Goal: Task Accomplishment & Management: Use online tool/utility

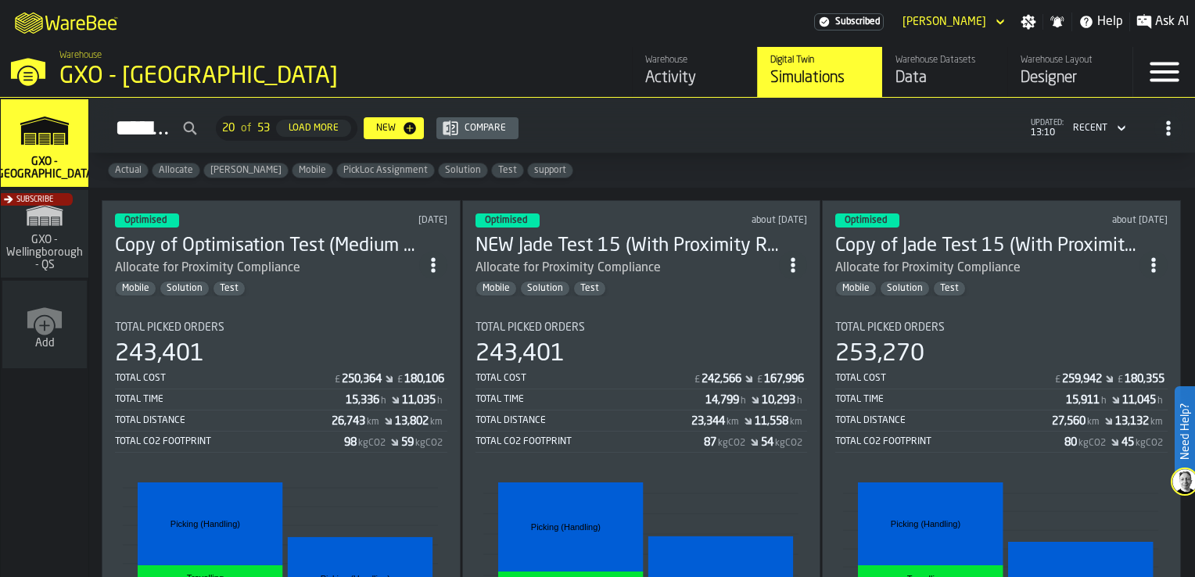
click at [920, 88] on div "Data" at bounding box center [945, 78] width 99 height 22
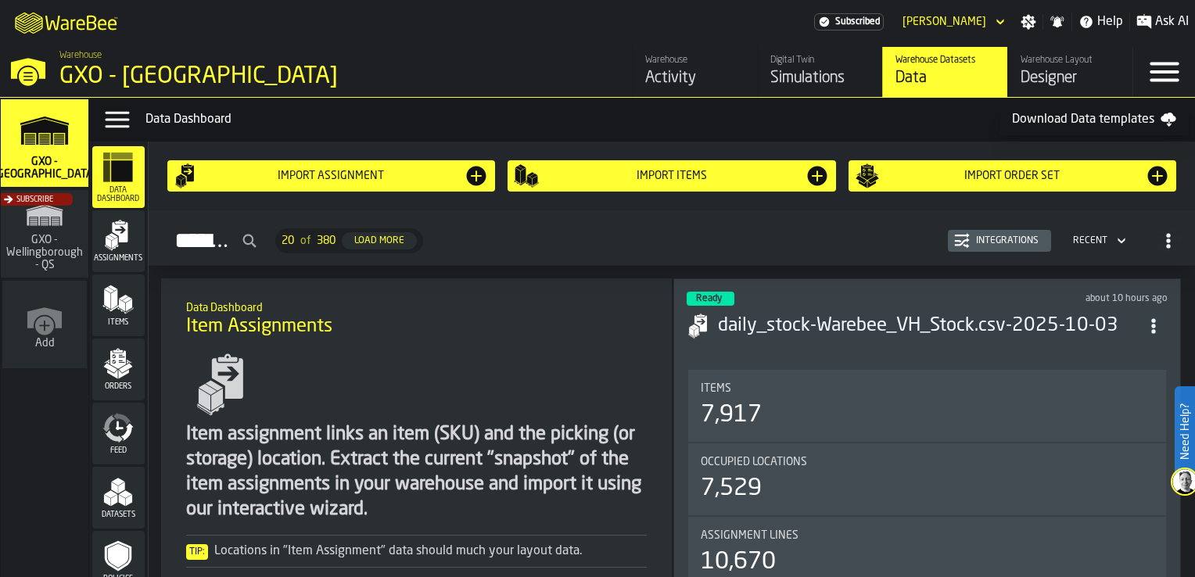
click at [116, 363] on icon "menu Orders" at bounding box center [118, 359] width 16 height 18
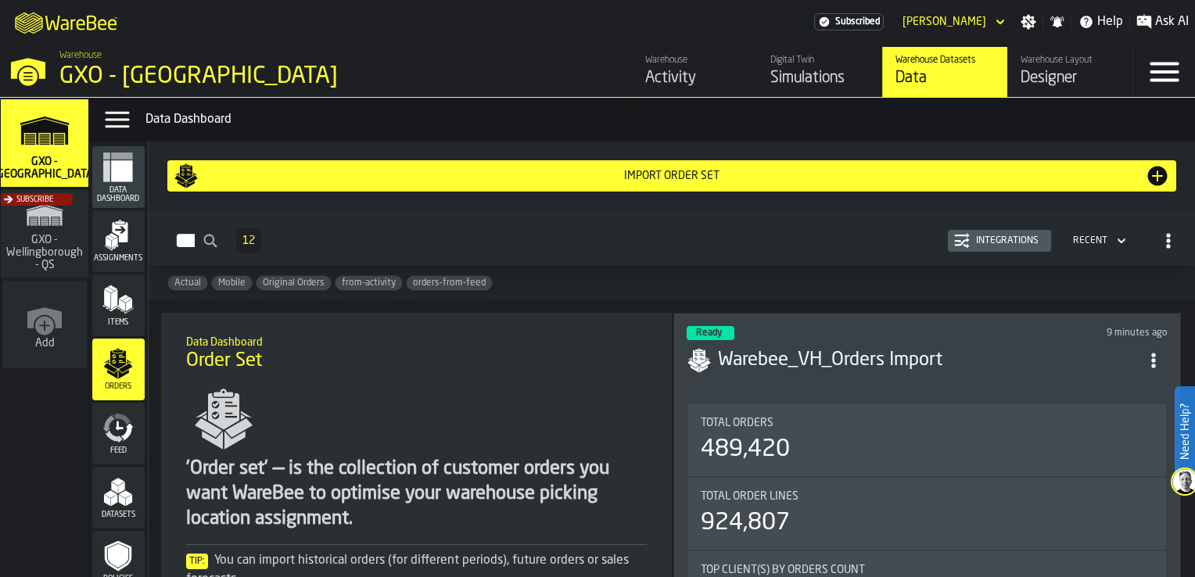
click at [648, 177] on div "Import Order Set" at bounding box center [672, 176] width 947 height 13
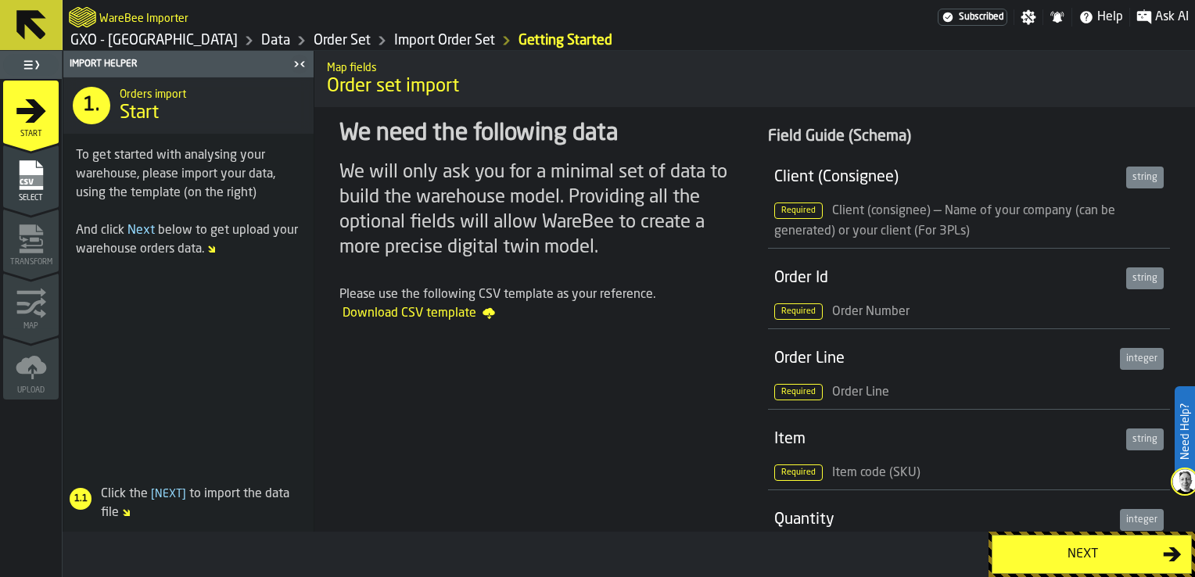
click at [47, 184] on div "Select" at bounding box center [31, 181] width 56 height 43
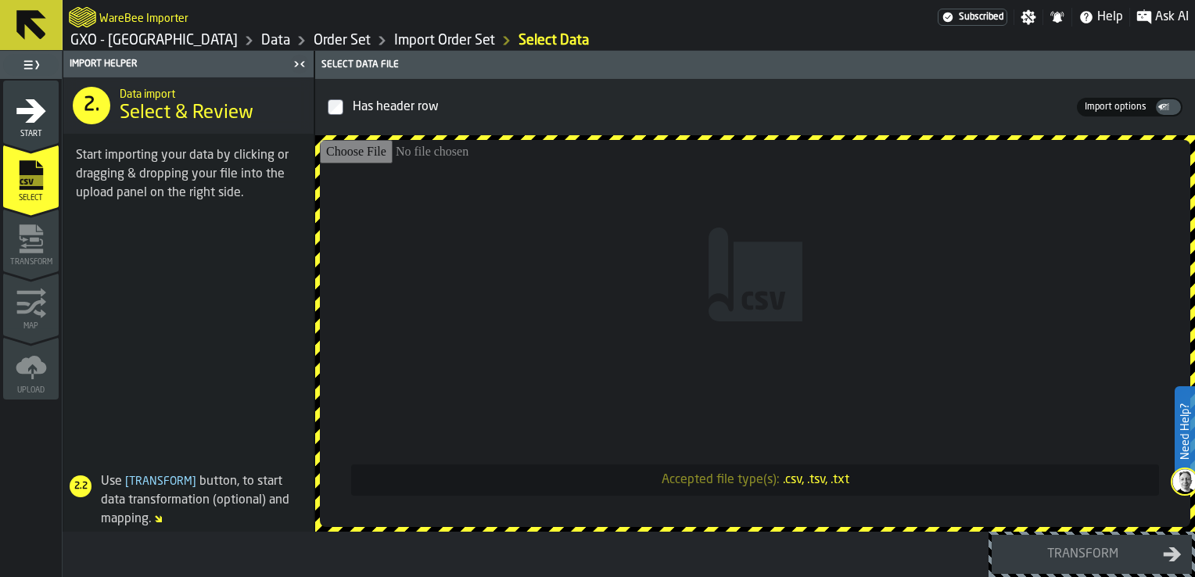
click at [46, 135] on span "Start" at bounding box center [31, 134] width 56 height 9
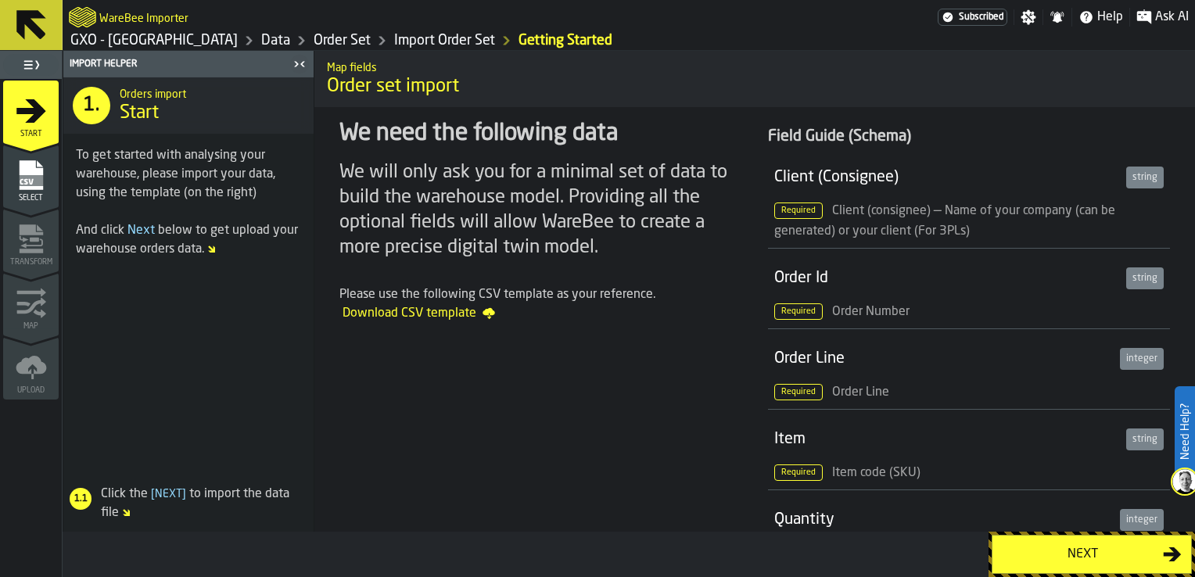
click at [420, 41] on link "Import Order Set" at bounding box center [444, 40] width 101 height 17
click at [422, 33] on link "Import Order Set" at bounding box center [444, 40] width 101 height 17
click at [314, 34] on link "Order Set" at bounding box center [342, 40] width 57 height 17
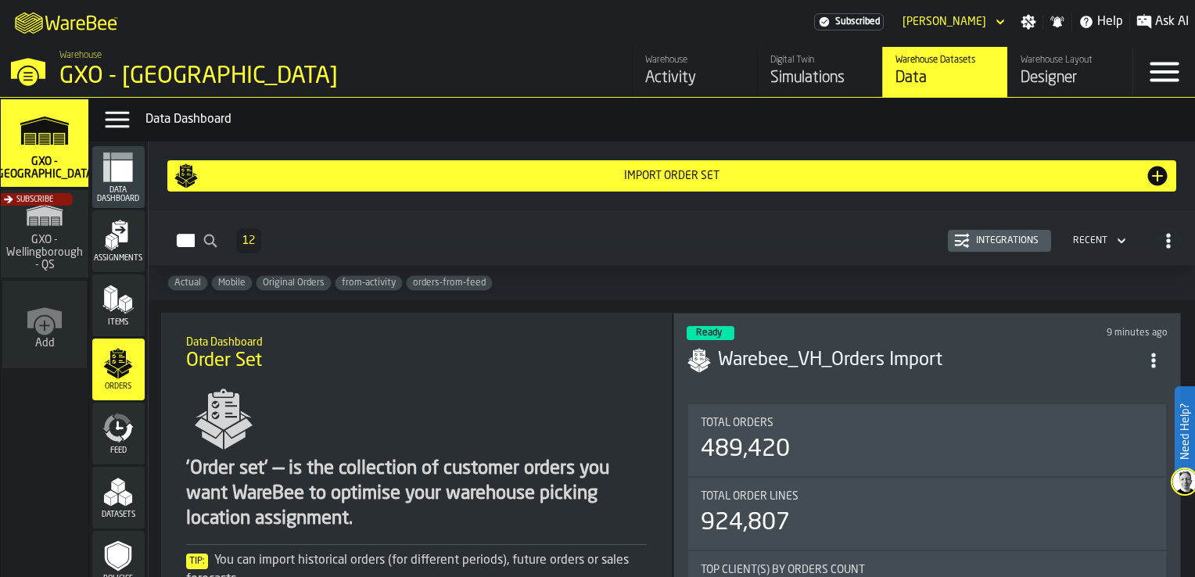
click at [943, 238] on div "Integrations" at bounding box center [1007, 240] width 75 height 11
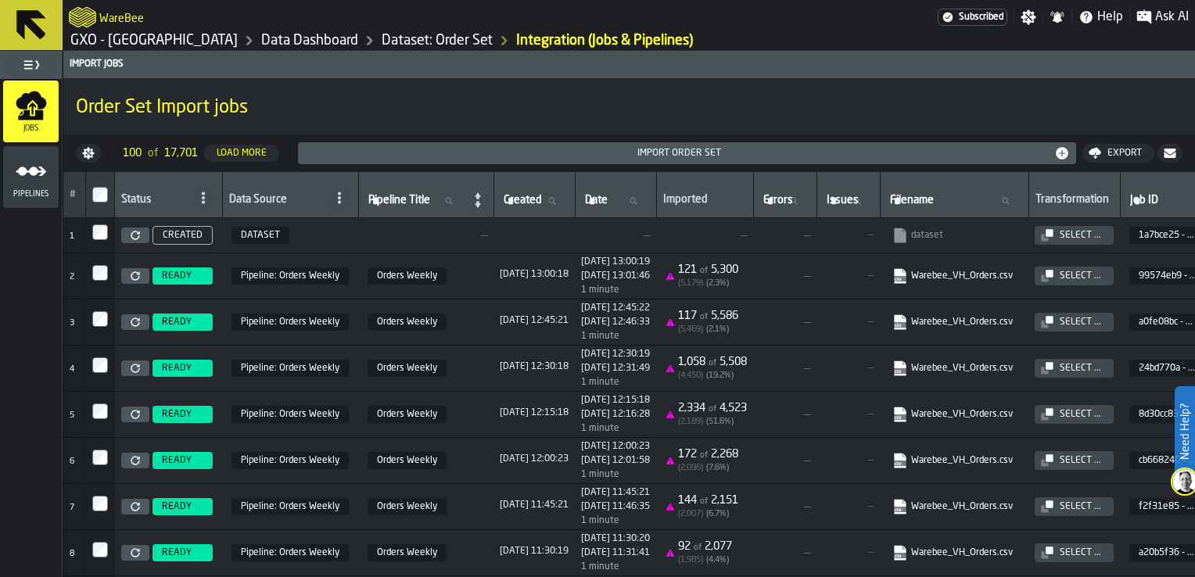
click at [623, 153] on div "Import Order Set" at bounding box center [679, 153] width 750 height 11
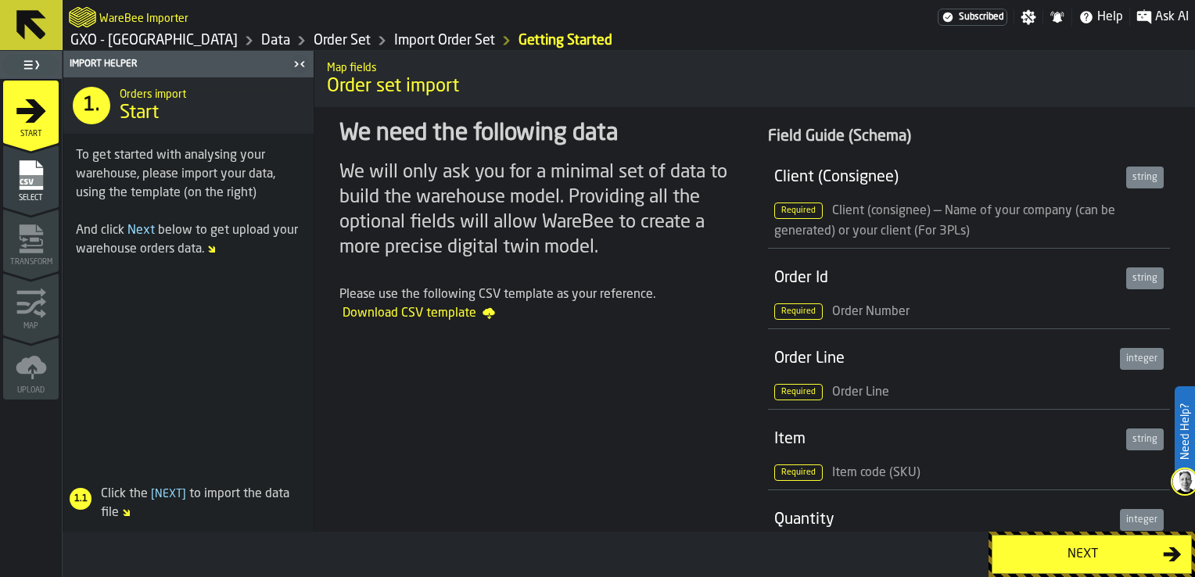
click at [943, 452] on div "Next" at bounding box center [1082, 554] width 161 height 19
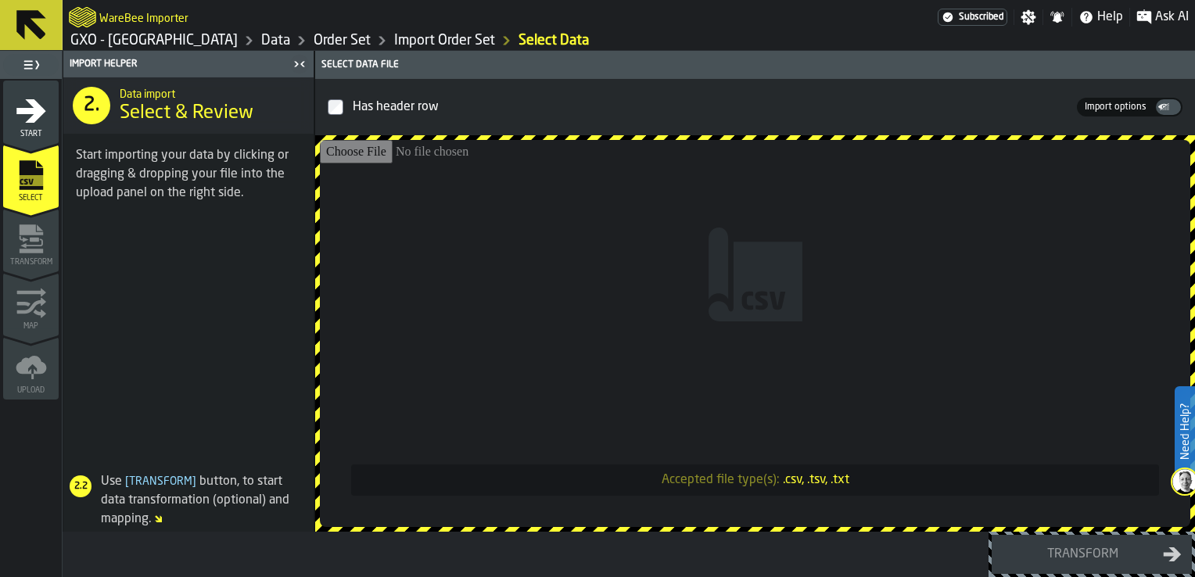
click at [943, 106] on label "Import options Import options" at bounding box center [1115, 107] width 77 height 17
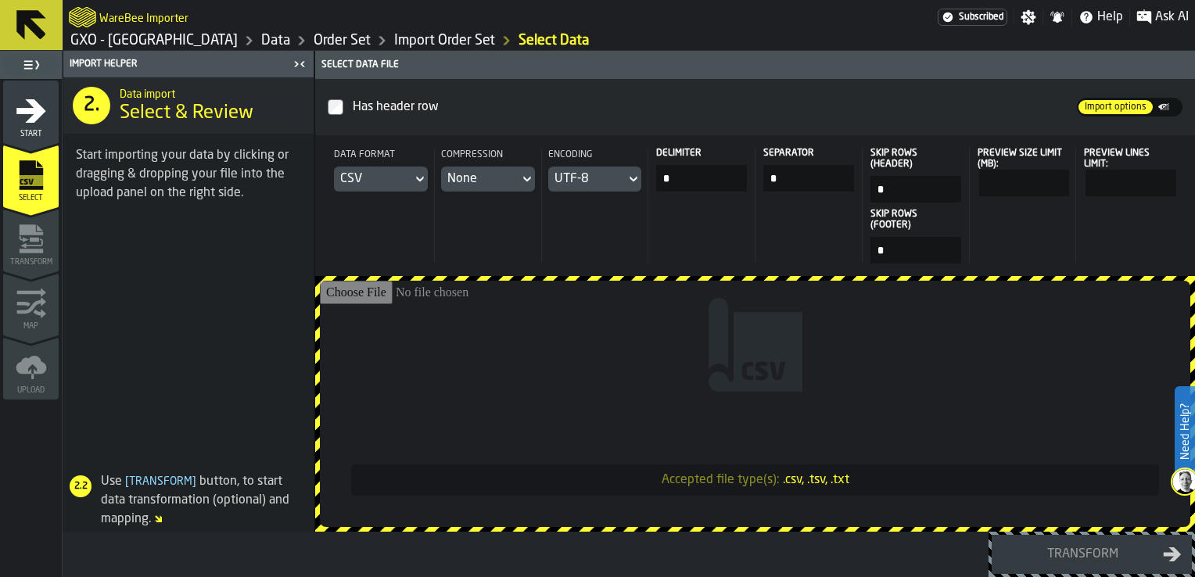
click at [943, 106] on span "Import options" at bounding box center [1116, 107] width 74 height 14
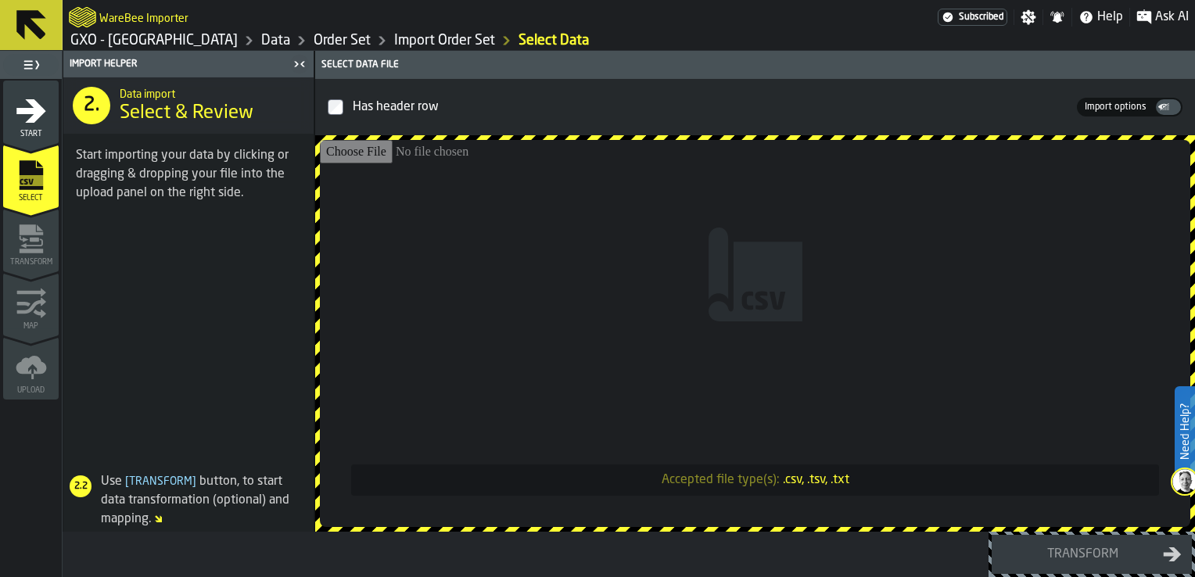
click at [943, 106] on span "Import options" at bounding box center [1116, 107] width 74 height 14
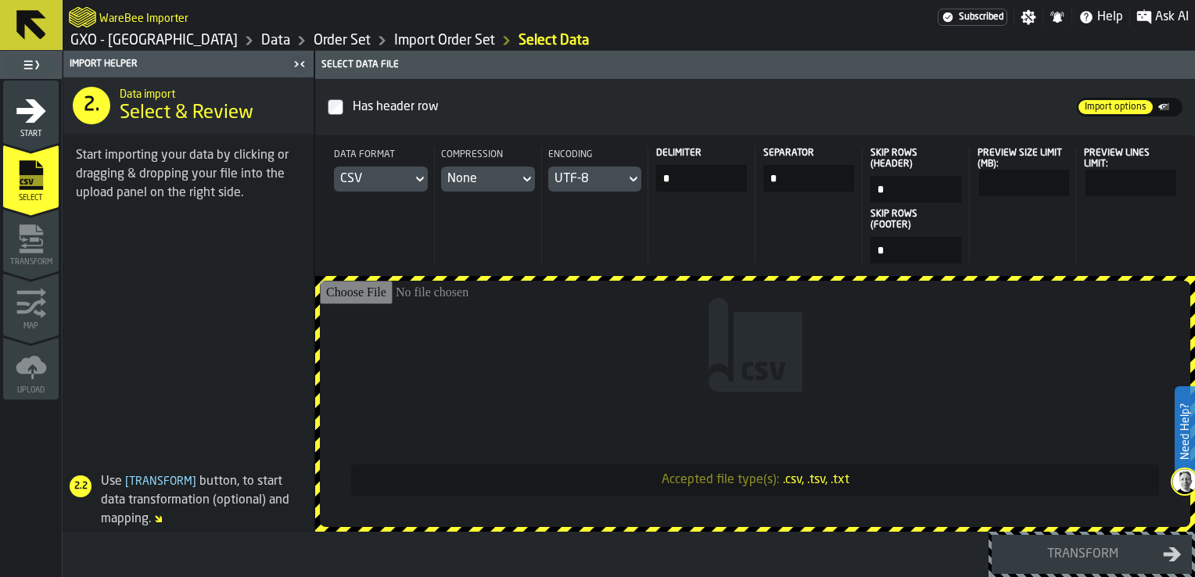
click at [943, 106] on span "Import options" at bounding box center [1116, 107] width 74 height 14
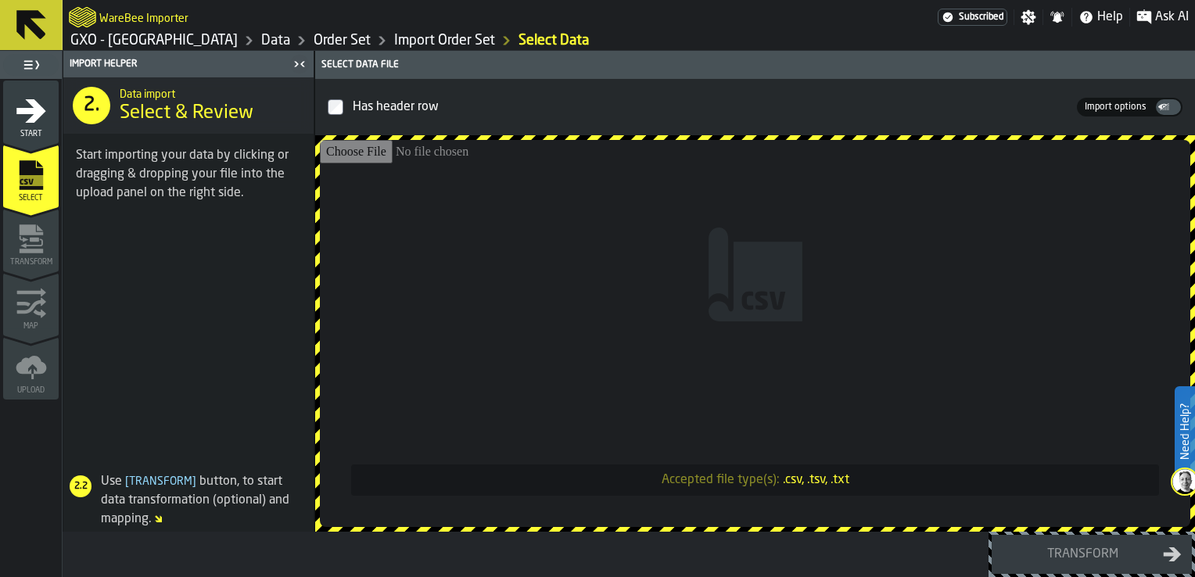
click at [394, 45] on link "Import Order Set" at bounding box center [444, 40] width 101 height 17
click at [318, 29] on div "WareBee Importer" at bounding box center [503, 17] width 869 height 28
click at [318, 32] on link "Order Set" at bounding box center [342, 40] width 57 height 17
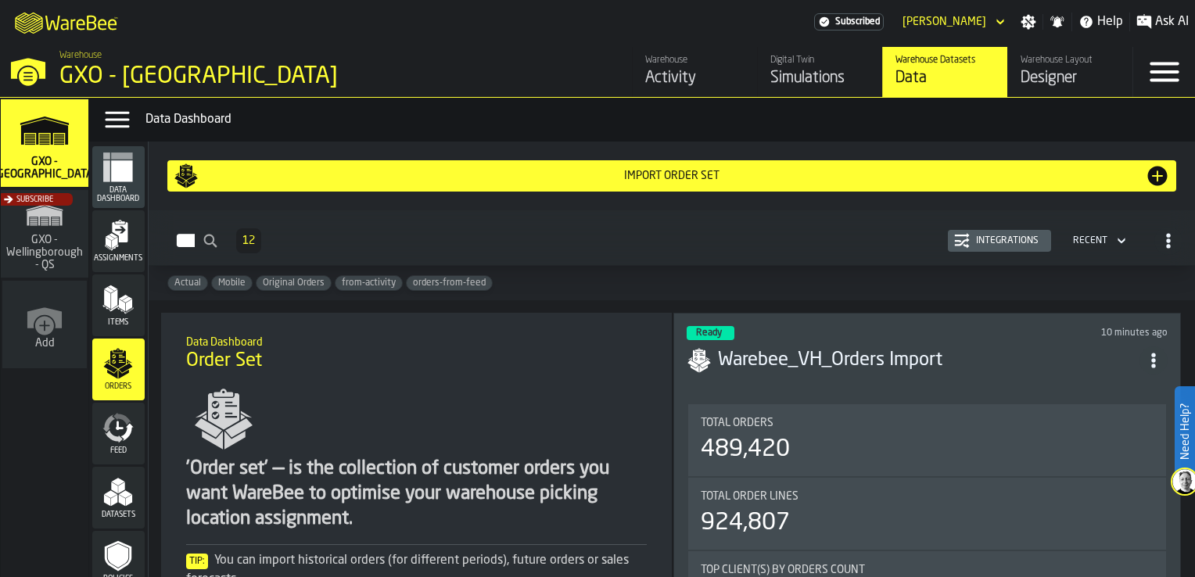
click at [943, 235] on div "Integrations" at bounding box center [1007, 240] width 75 height 11
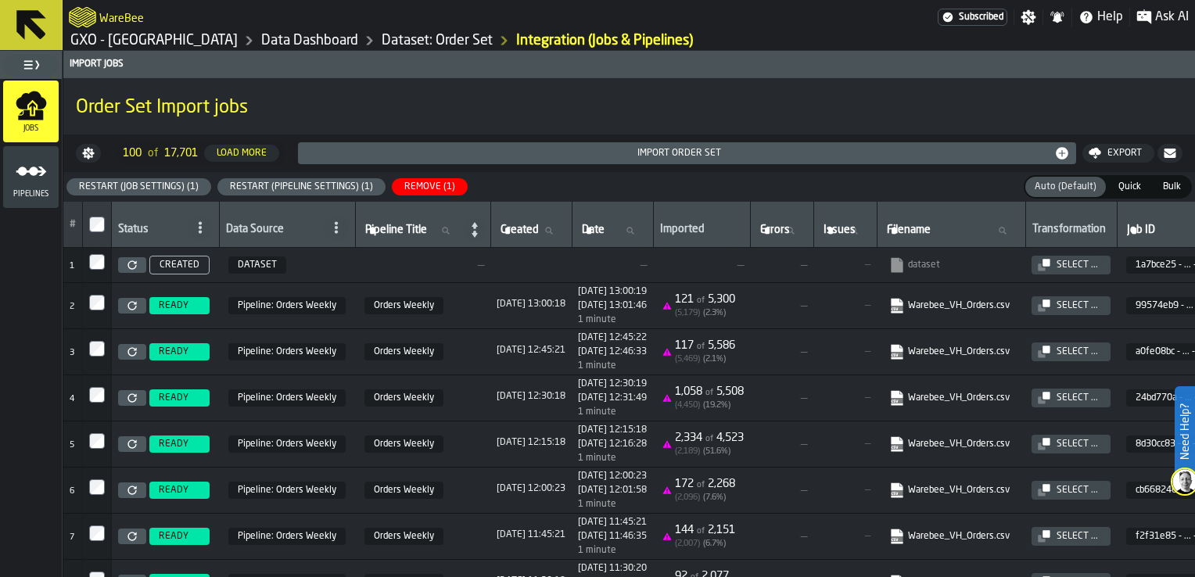
click at [390, 48] on link "Dataset: Order Set" at bounding box center [437, 40] width 111 height 17
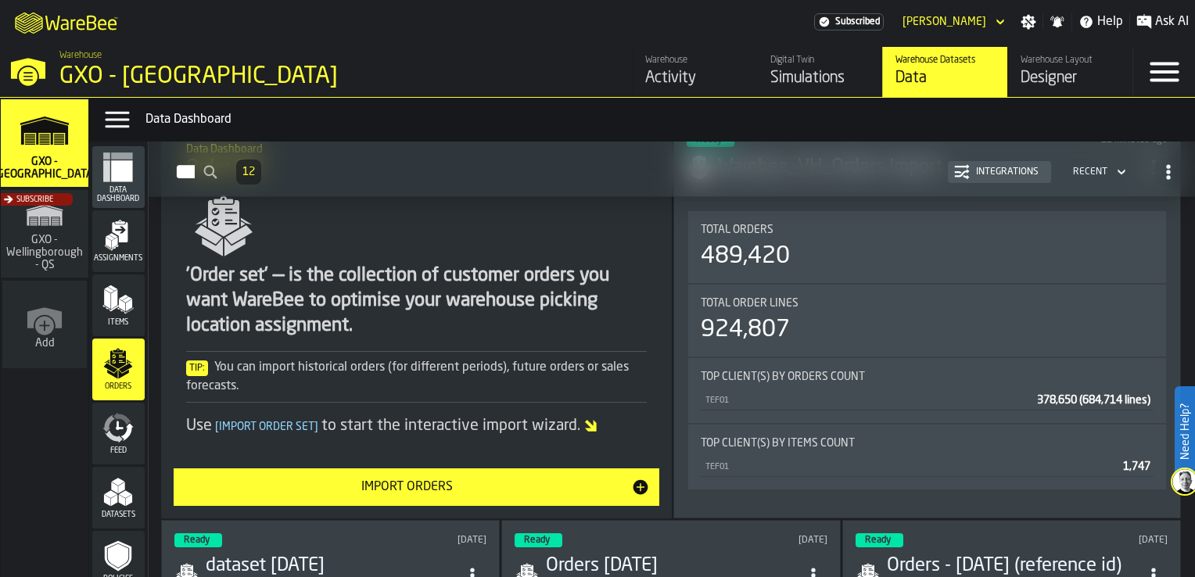
scroll to position [156, 0]
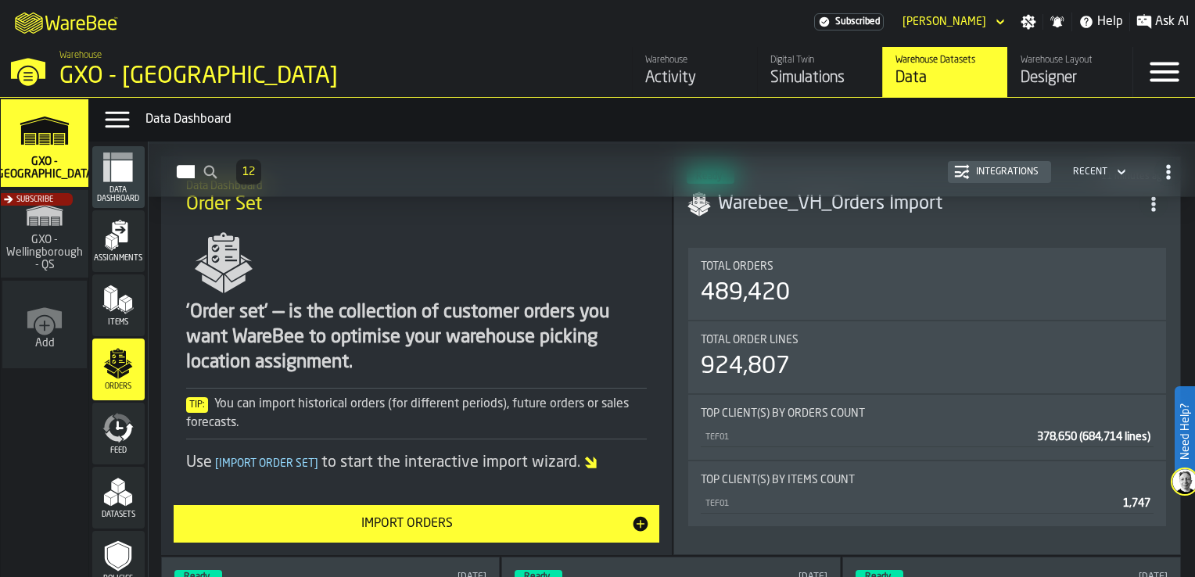
click at [943, 181] on button "Integrations" at bounding box center [999, 172] width 103 height 22
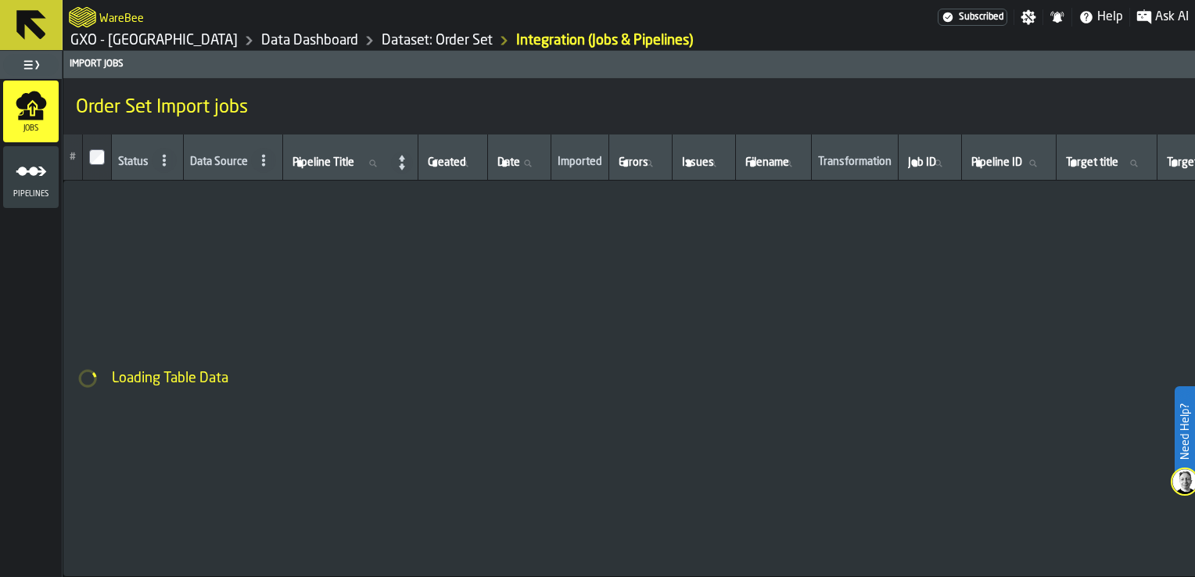
click at [28, 167] on icon "menu Pipelines" at bounding box center [31, 171] width 31 height 31
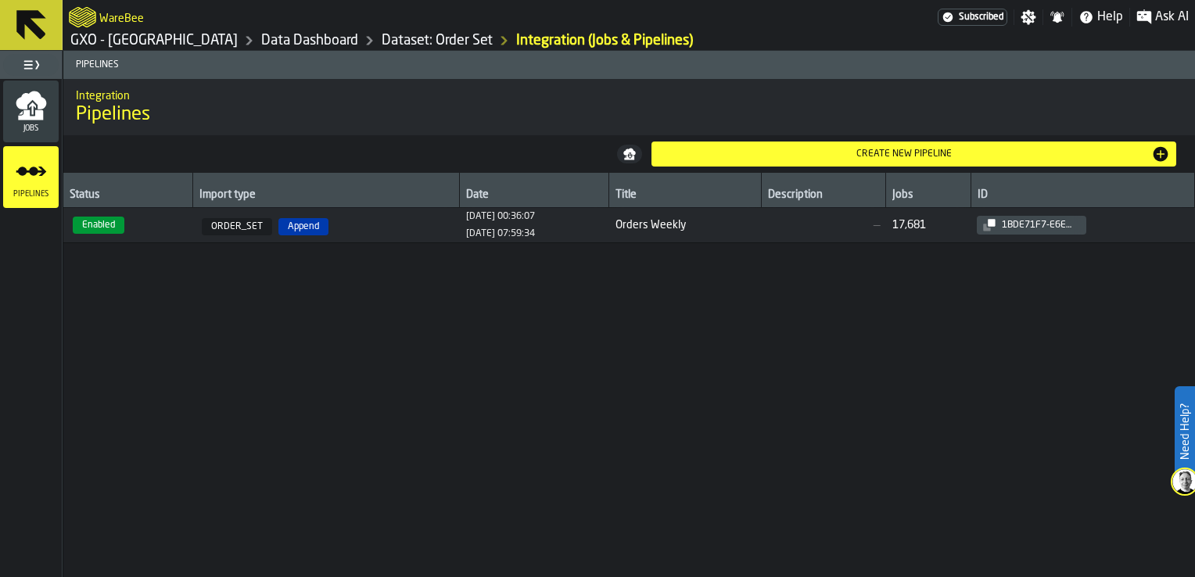
click at [551, 225] on span "[DATE] 00:36:07 [DATE] 07:59:34" at bounding box center [534, 225] width 137 height 28
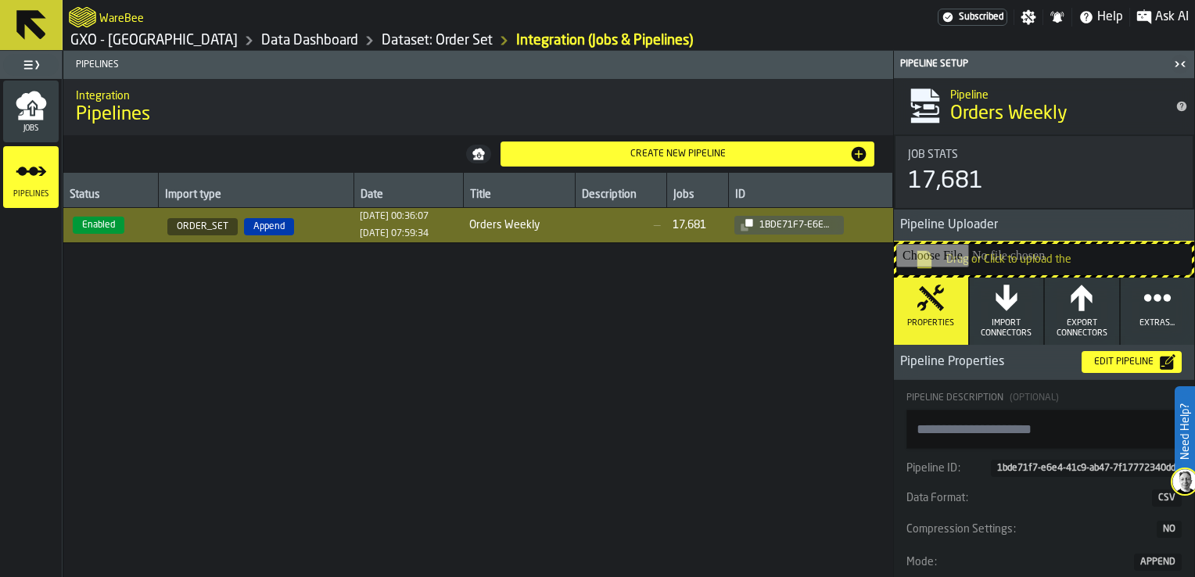
click at [943, 64] on icon "button-toggle-Close me" at bounding box center [1177, 63] width 4 height 5
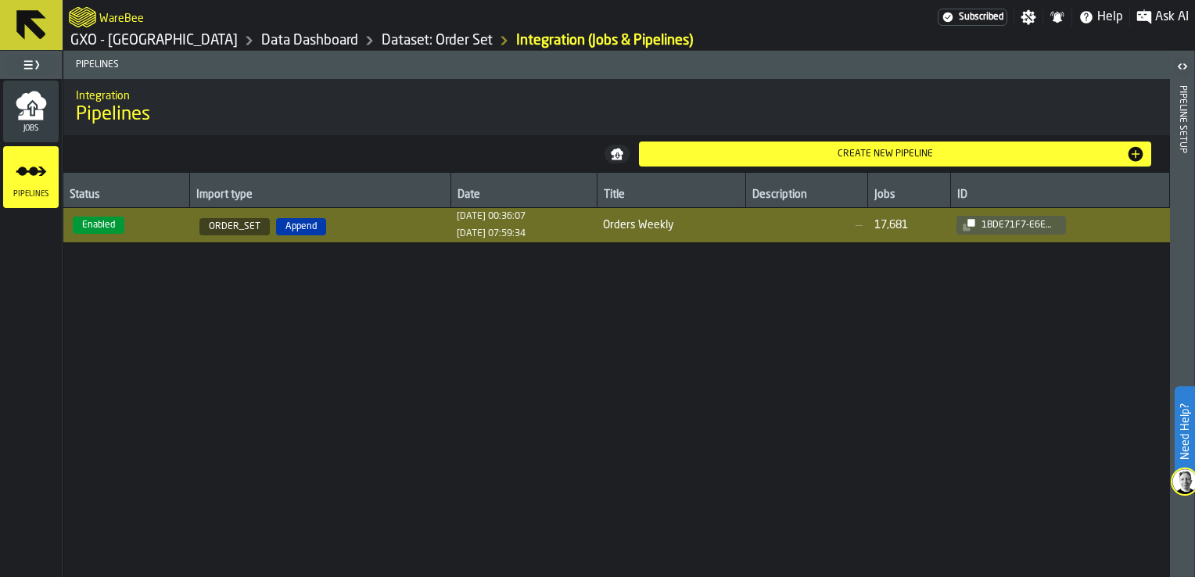
click at [44, 108] on icon "menu Jobs" at bounding box center [31, 105] width 31 height 31
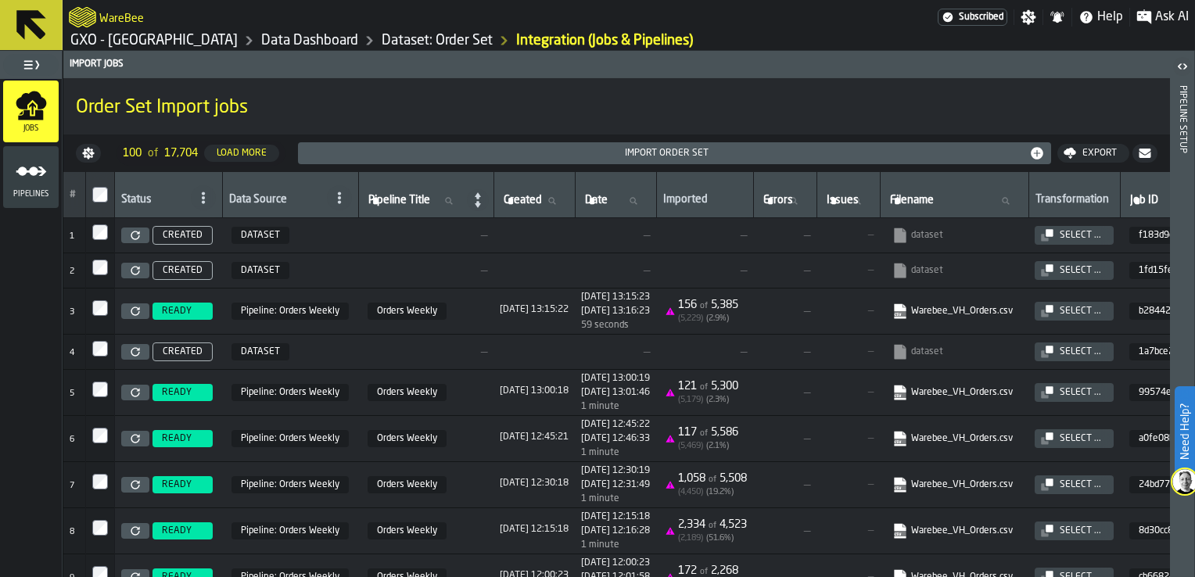
click at [519, 158] on div "Import Order Set" at bounding box center [674, 153] width 741 height 16
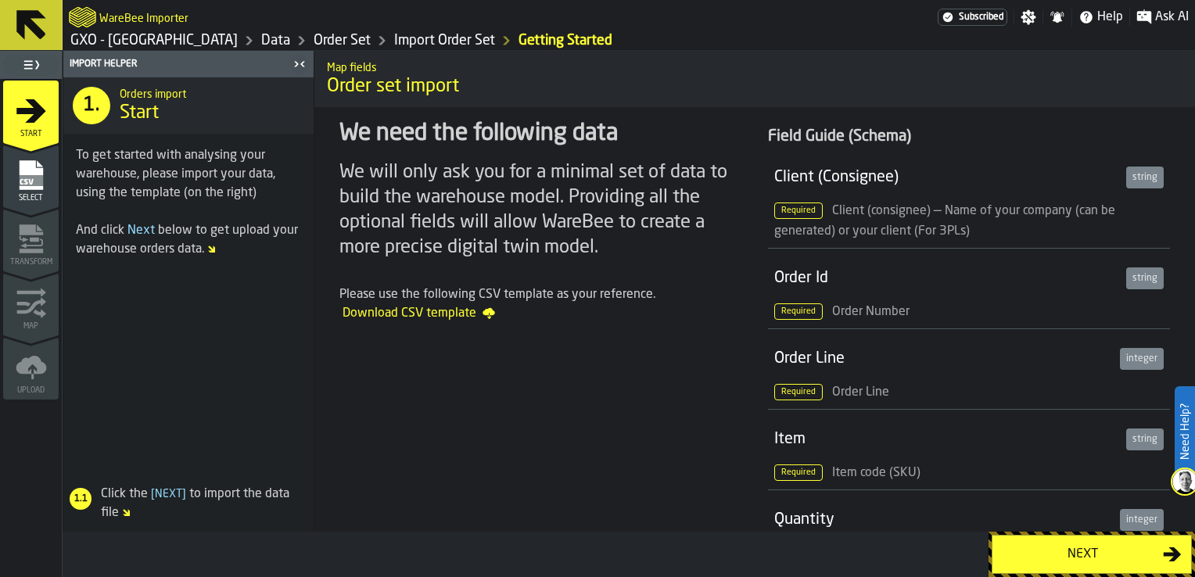
click at [943, 452] on div "Next" at bounding box center [1082, 554] width 161 height 19
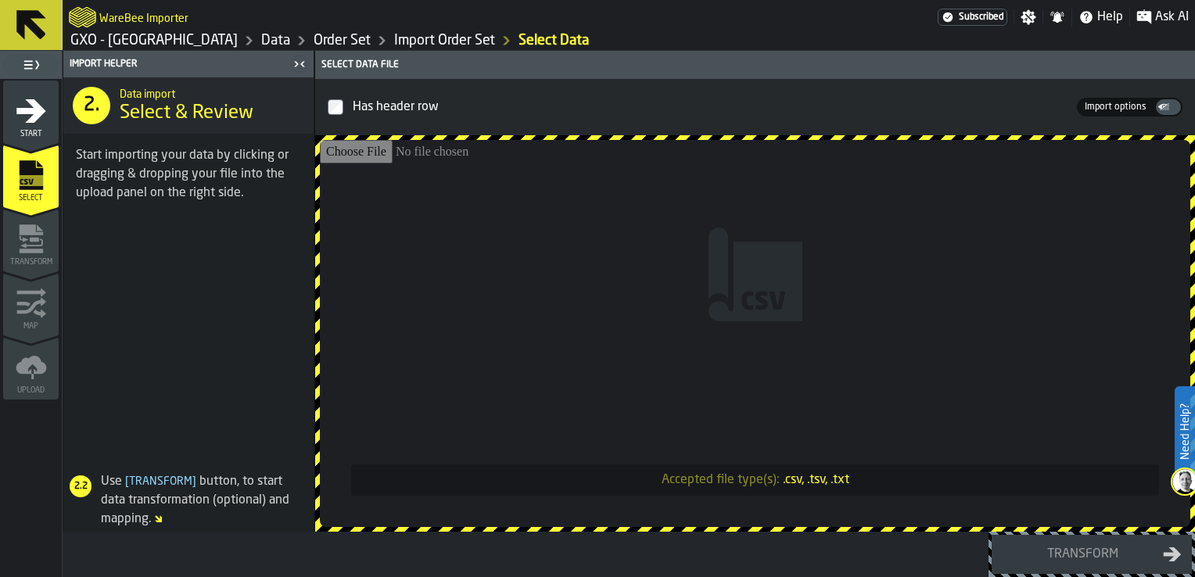
click at [943, 103] on span "Import options" at bounding box center [1116, 107] width 74 height 14
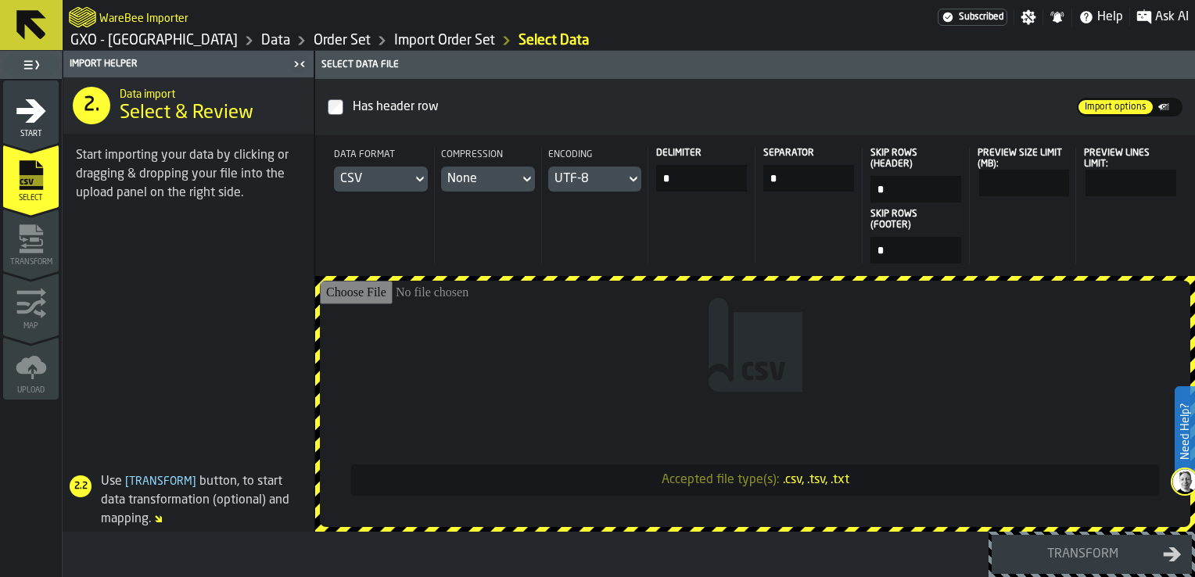
click at [405, 175] on div "CSV" at bounding box center [373, 179] width 78 height 25
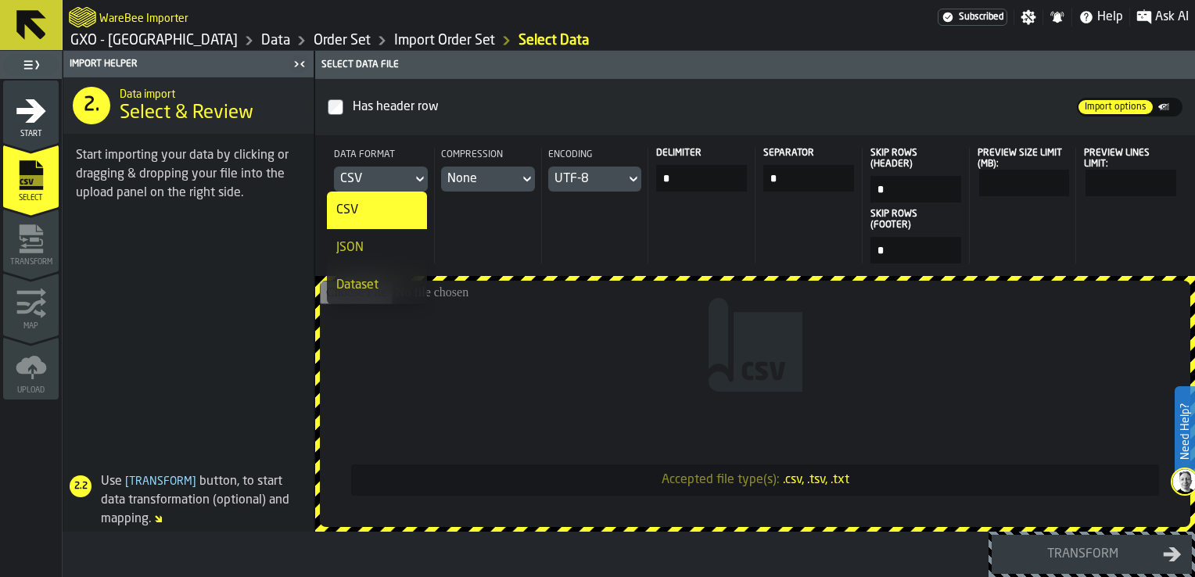
click at [368, 278] on div "Dataset" at bounding box center [376, 285] width 81 height 19
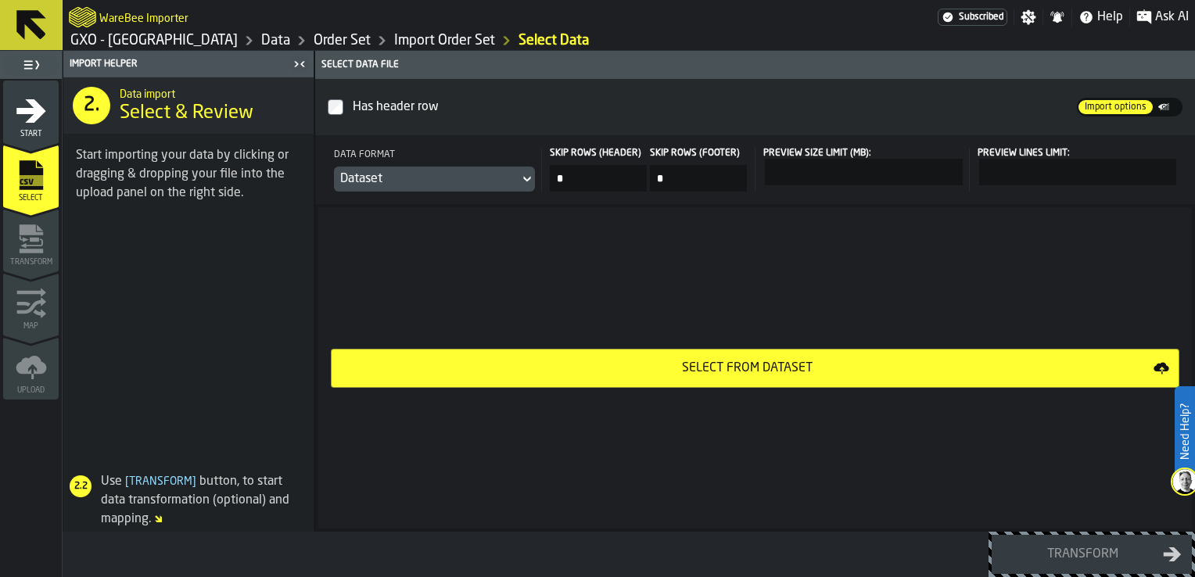
click at [668, 365] on div "Select from Dataset" at bounding box center [747, 368] width 813 height 19
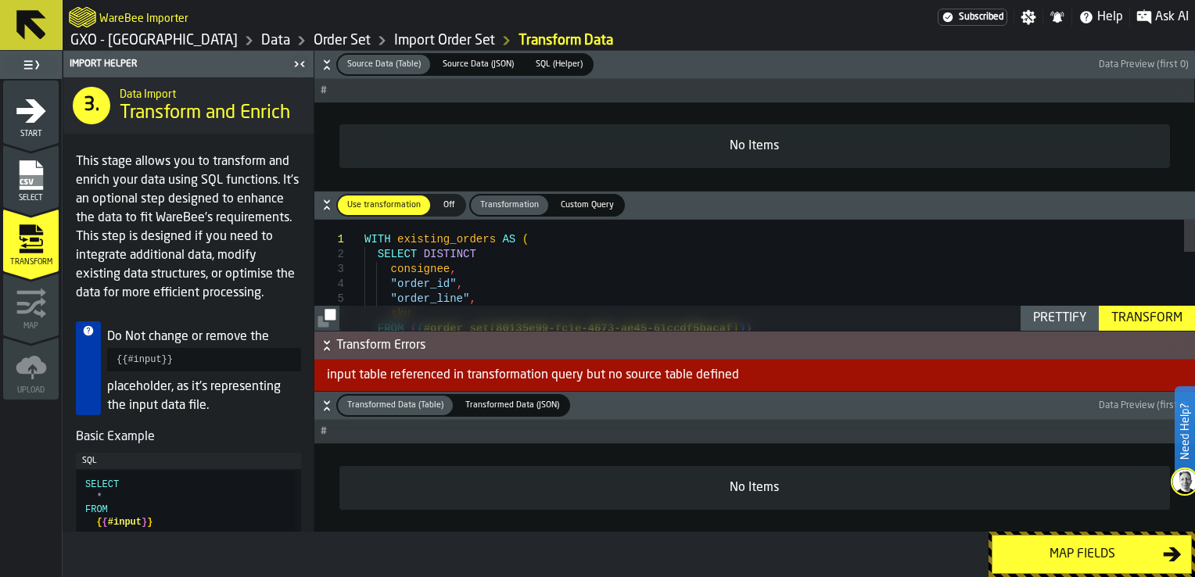
click at [401, 40] on link "Import Order Set" at bounding box center [444, 40] width 101 height 17
click at [329, 37] on link "Order Set" at bounding box center [342, 40] width 57 height 17
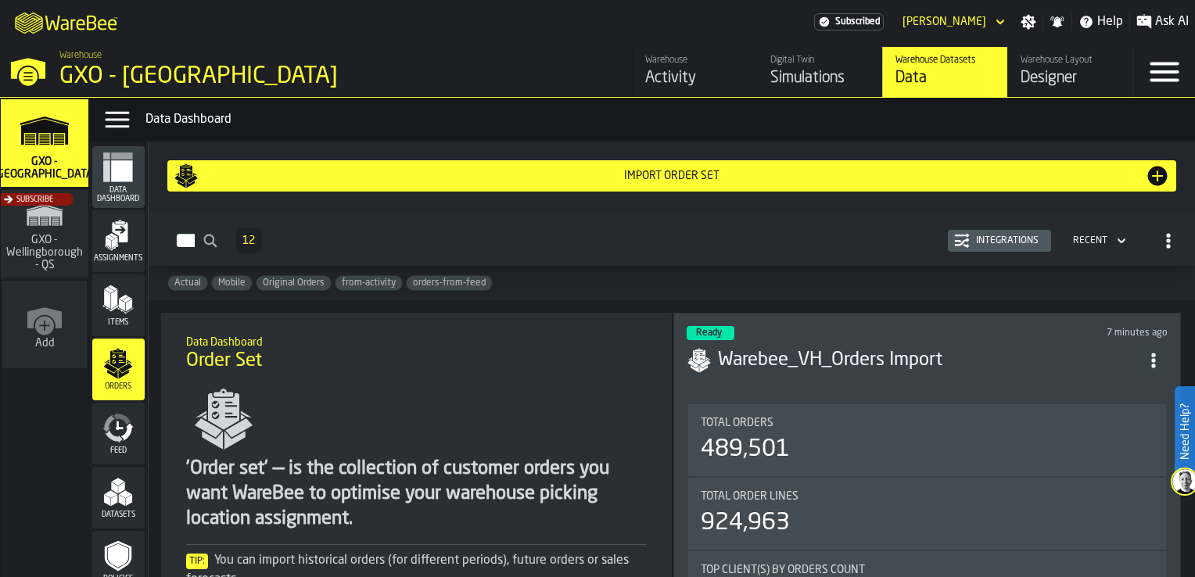
click at [567, 178] on div "Import Order Set" at bounding box center [672, 176] width 947 height 13
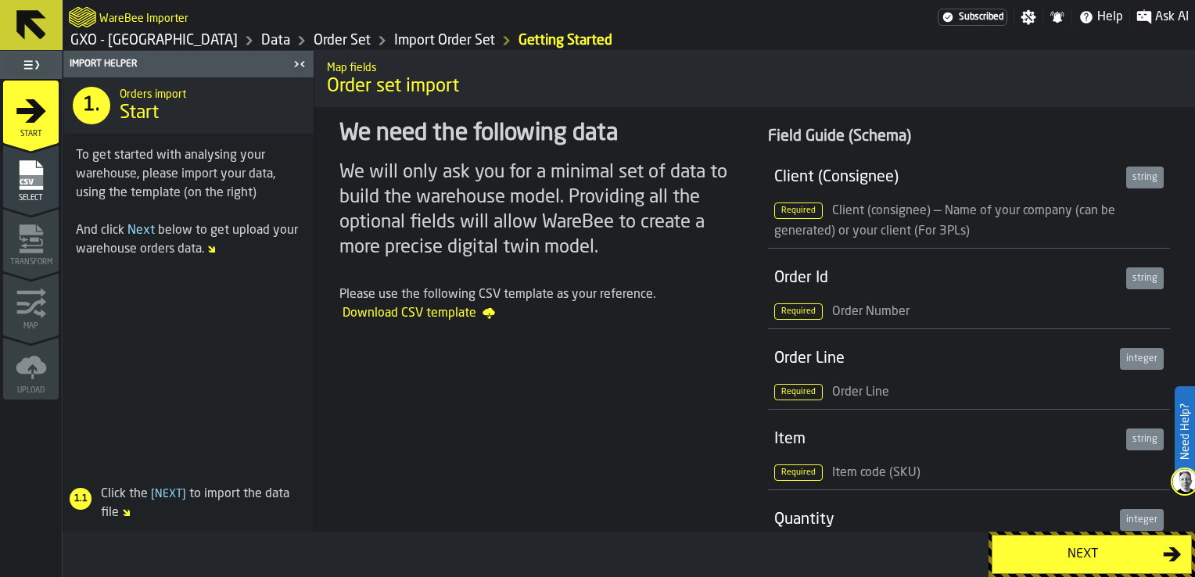
click at [943, 452] on div "Next" at bounding box center [1082, 554] width 161 height 19
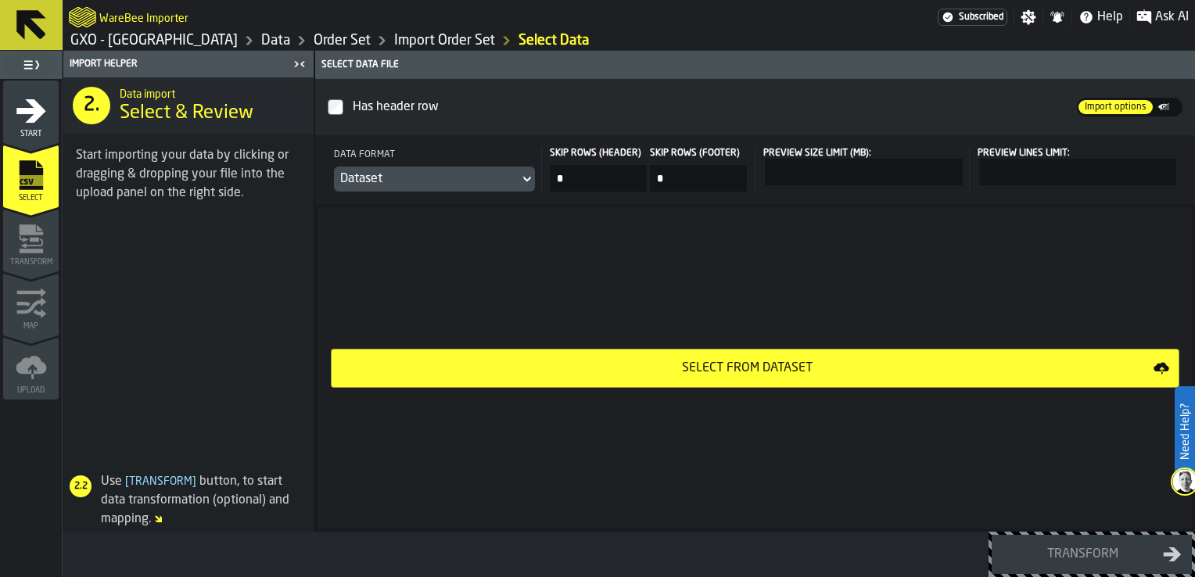
click at [521, 353] on button "Select from Dataset" at bounding box center [755, 368] width 849 height 39
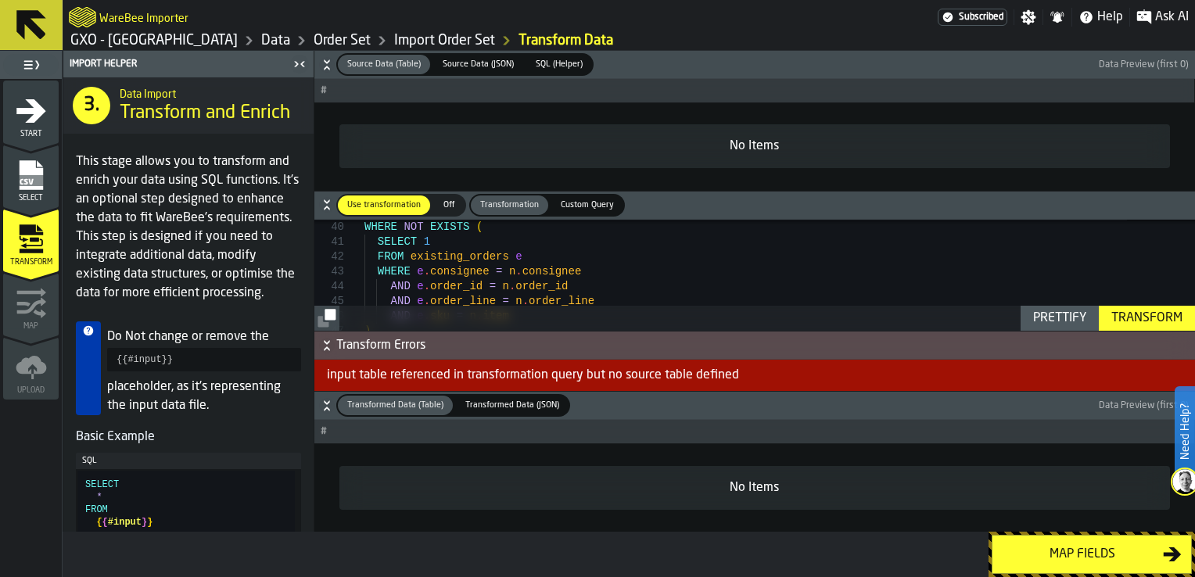
click at [314, 33] on link "Order Set" at bounding box center [342, 40] width 57 height 17
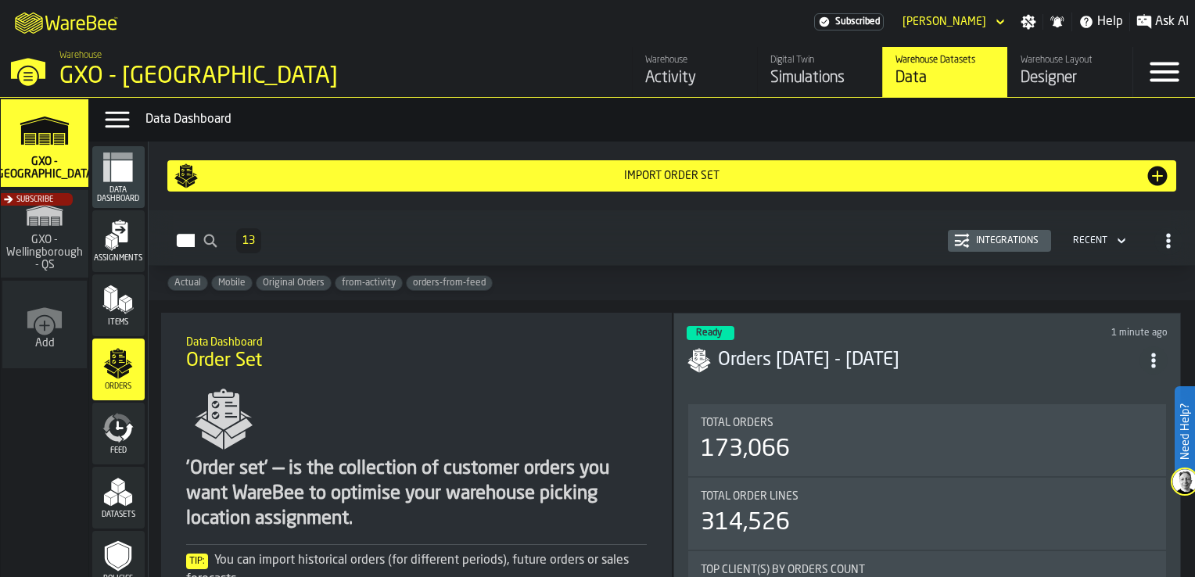
click at [710, 54] on link "Warehouse Activity" at bounding box center [694, 72] width 125 height 50
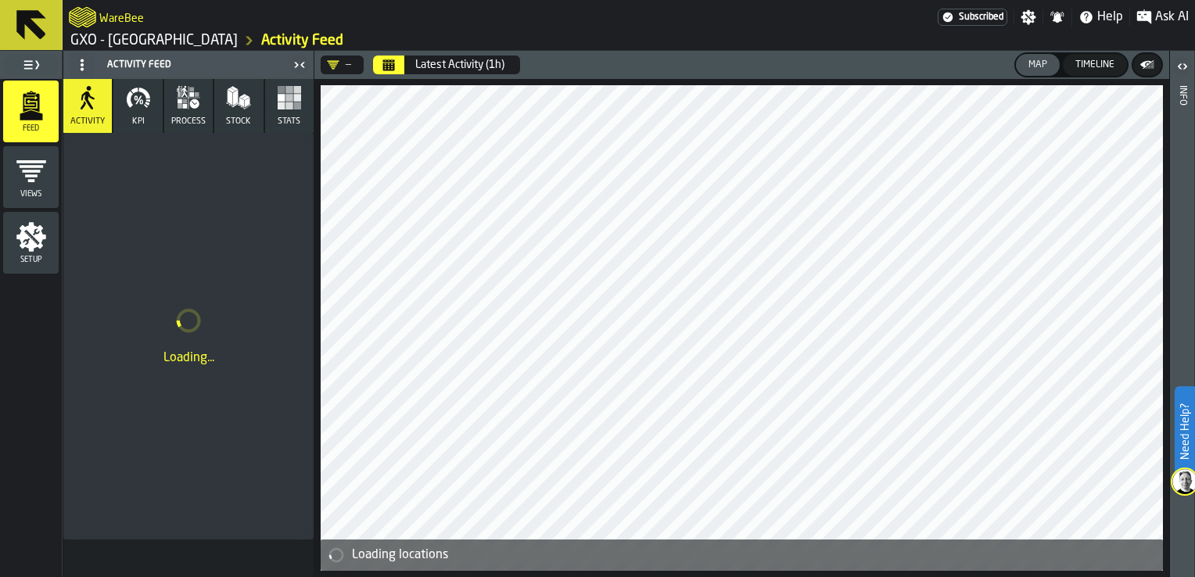
click at [180, 37] on link "GXO - [GEOGRAPHIC_DATA]" at bounding box center [153, 40] width 167 height 17
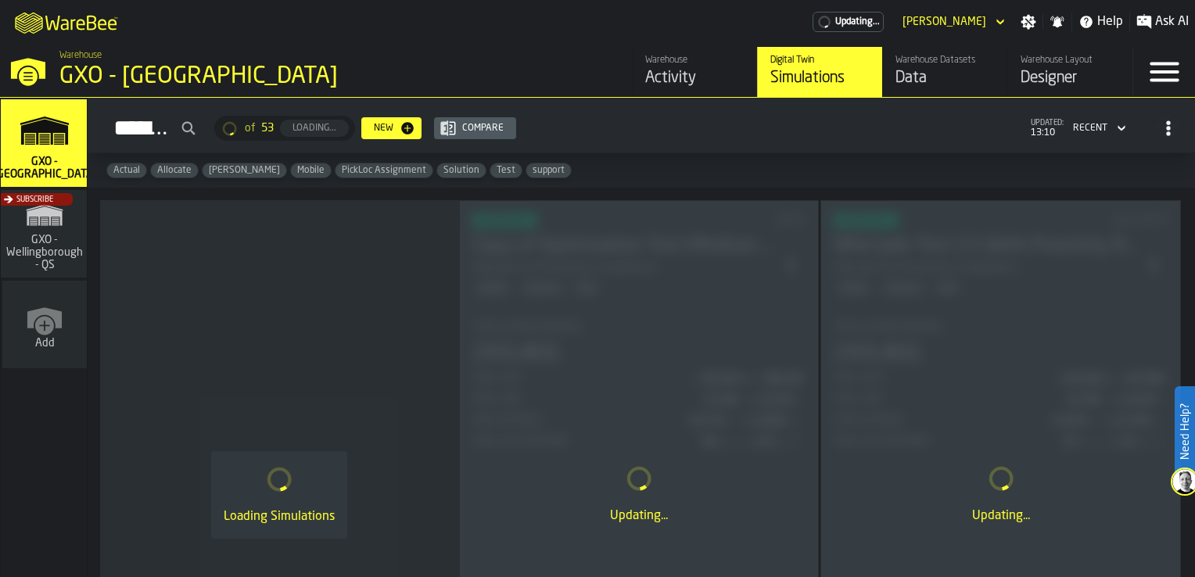
click at [943, 74] on div "Data" at bounding box center [945, 78] width 99 height 22
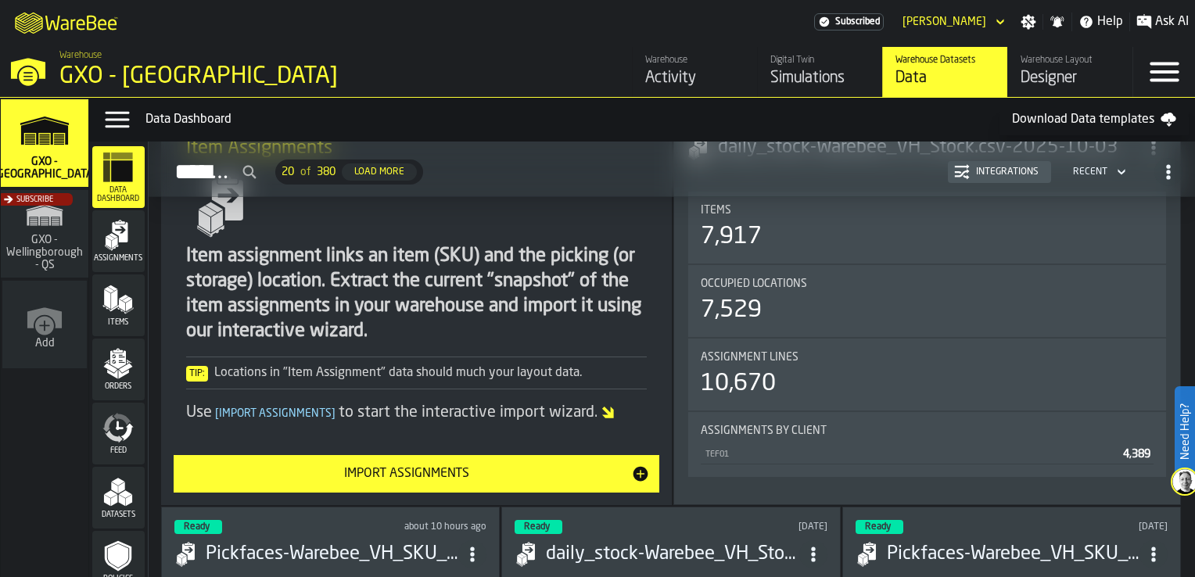
scroll to position [156, 0]
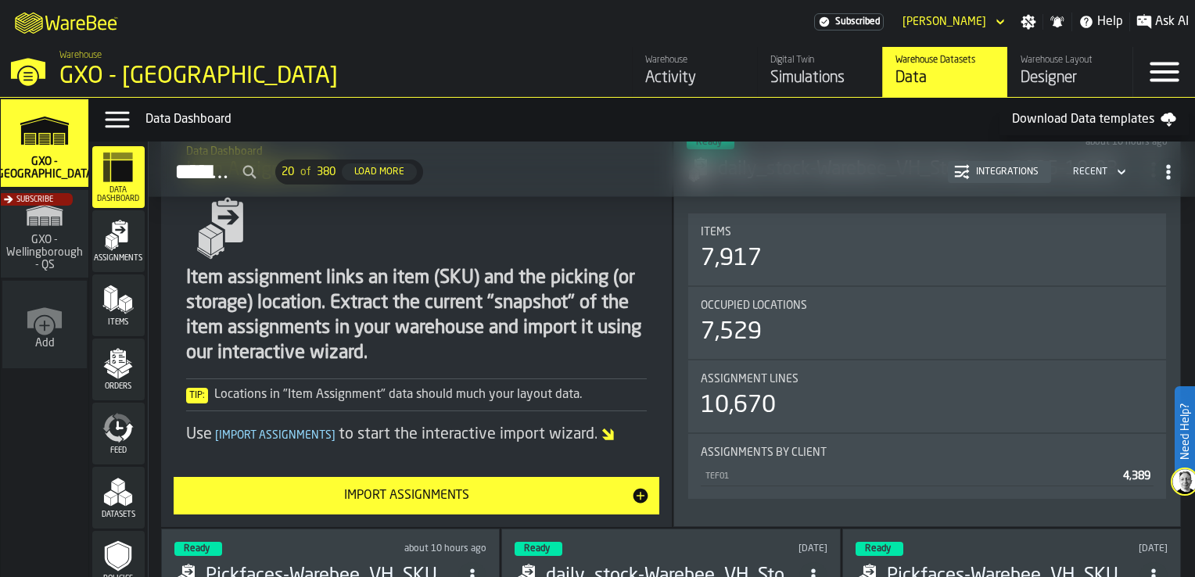
click at [117, 367] on icon "menu Orders" at bounding box center [118, 359] width 16 height 18
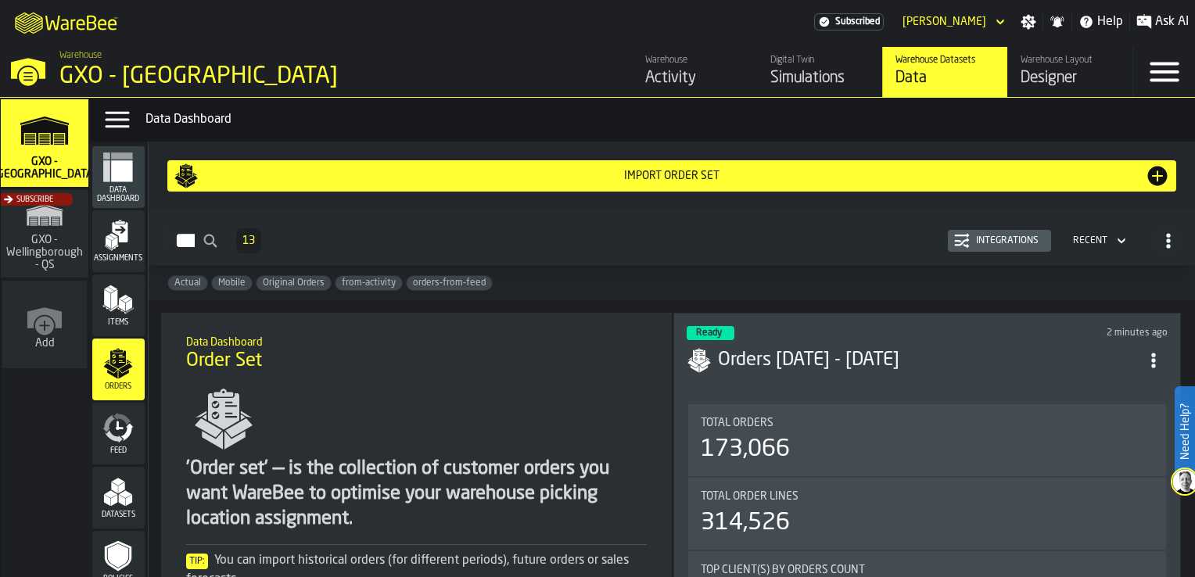
click at [670, 174] on div "Import Order Set" at bounding box center [672, 176] width 947 height 13
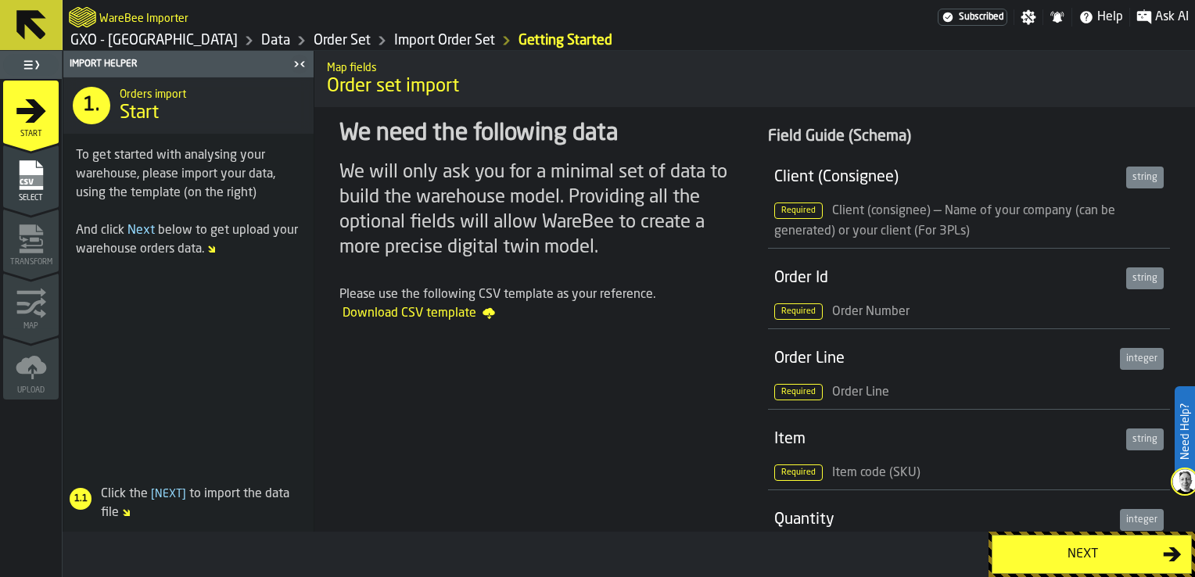
click at [47, 183] on div "Select" at bounding box center [31, 181] width 56 height 43
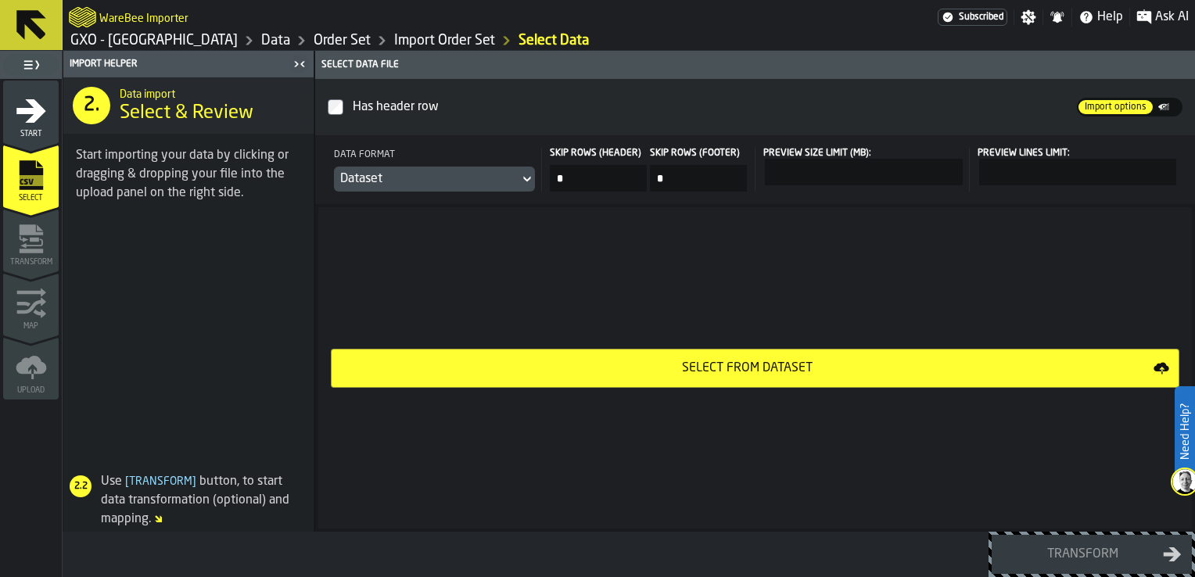
click at [529, 178] on icon at bounding box center [526, 179] width 7 height 5
click at [501, 289] on div "Dataset" at bounding box center [484, 285] width 81 height 19
click at [674, 379] on button "Select from Dataset" at bounding box center [755, 368] width 849 height 39
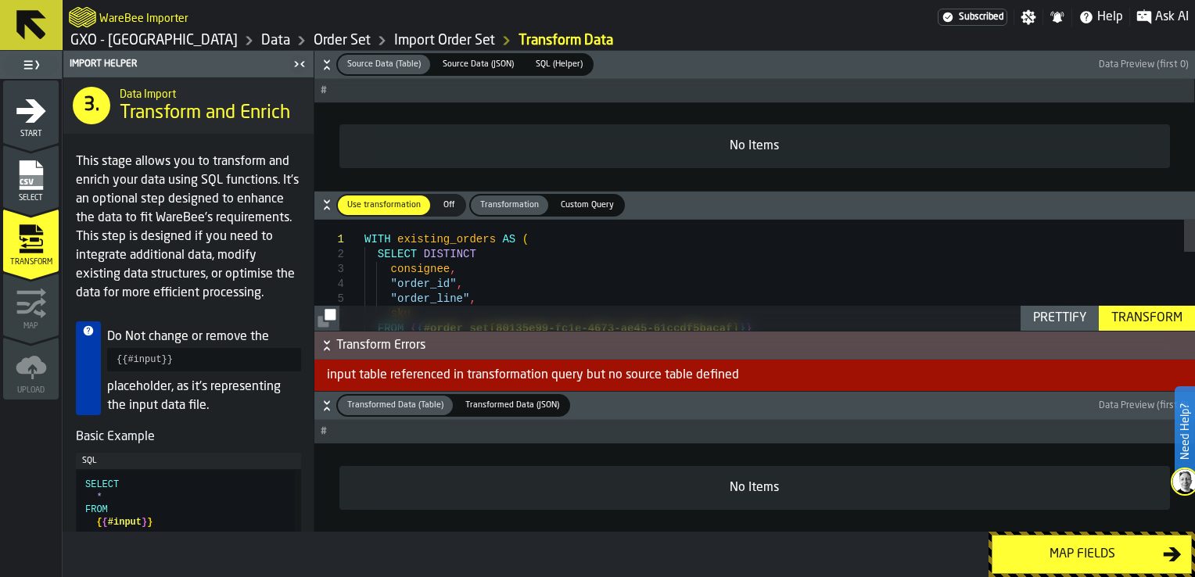
click at [329, 63] on icon "button-" at bounding box center [327, 65] width 16 height 16
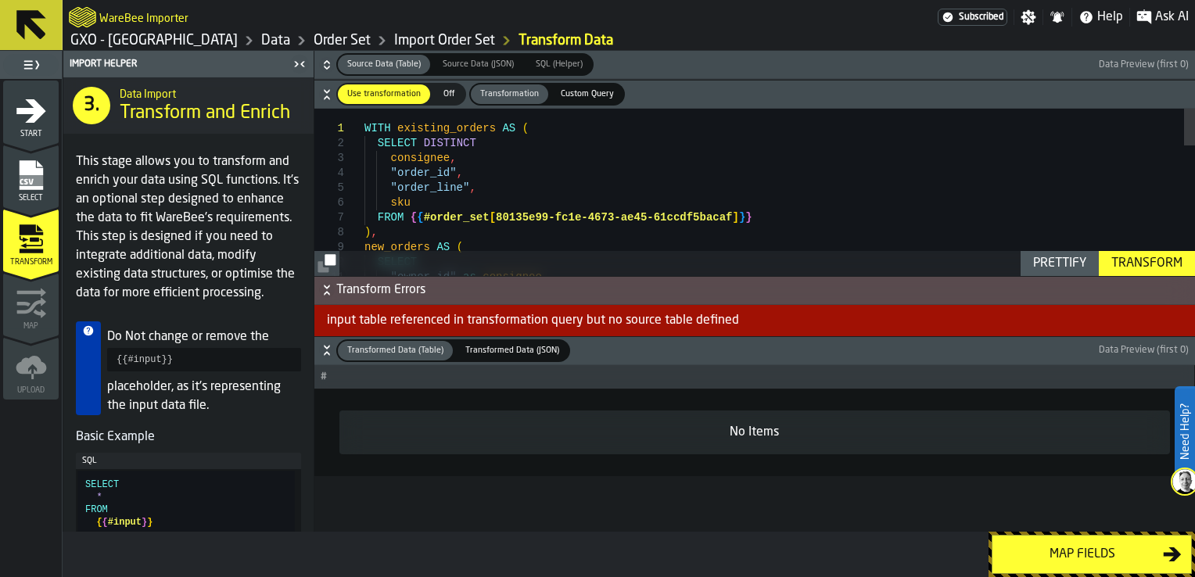
click at [320, 348] on icon "button-" at bounding box center [327, 351] width 16 height 16
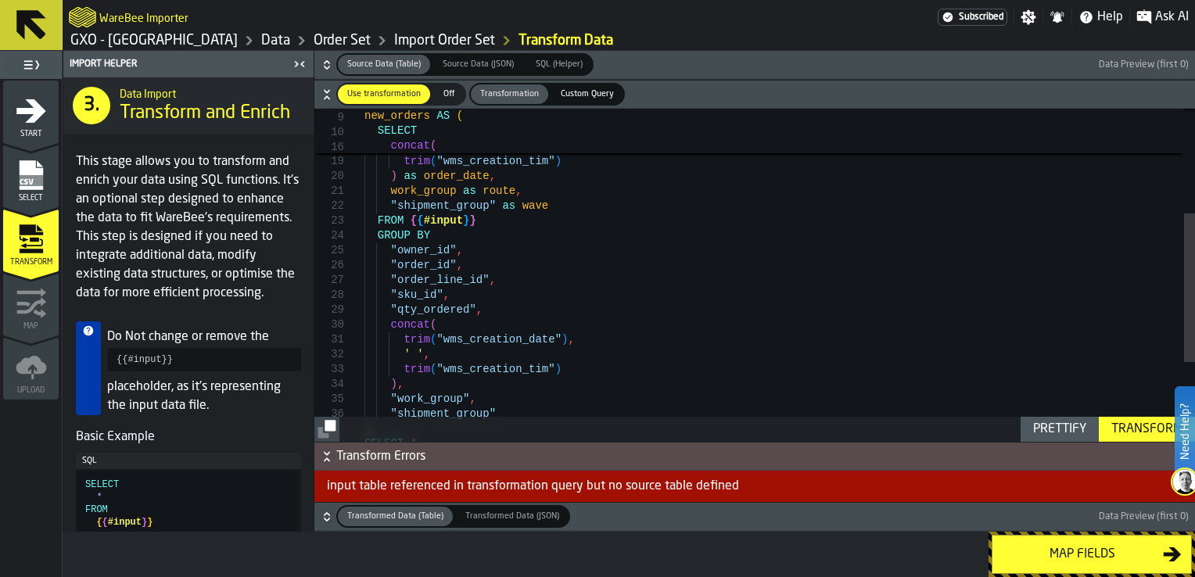
click at [569, 321] on div ""qty_ordered" , concat ( trim ( "wms_creation_date" ) , ' ' , trim ( "wms_creat…" at bounding box center [780, 248] width 831 height 749
type textarea "**********"
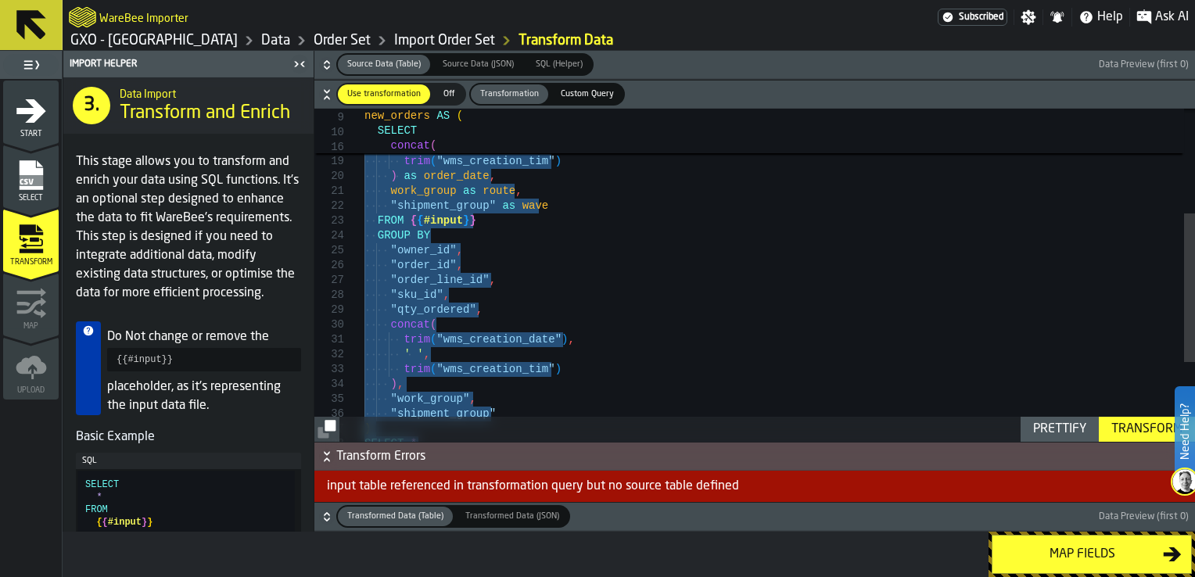
click at [235, 51] on header "Import Helper" at bounding box center [188, 64] width 250 height 27
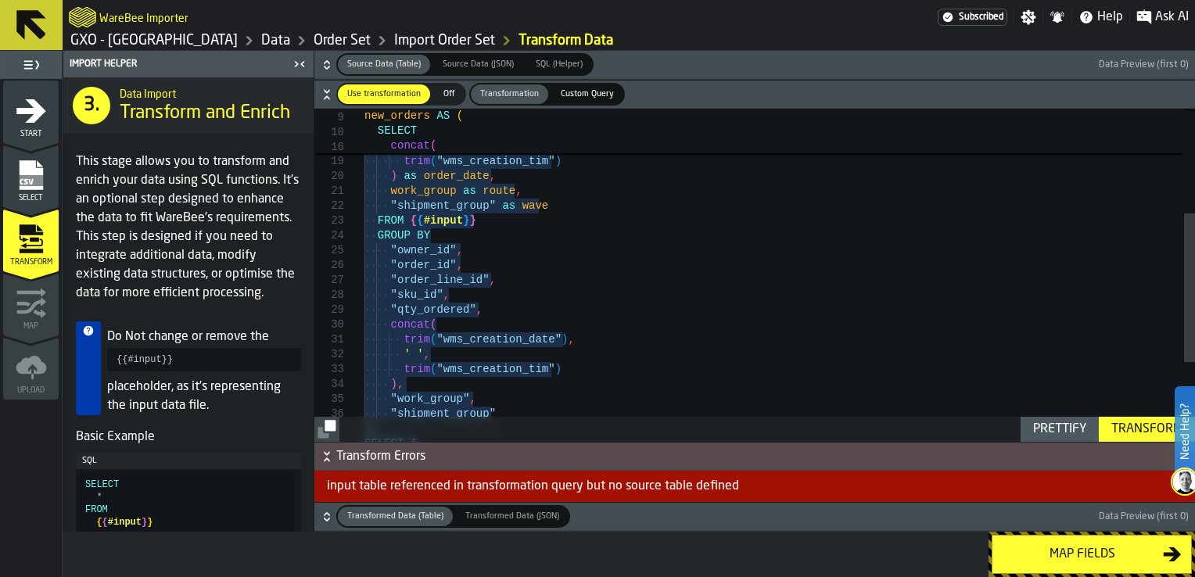
click at [261, 40] on link "Data" at bounding box center [275, 40] width 29 height 17
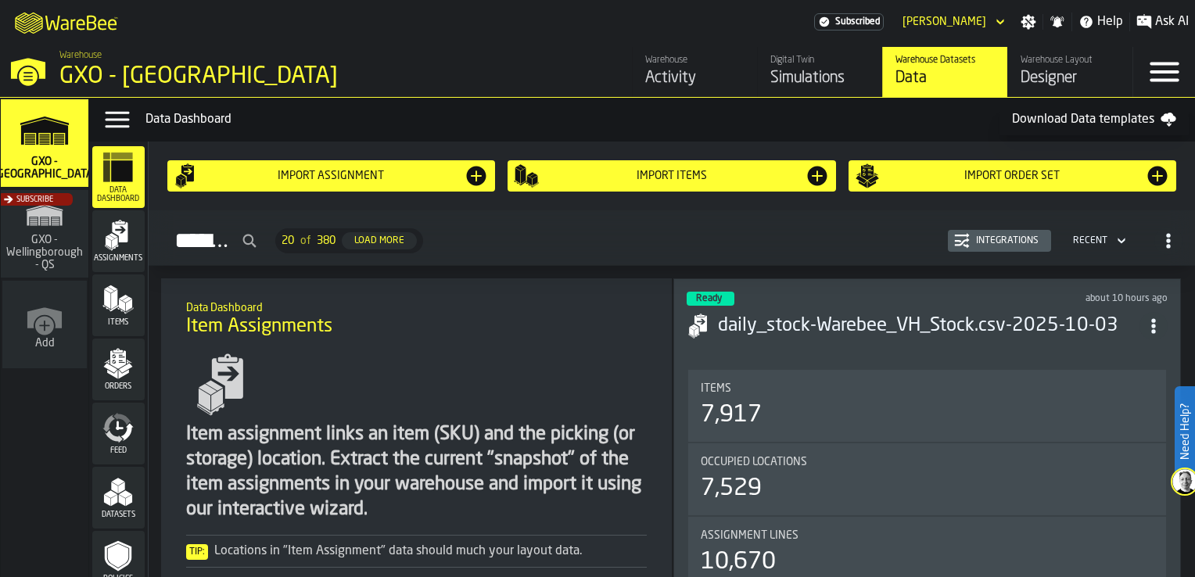
drag, startPoint x: 120, startPoint y: 375, endPoint x: 130, endPoint y: 374, distance: 10.2
click at [120, 375] on polygon "menu Orders" at bounding box center [124, 374] width 10 height 9
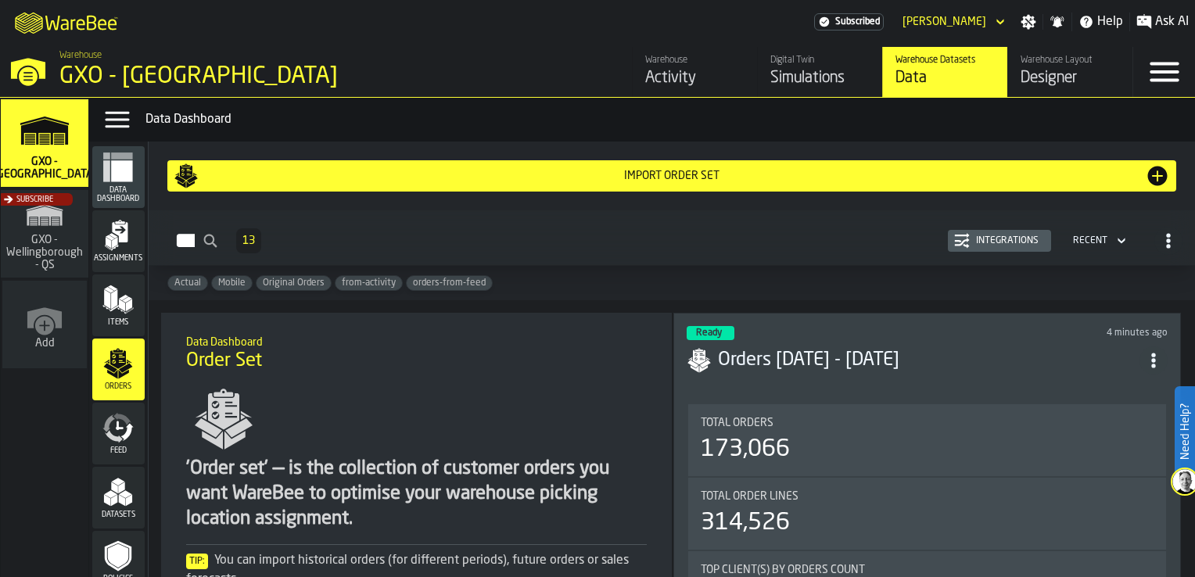
click at [579, 180] on div "Import Order Set" at bounding box center [672, 176] width 947 height 13
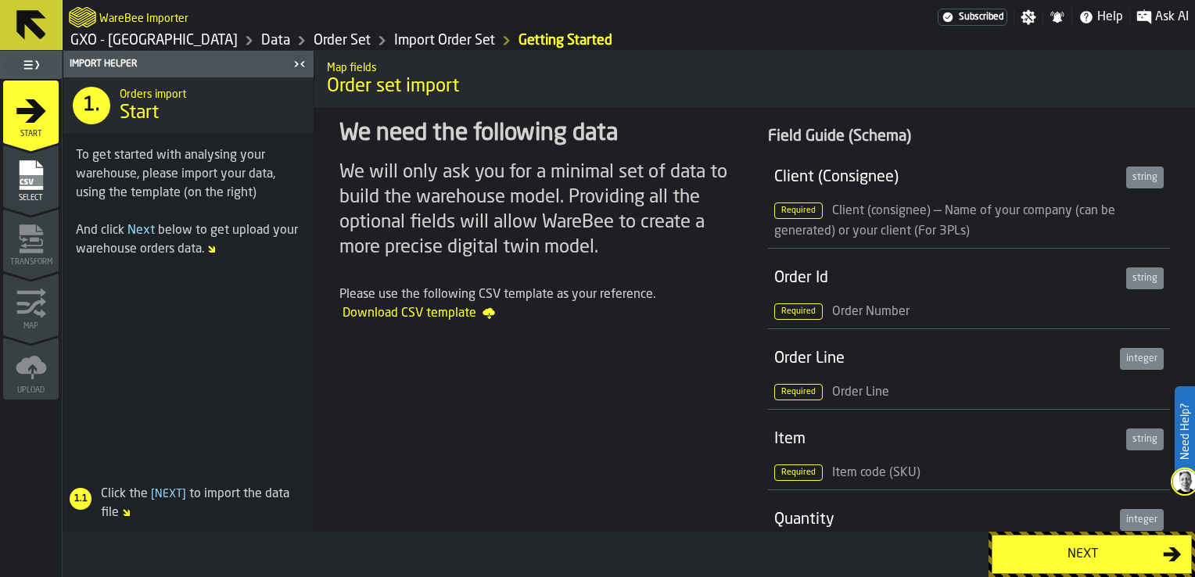
click at [34, 183] on rect "menu Select" at bounding box center [30, 180] width 23 height 11
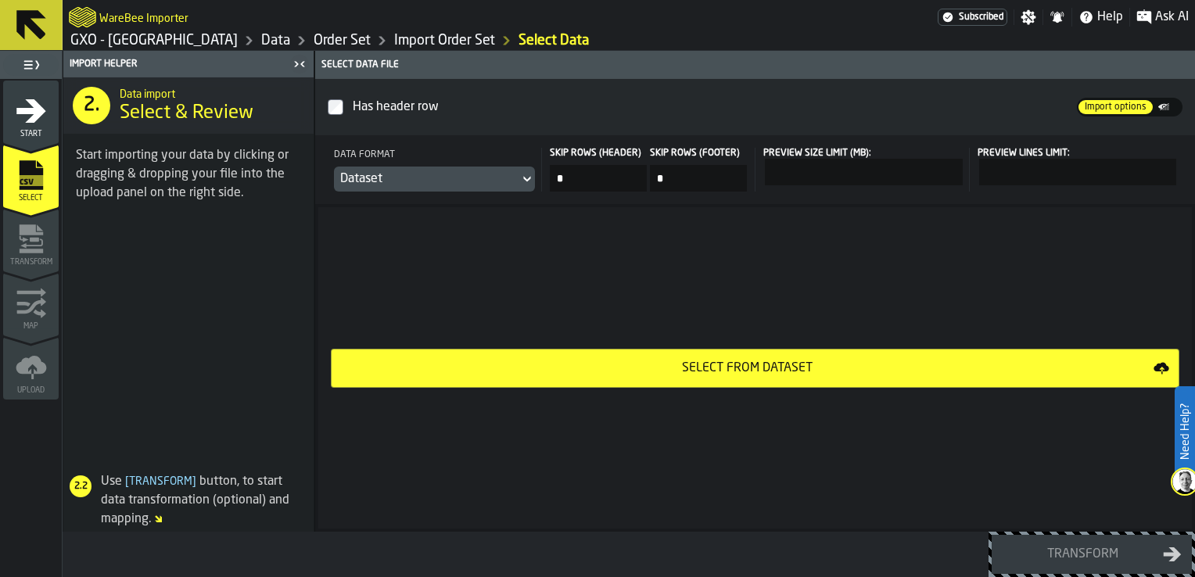
click at [541, 366] on div "Select from Dataset" at bounding box center [747, 368] width 813 height 19
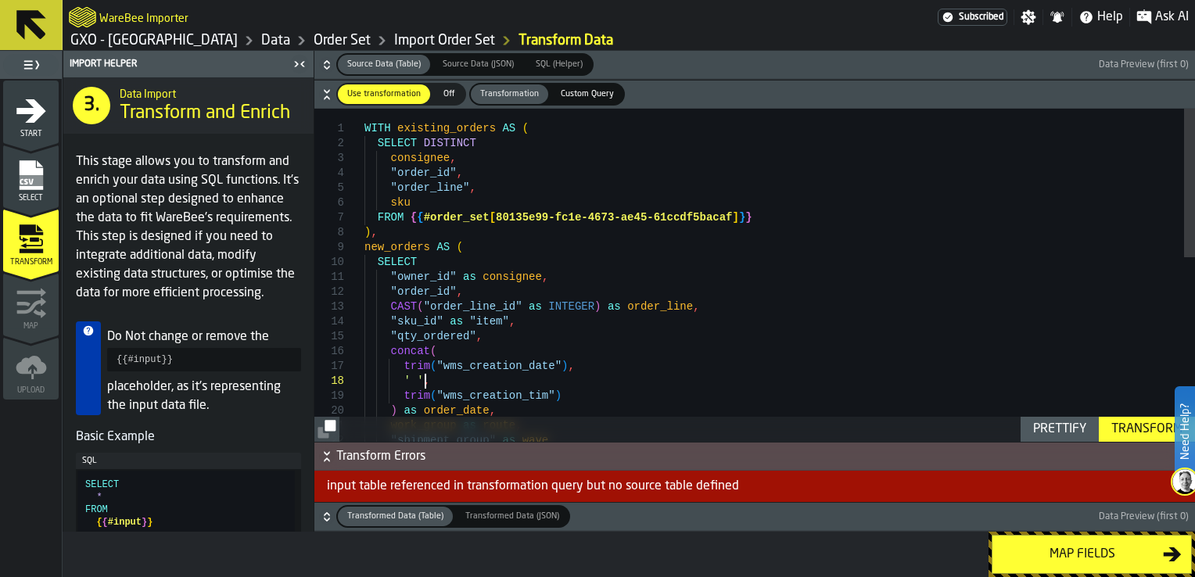
click at [455, 385] on div "WITH existing_orders AS ( SELECT DISTINCT consignee , "order_id" , "order_line"…" at bounding box center [780, 483] width 831 height 749
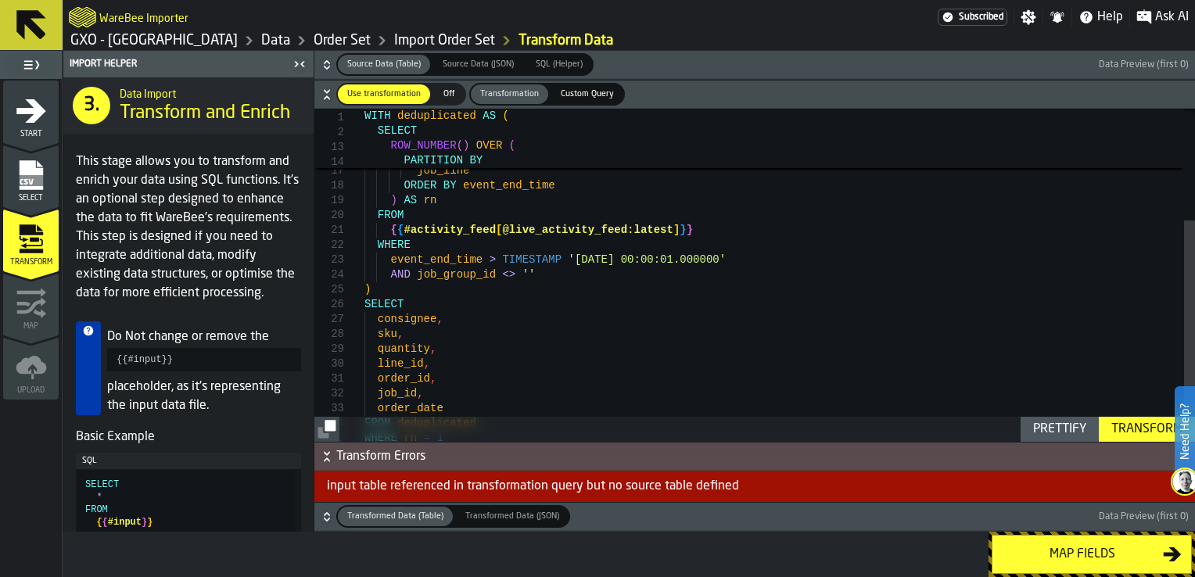
click at [599, 259] on div "job_line ORDER BY event_end_time ) AS rn FROM { { #activity_feed [ @live_activi…" at bounding box center [780, 205] width 831 height 585
click at [617, 267] on div "job_line ORDER BY event_end_time ) AS rn FROM { { #activity_feed [ @live_activi…" at bounding box center [780, 205] width 831 height 585
type textarea "**********"
click at [943, 429] on div "Transform" at bounding box center [1147, 429] width 84 height 19
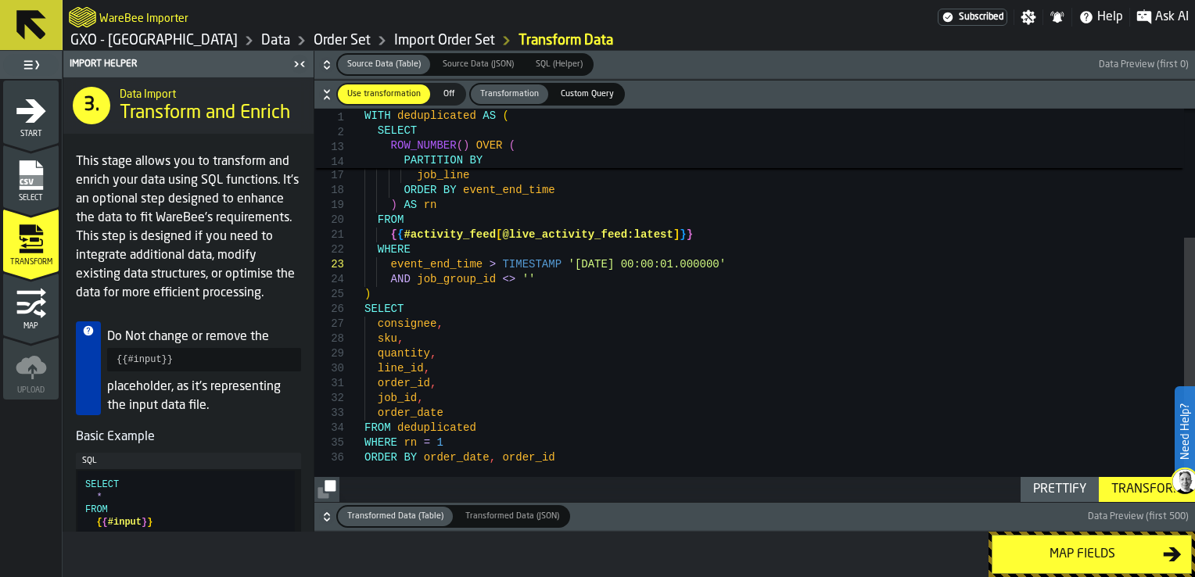
click at [326, 452] on icon "button-" at bounding box center [327, 517] width 16 height 16
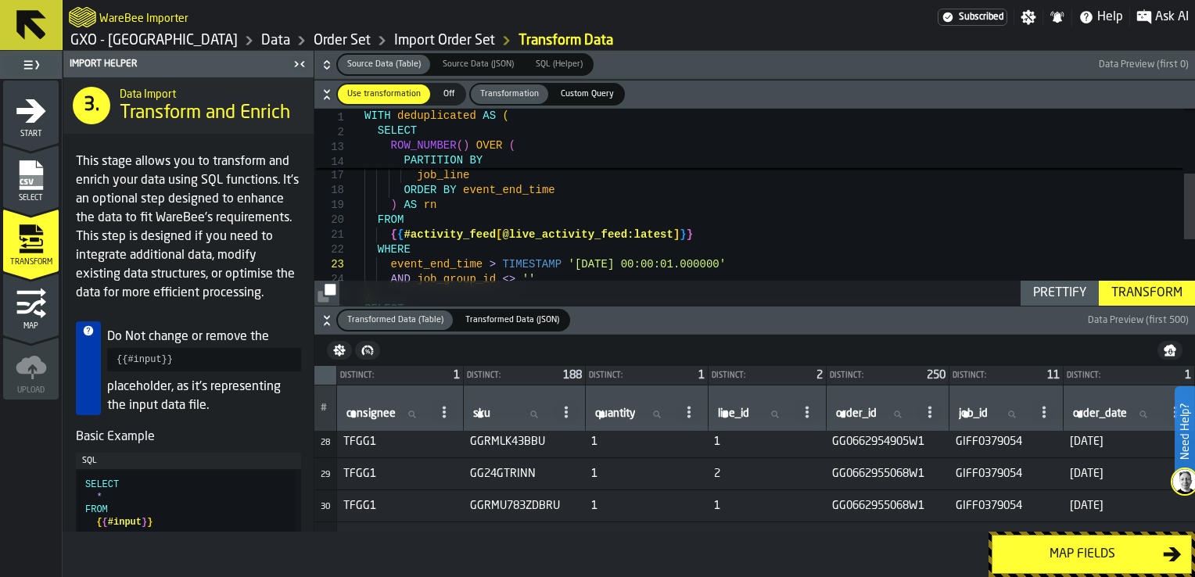
scroll to position [951, 0]
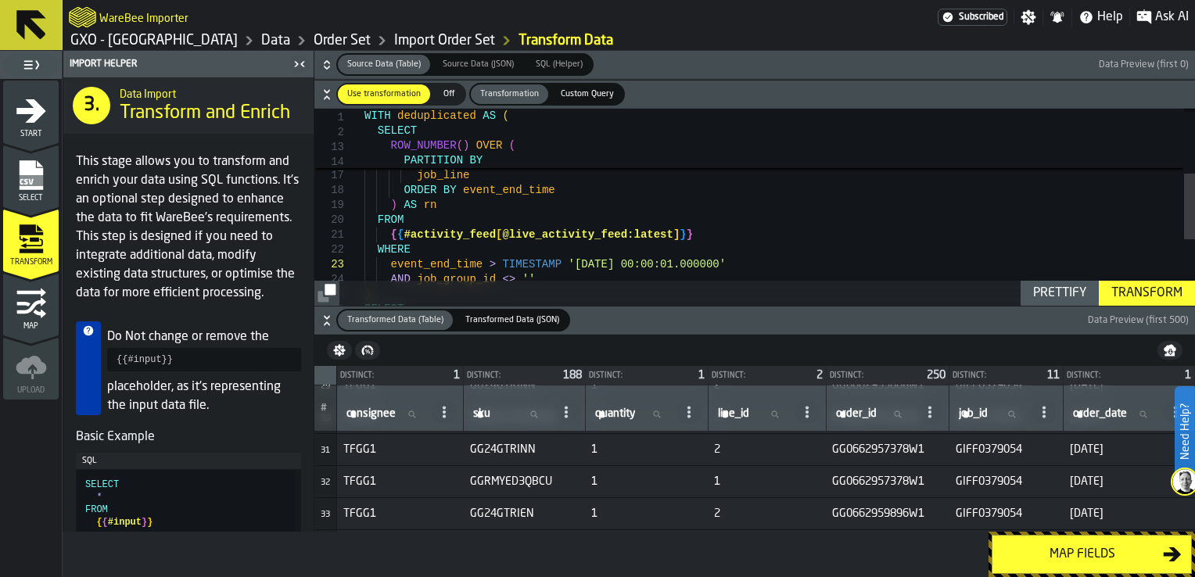
click at [943, 452] on div "Map fields" at bounding box center [1082, 554] width 161 height 19
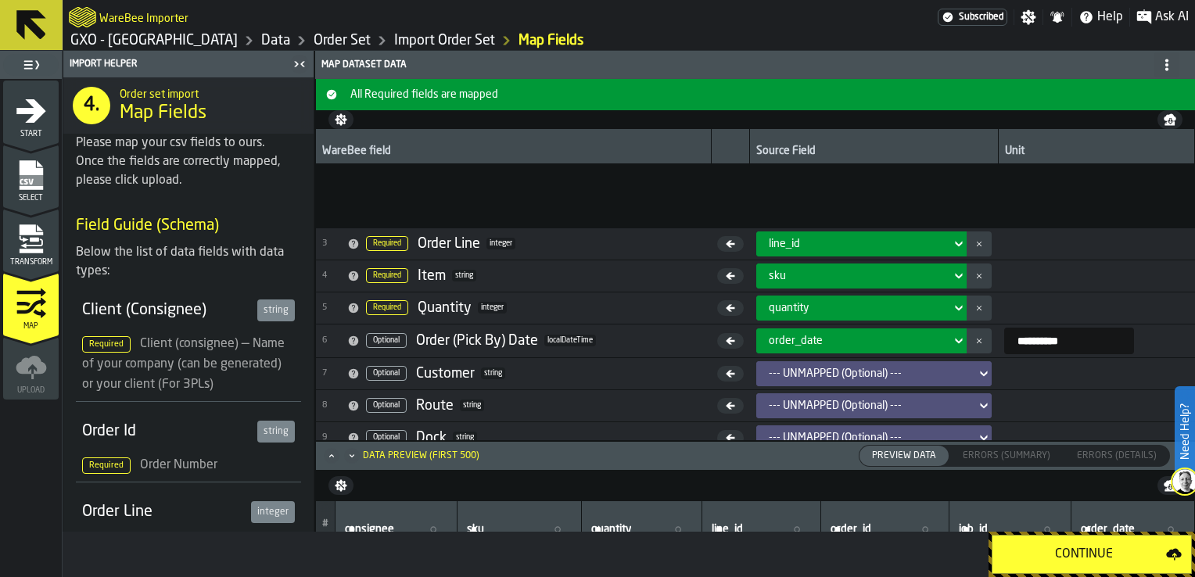
scroll to position [203, 0]
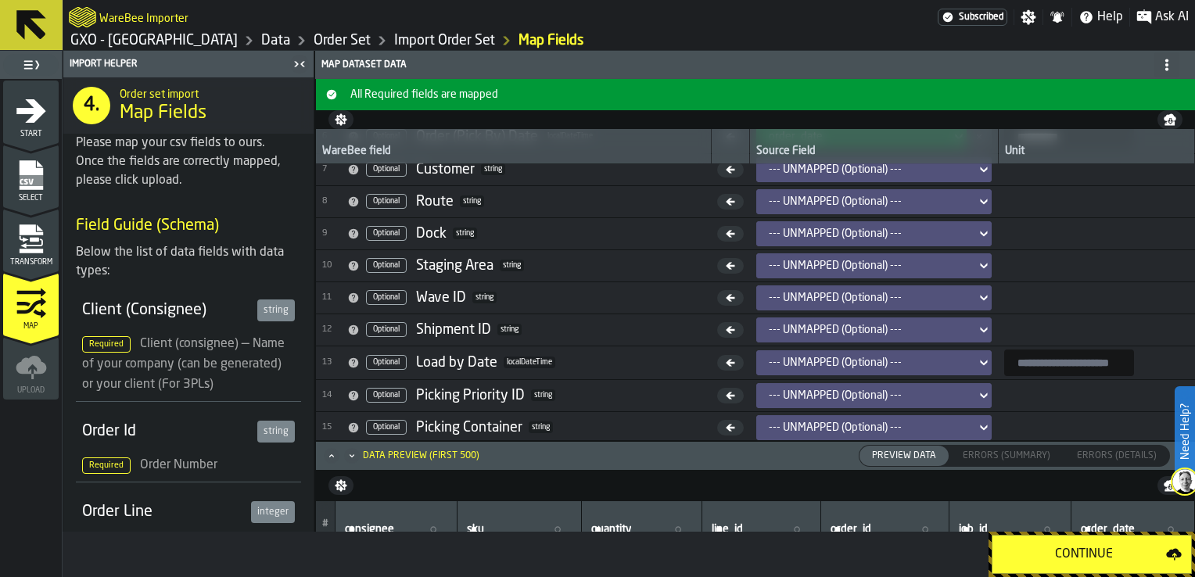
click at [943, 452] on div "Continue" at bounding box center [1084, 554] width 164 height 19
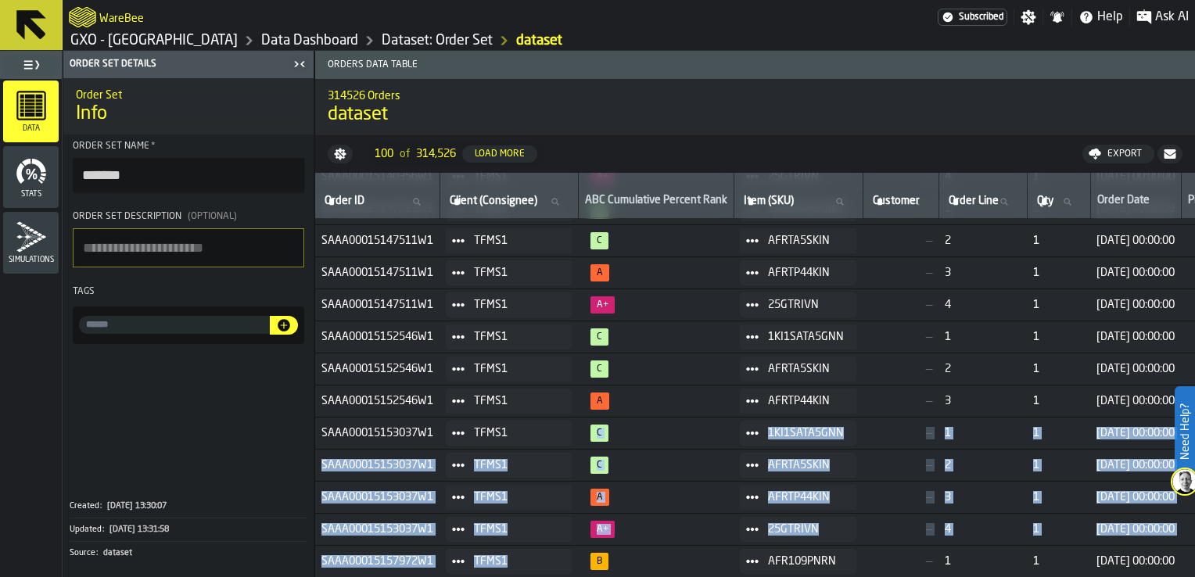
drag, startPoint x: 566, startPoint y: 573, endPoint x: 595, endPoint y: 571, distance: 29.0
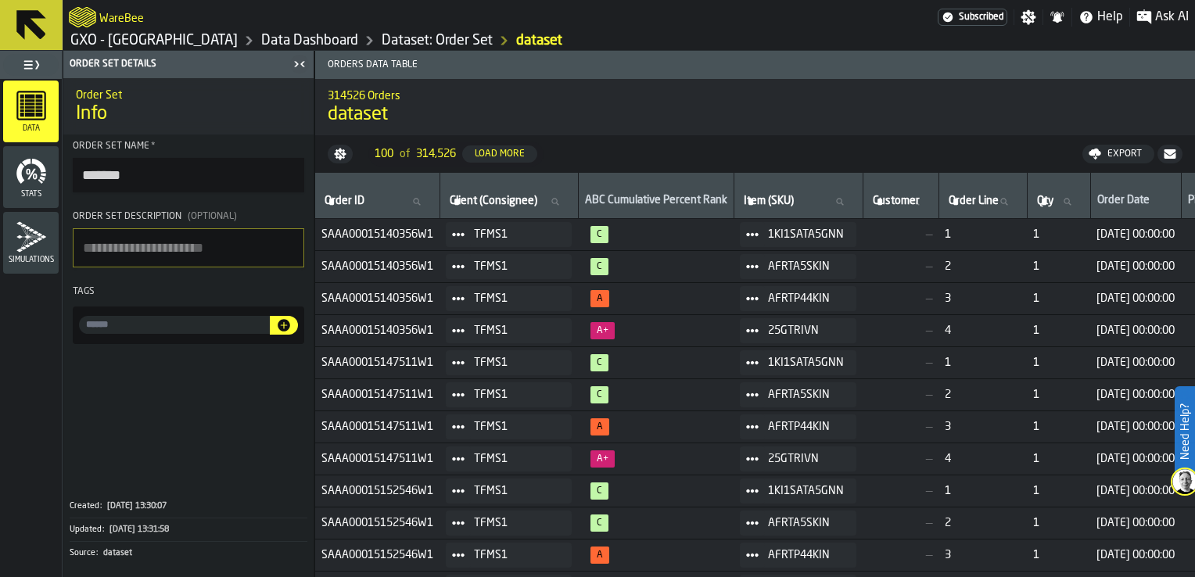
click at [153, 167] on input "*******" at bounding box center [189, 175] width 232 height 34
click at [168, 176] on input "*******" at bounding box center [189, 175] width 232 height 34
click at [253, 161] on input "**********" at bounding box center [189, 175] width 232 height 34
type input "**********"
click at [248, 111] on h1 "Info" at bounding box center [188, 114] width 225 height 25
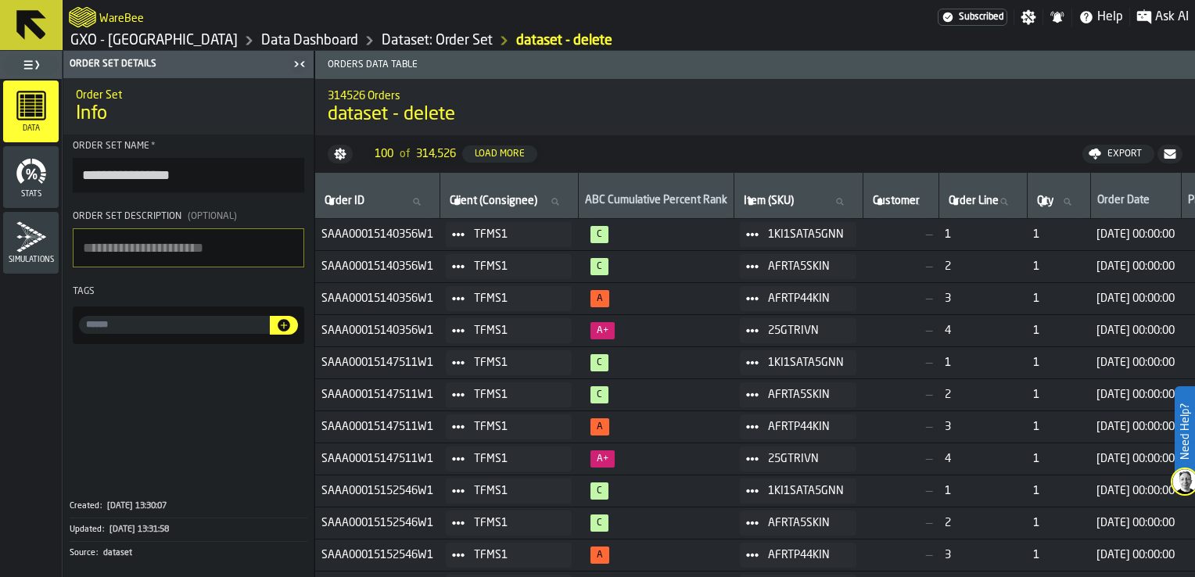
click at [390, 38] on link "Dataset: Order Set" at bounding box center [437, 40] width 111 height 17
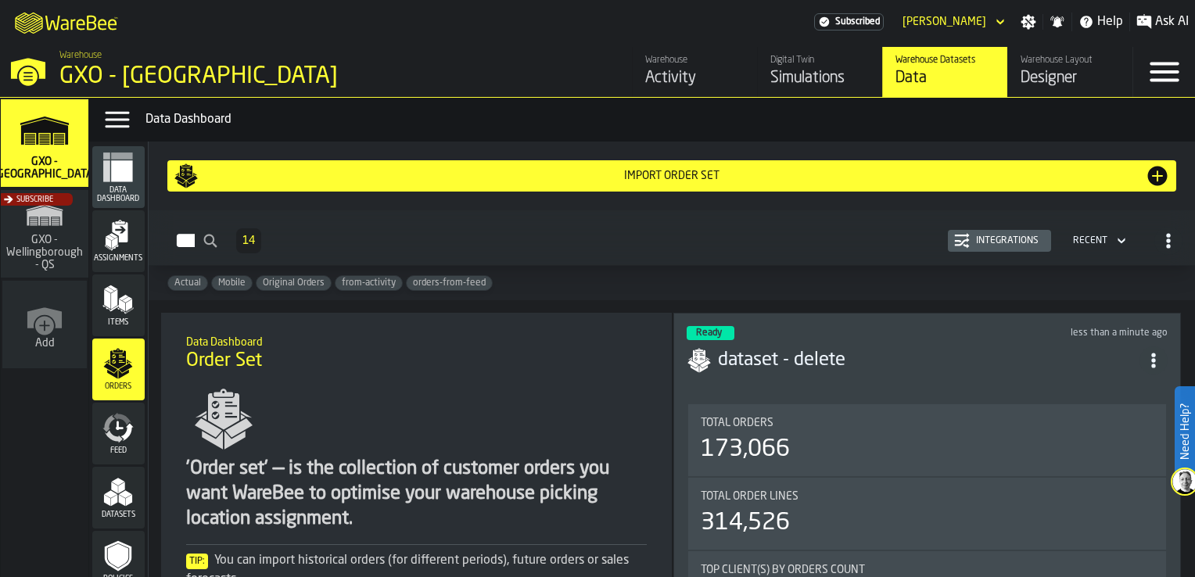
click at [943, 355] on icon "ItemListCard-DashboardItemContainer" at bounding box center [1154, 361] width 16 height 16
click at [943, 431] on div "Delete" at bounding box center [1120, 427] width 81 height 19
click at [804, 70] on div "Simulations" at bounding box center [820, 78] width 99 height 22
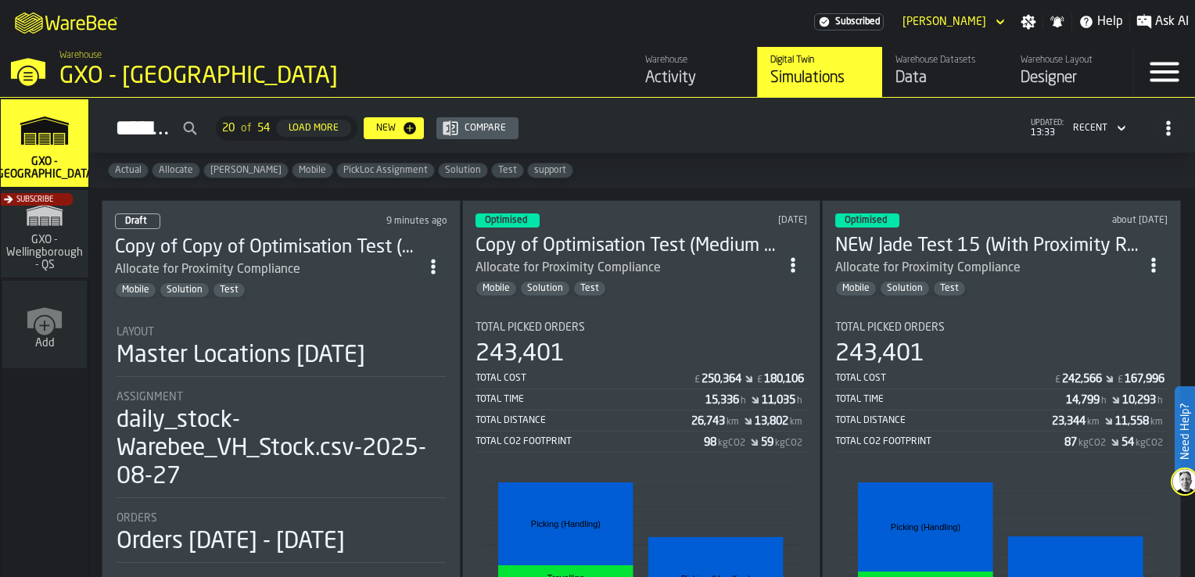
click at [313, 283] on div "Mobile Solution Test" at bounding box center [267, 290] width 304 height 16
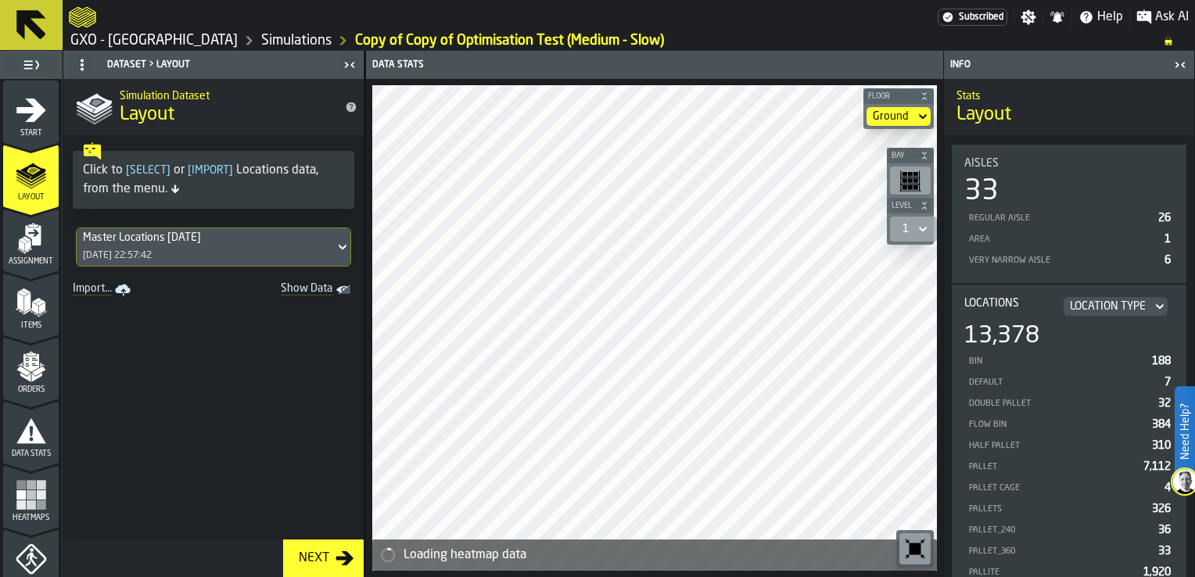
click at [265, 41] on link "Simulations" at bounding box center [296, 40] width 70 height 17
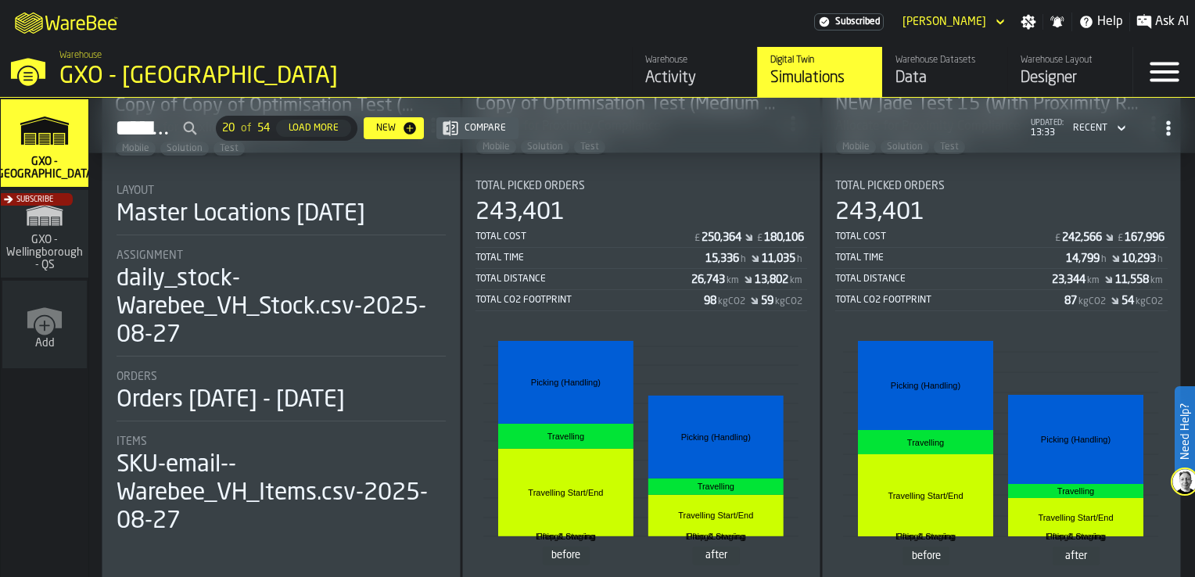
scroll to position [156, 0]
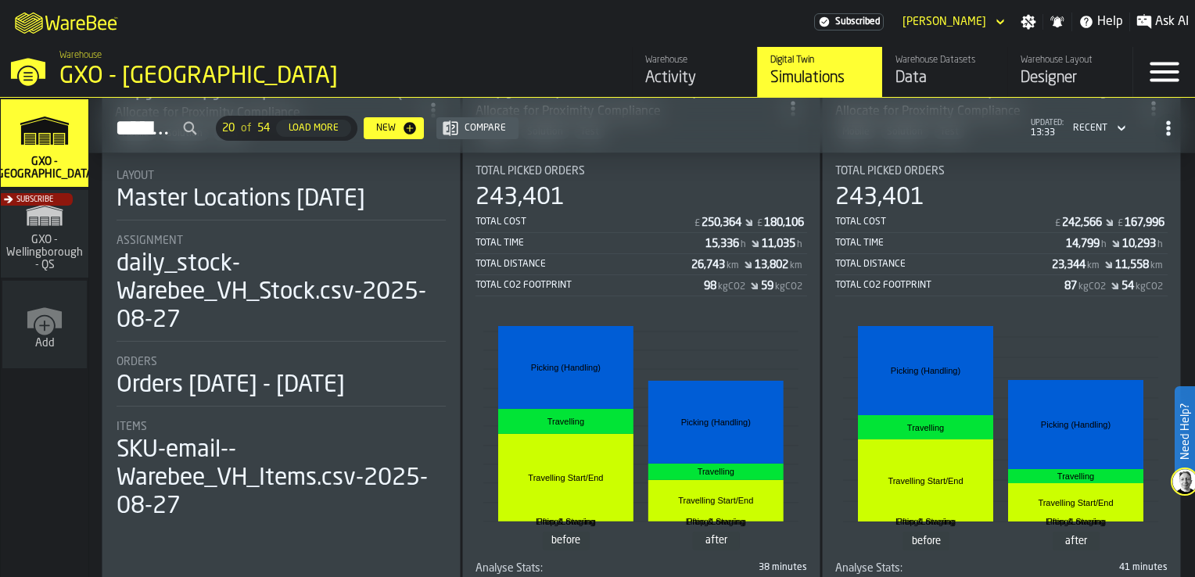
click at [635, 268] on div "Total Distance 26,743 km 13,802 km" at bounding box center [642, 266] width 332 height 20
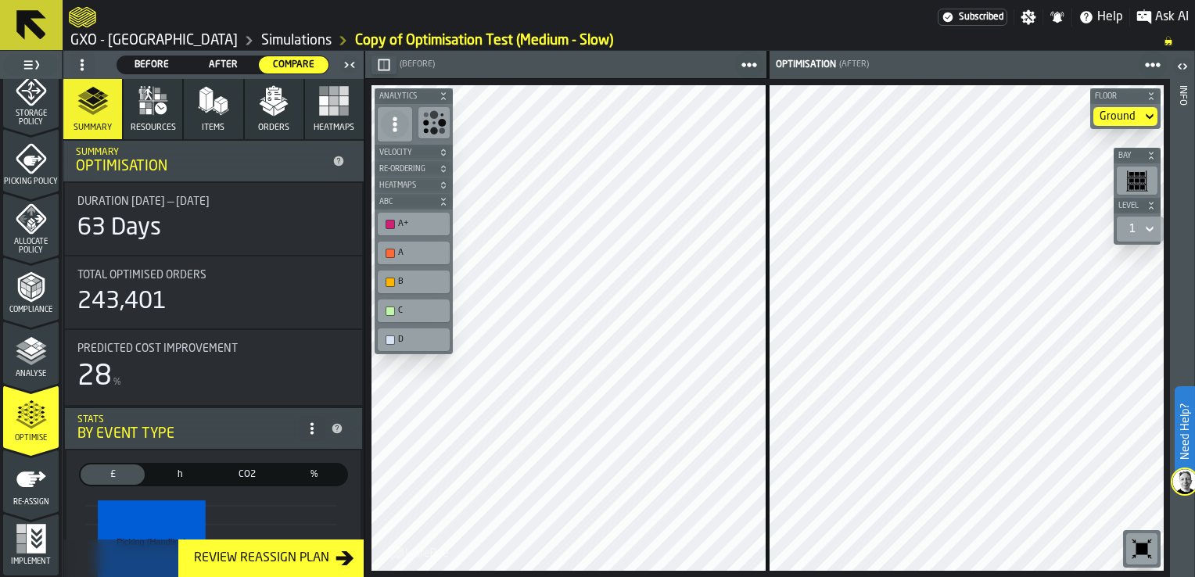
scroll to position [34, 0]
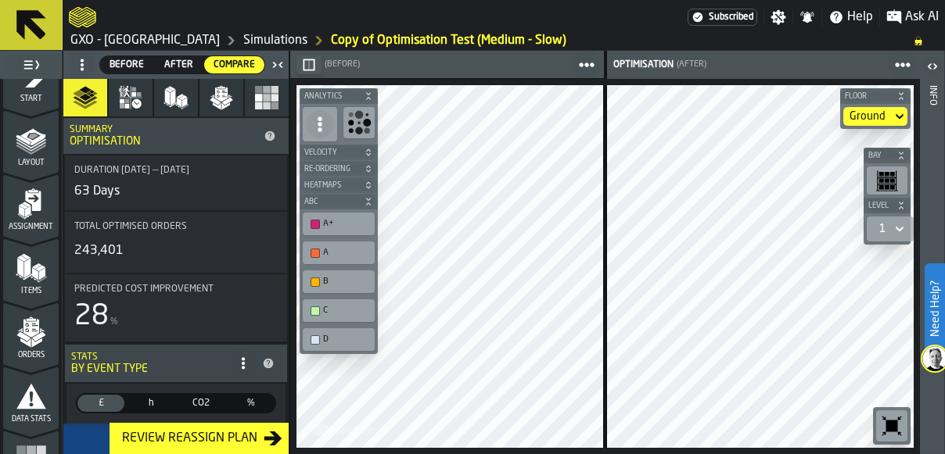
click at [138, 40] on link "GXO - [GEOGRAPHIC_DATA]" at bounding box center [144, 40] width 149 height 19
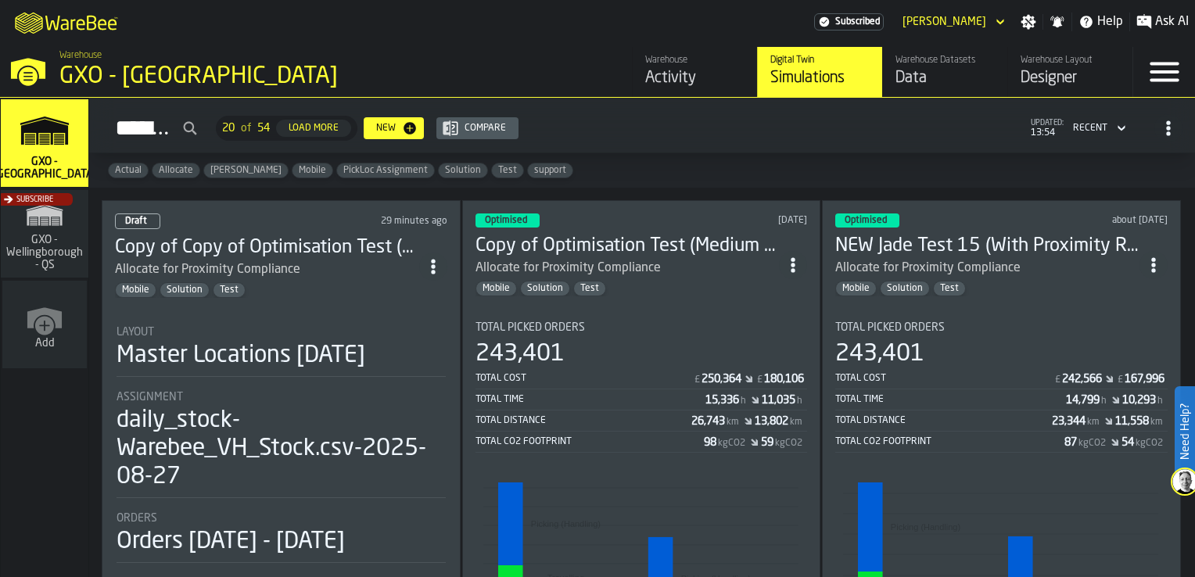
click at [907, 80] on div "Data" at bounding box center [945, 78] width 99 height 22
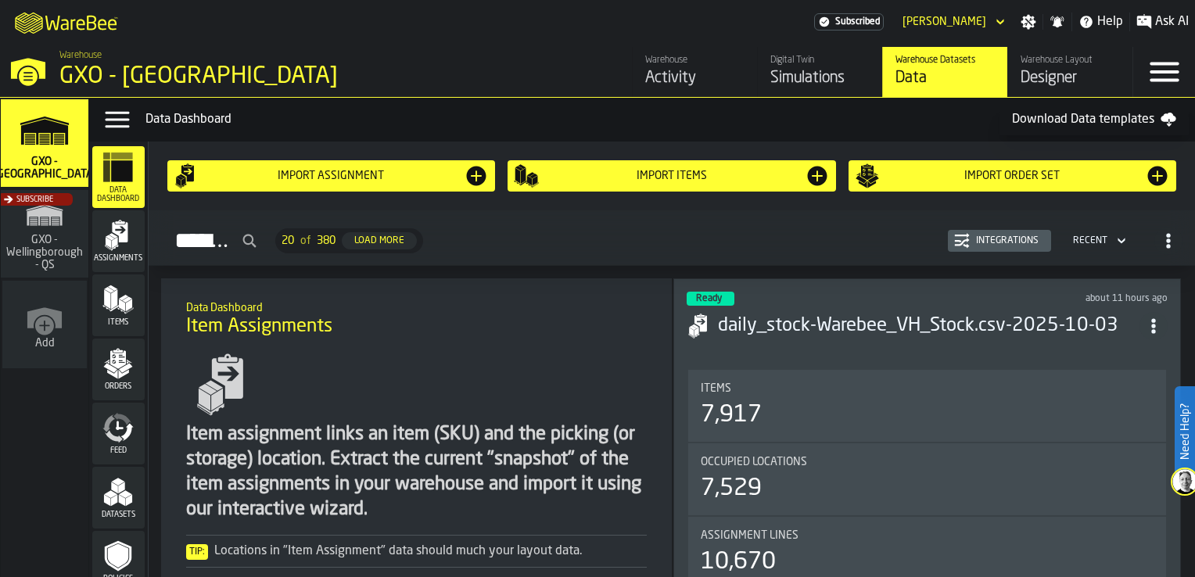
click at [113, 375] on polygon "menu Orders" at bounding box center [113, 374] width 10 height 9
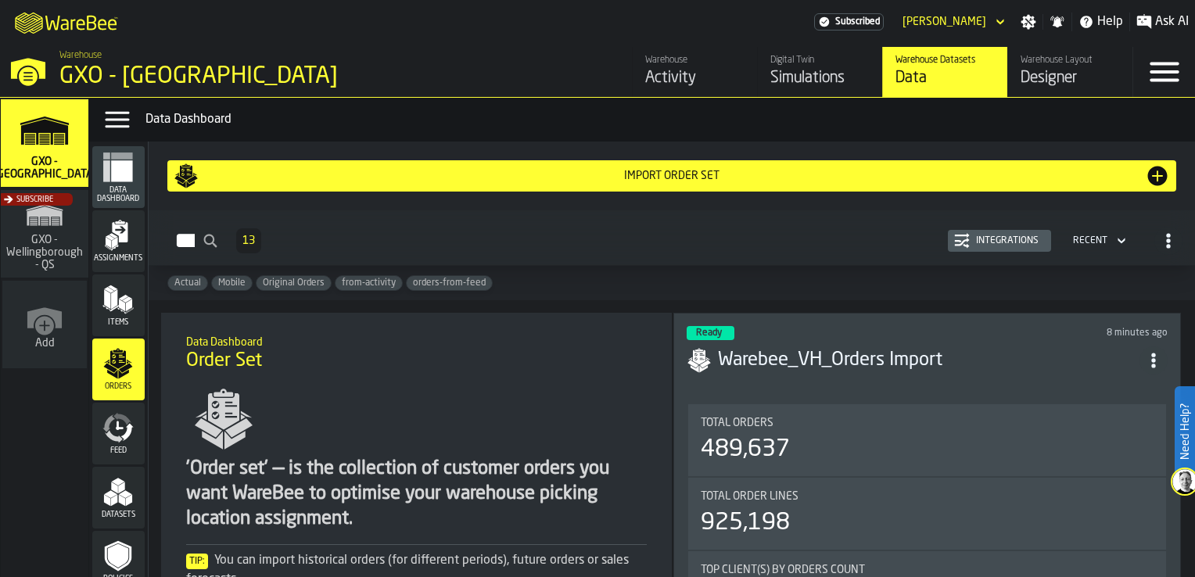
click at [943, 243] on div "Integrations" at bounding box center [1007, 240] width 75 height 11
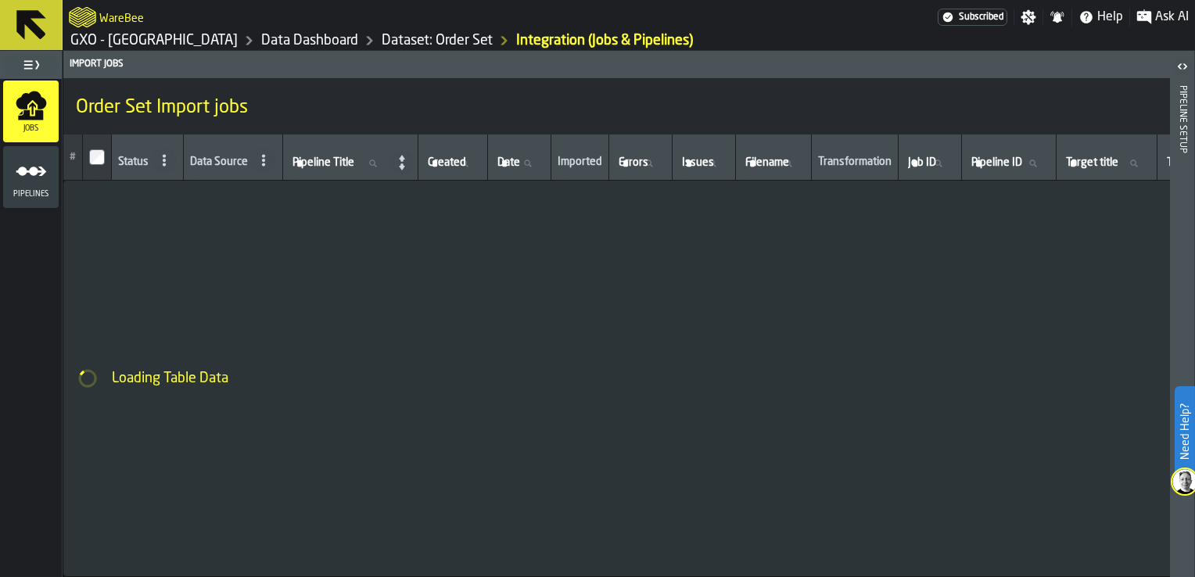
click at [34, 171] on circle "menu Pipelines" at bounding box center [33, 171] width 9 height 9
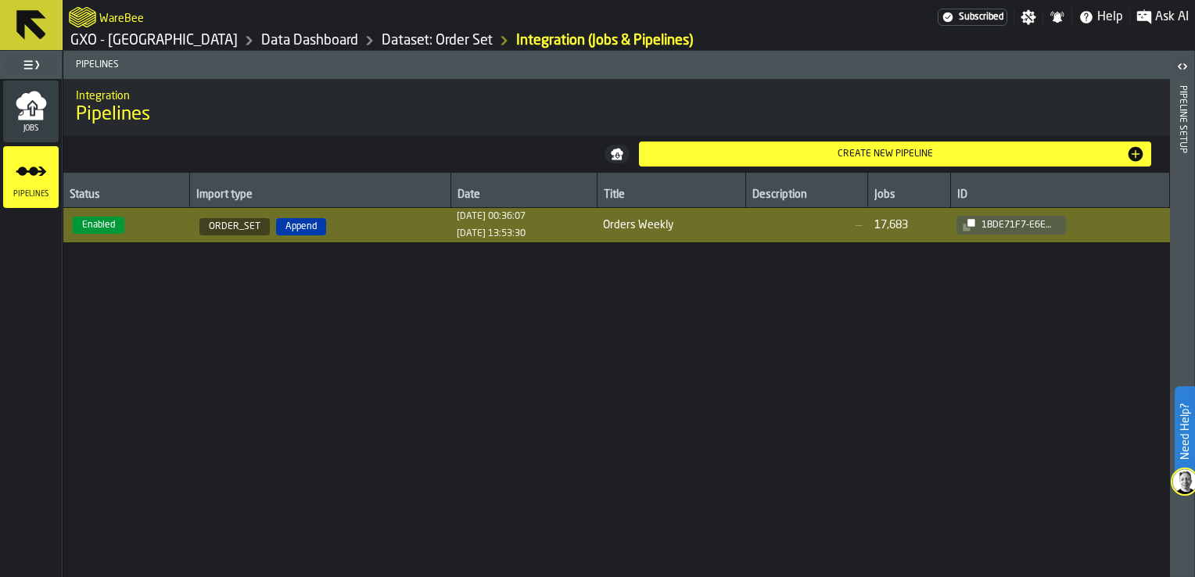
click at [591, 235] on span "[DATE] 00:36:07 [DATE] 13:53:30" at bounding box center [524, 225] width 134 height 28
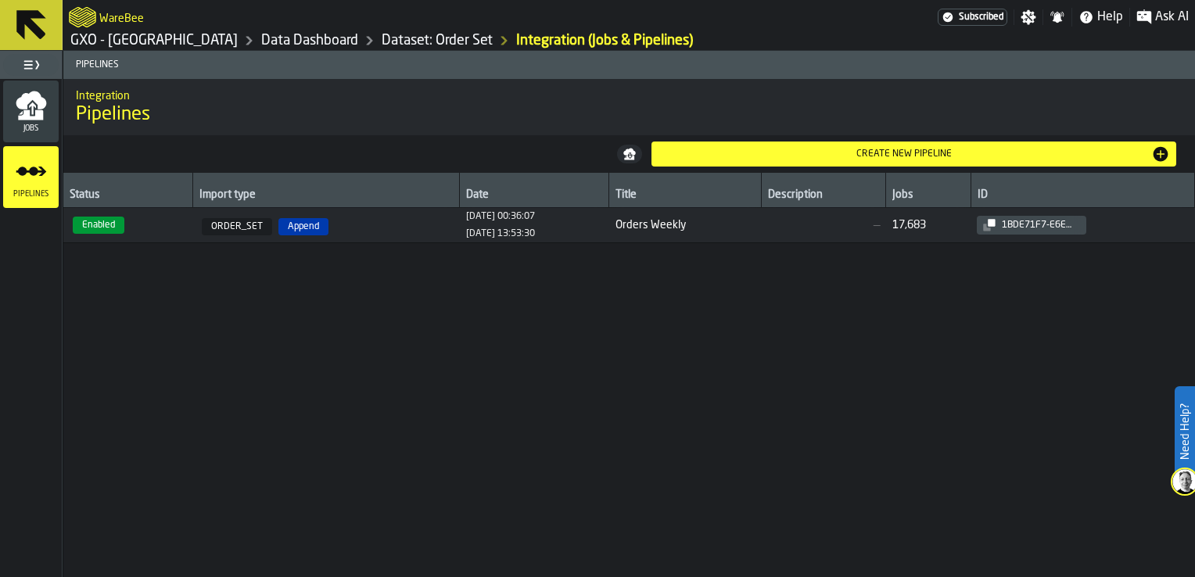
click at [502, 237] on div "[DATE] 13:53:30" at bounding box center [500, 233] width 69 height 11
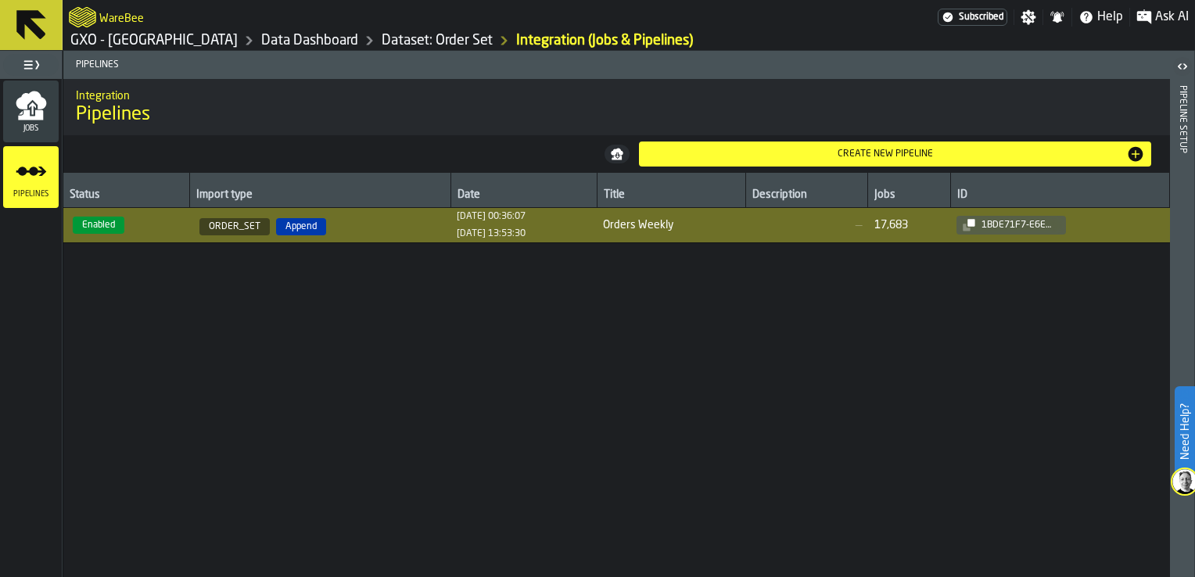
click at [943, 177] on div "Pipeline Setup" at bounding box center [1182, 327] width 11 height 491
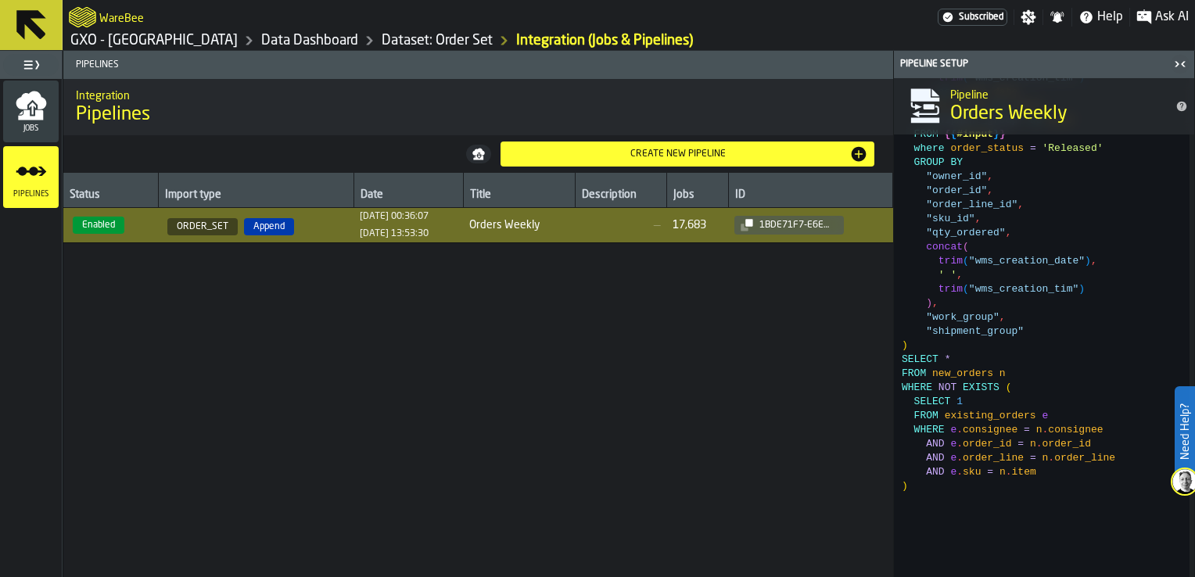
scroll to position [939, 0]
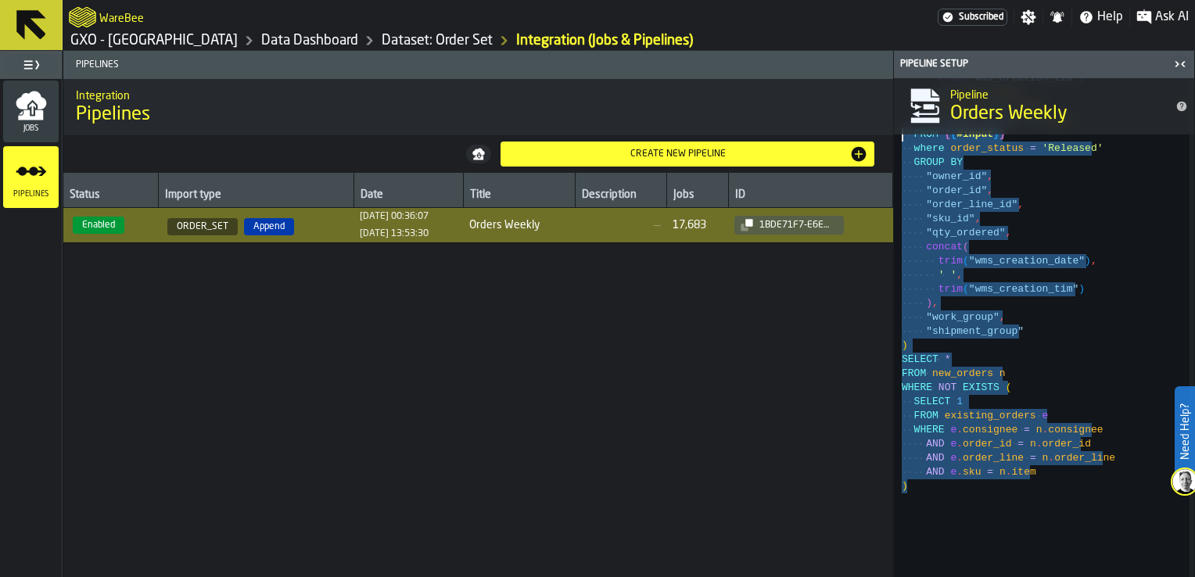
drag, startPoint x: 916, startPoint y: 487, endPoint x: 897, endPoint y: 99, distance: 388.5
click at [902, 99] on div "WITH existing_orders AS ( SELECT DISTINCT consignee , "order_id" , "order_line"…" at bounding box center [1046, 307] width 288 height 1051
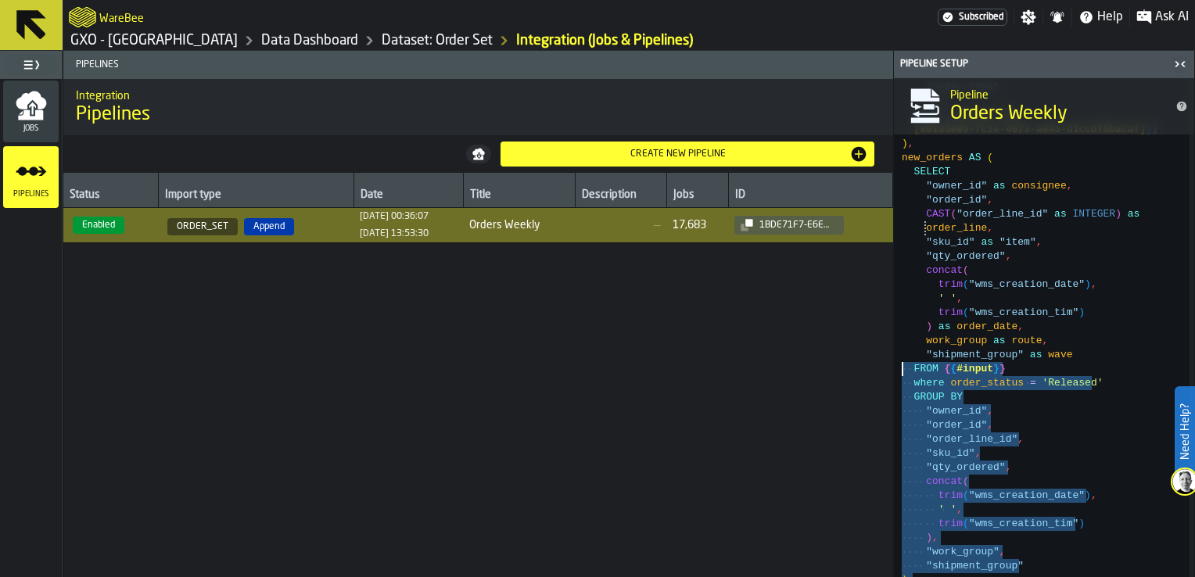
drag, startPoint x: 903, startPoint y: 368, endPoint x: 909, endPoint y: 230, distance: 137.8
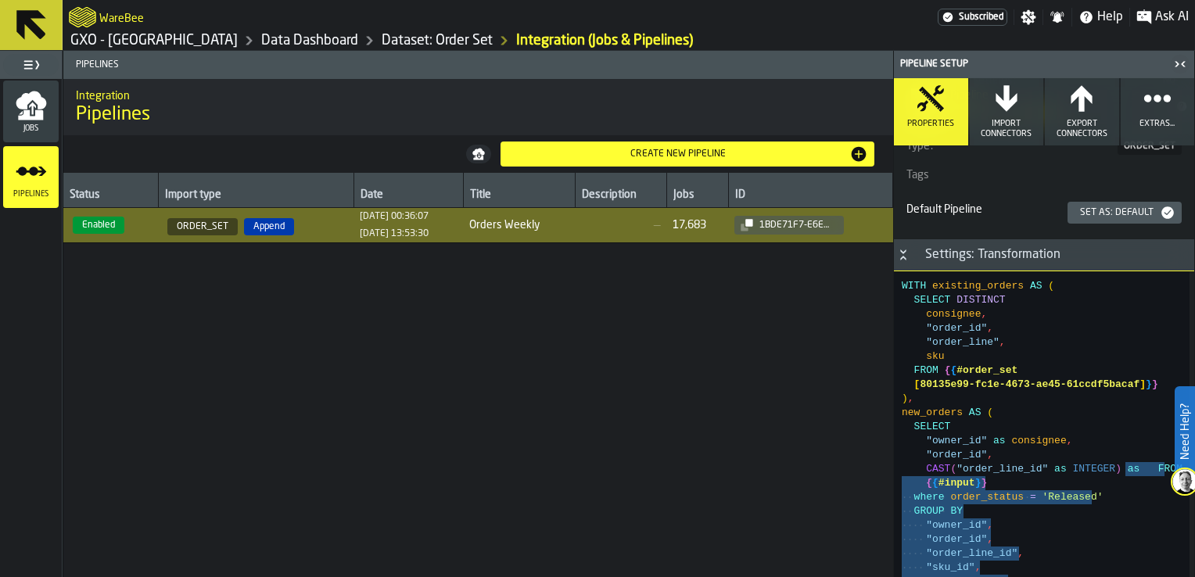
scroll to position [391, 0]
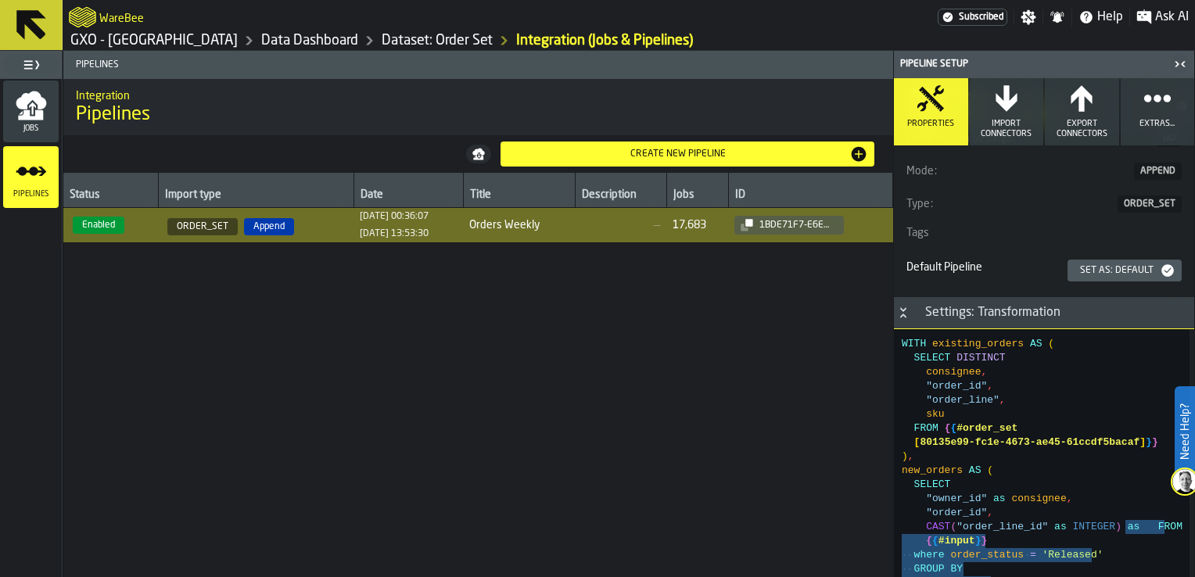
drag, startPoint x: 899, startPoint y: 345, endPoint x: 981, endPoint y: 396, distance: 96.6
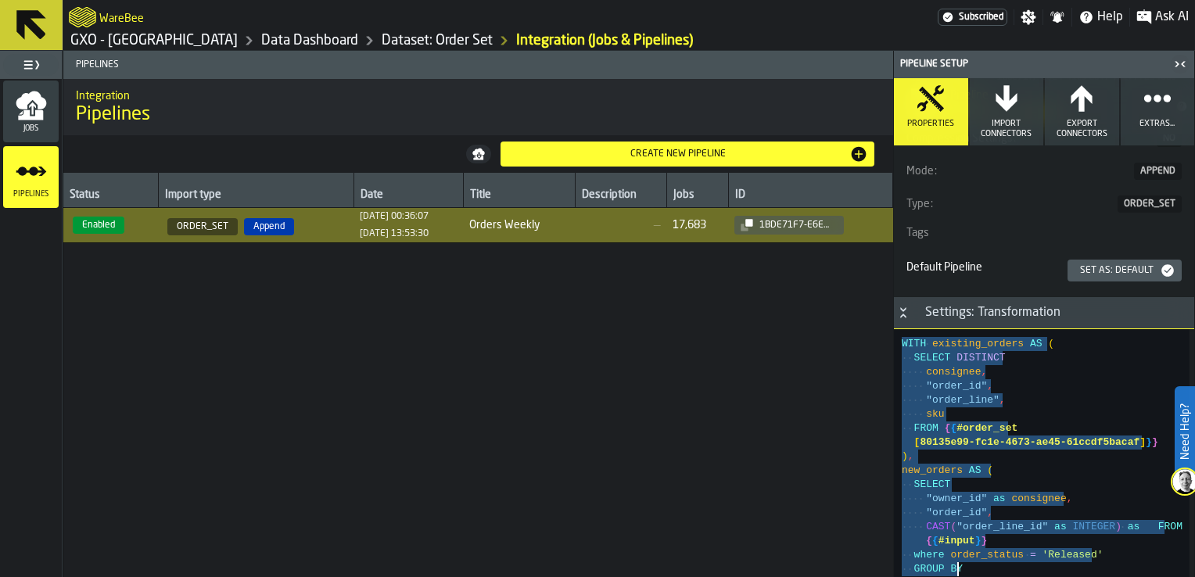
drag, startPoint x: 904, startPoint y: 343, endPoint x: 979, endPoint y: 589, distance: 257.6
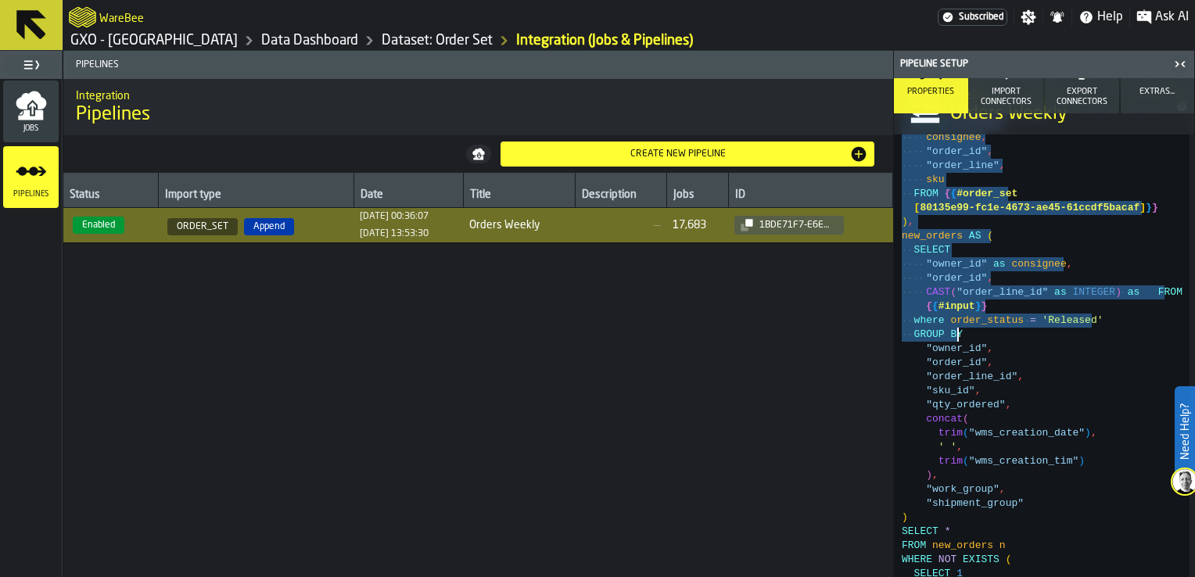
drag, startPoint x: 958, startPoint y: 334, endPoint x: 954, endPoint y: 343, distance: 9.5
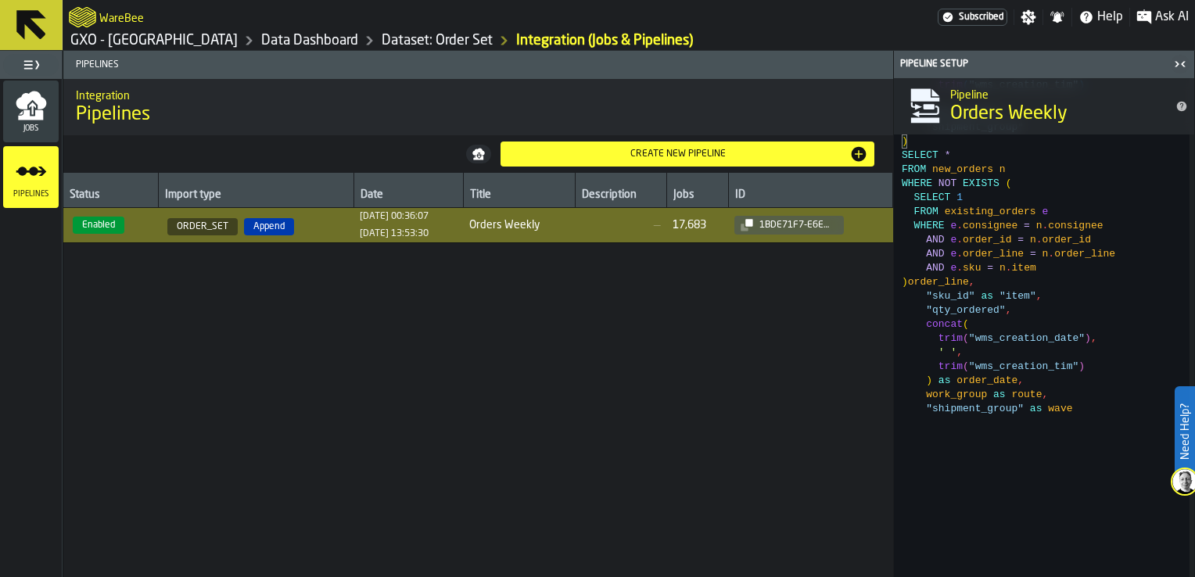
scroll to position [1095, 0]
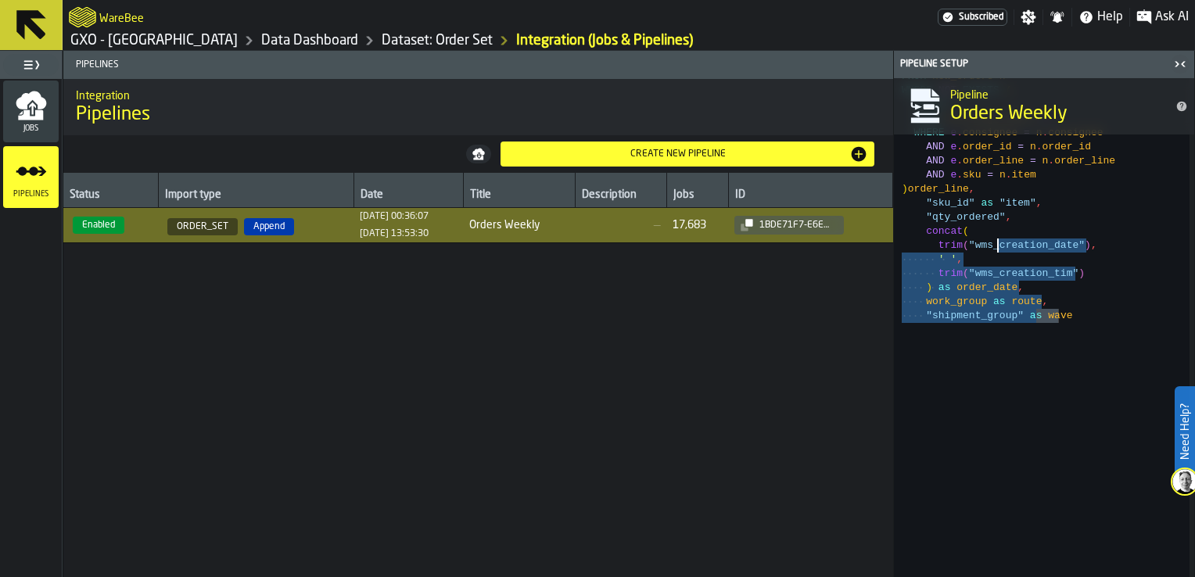
type textarea "**********"
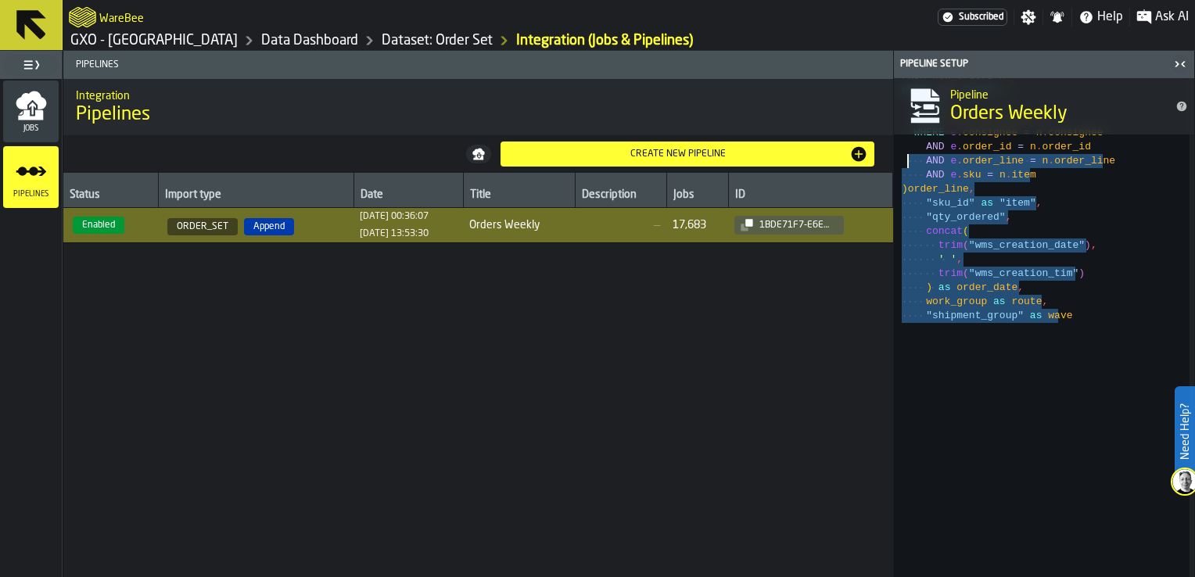
drag, startPoint x: 1065, startPoint y: 322, endPoint x: 909, endPoint y: 167, distance: 219.6
click at [909, 167] on div "WITH existing_orders AS ( SELECT DISTINCT consignee , "order_id" , "order_line"…" at bounding box center [1046, 150] width 288 height 1051
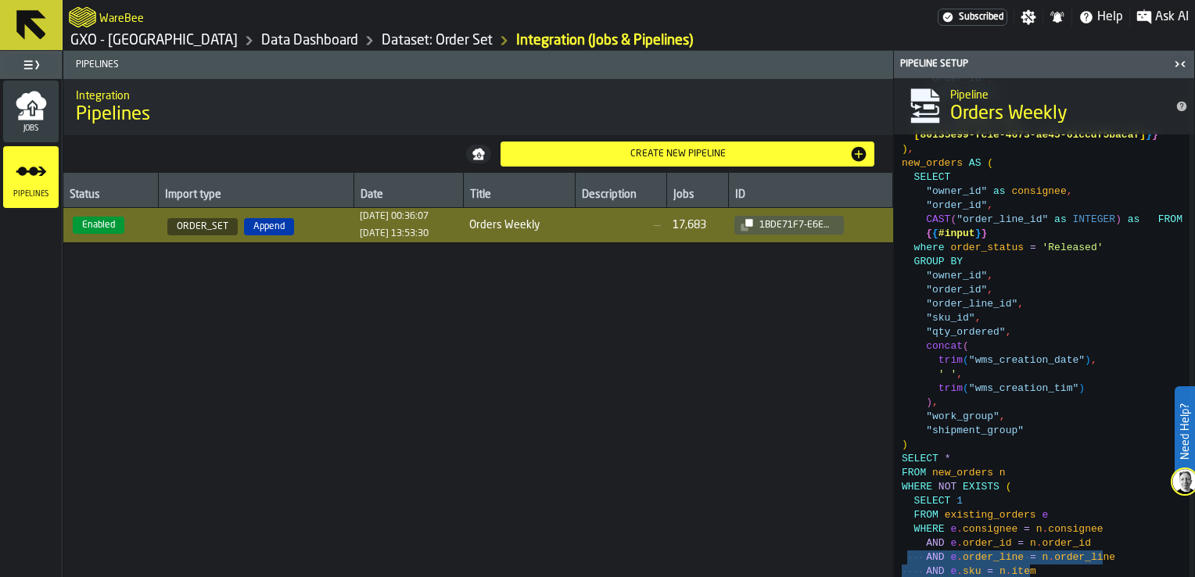
scroll to position [626, 0]
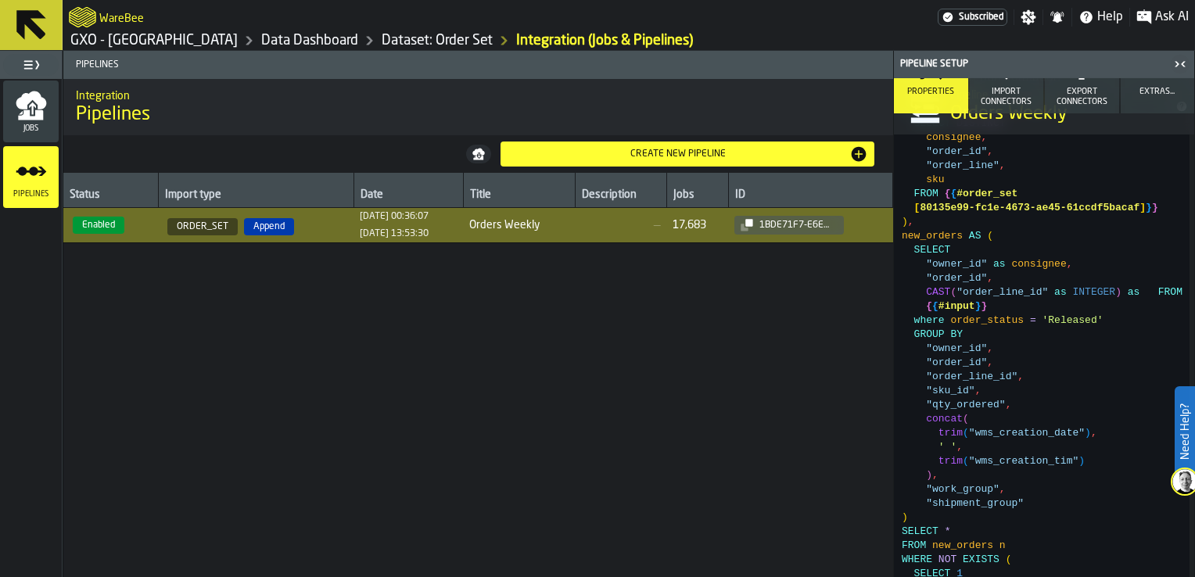
click at [156, 41] on link "GXO - [GEOGRAPHIC_DATA]" at bounding box center [153, 40] width 167 height 17
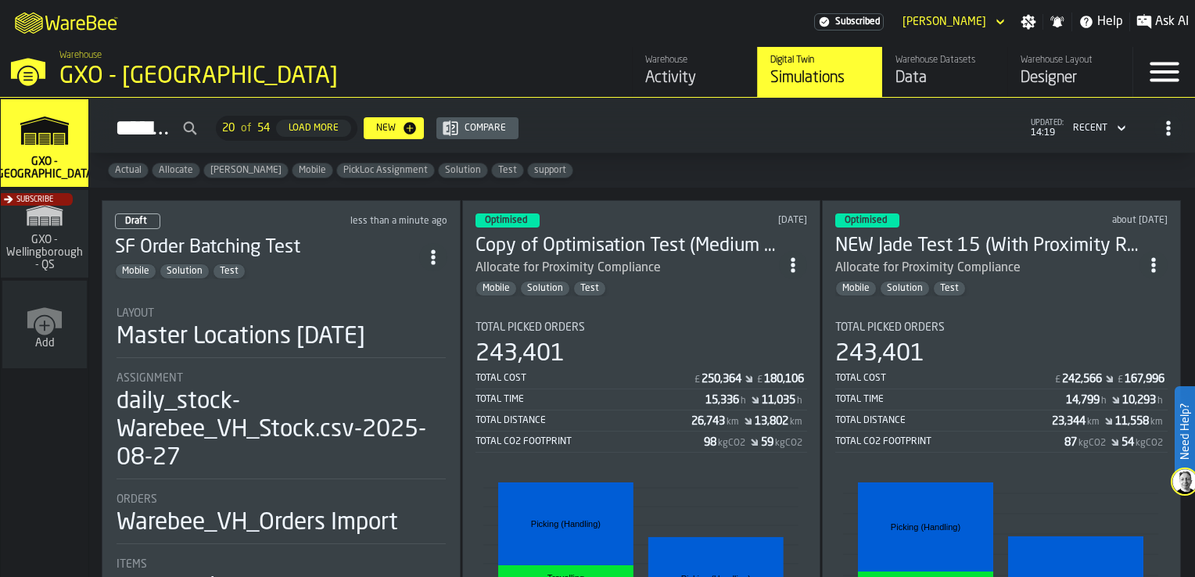
click at [801, 262] on icon "ItemListCard-DashboardItemContainer" at bounding box center [793, 265] width 16 height 16
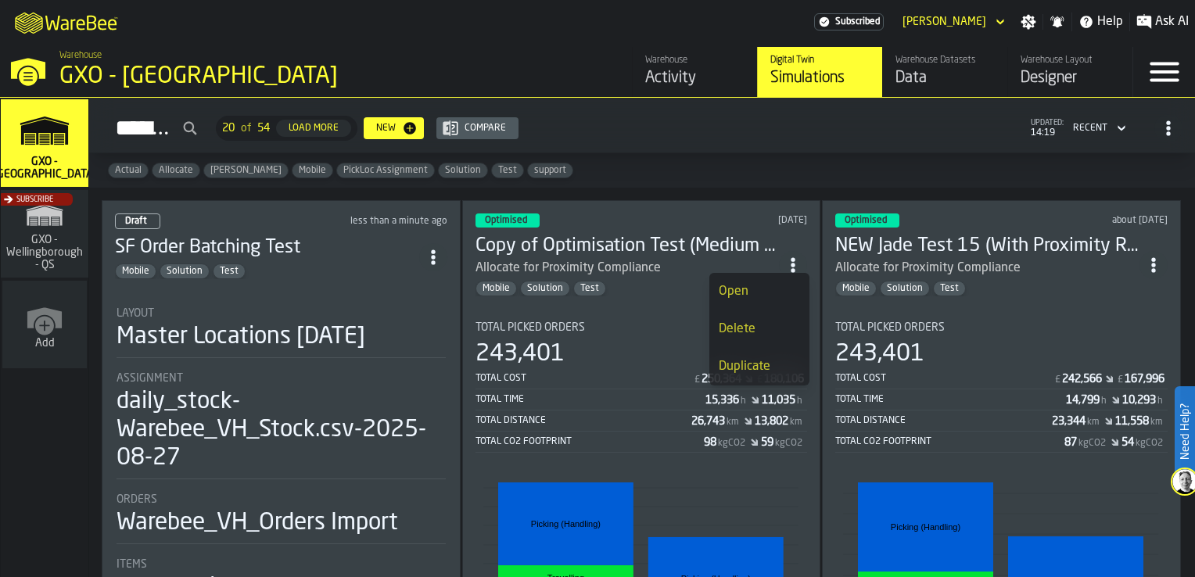
click at [775, 358] on div "Duplicate" at bounding box center [759, 366] width 81 height 19
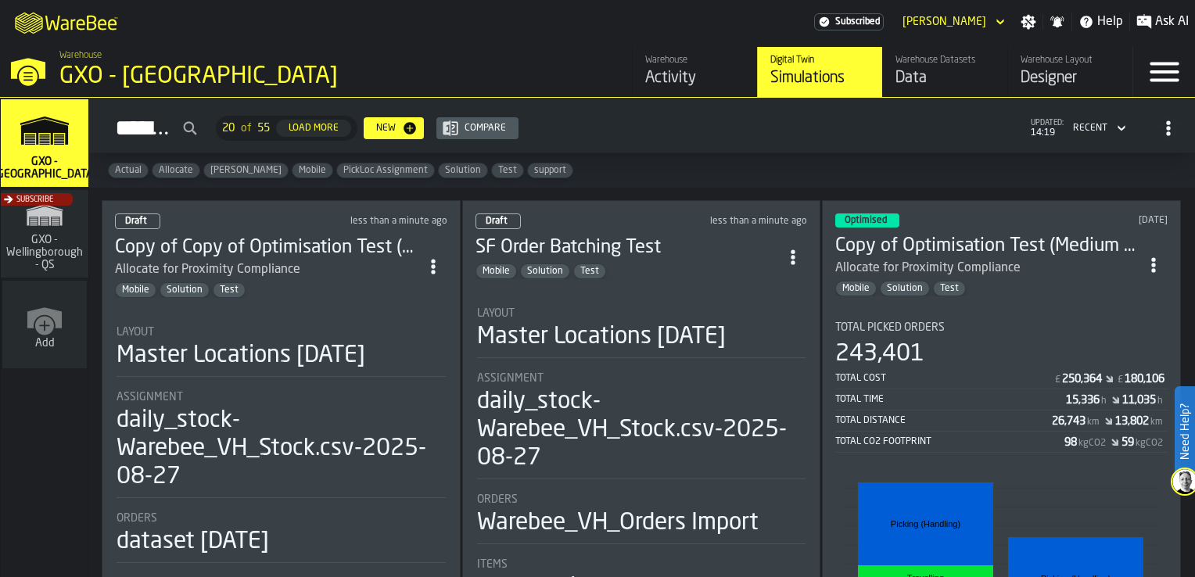
click at [382, 271] on div "Allocate for Proximity Compliance" at bounding box center [267, 269] width 304 height 19
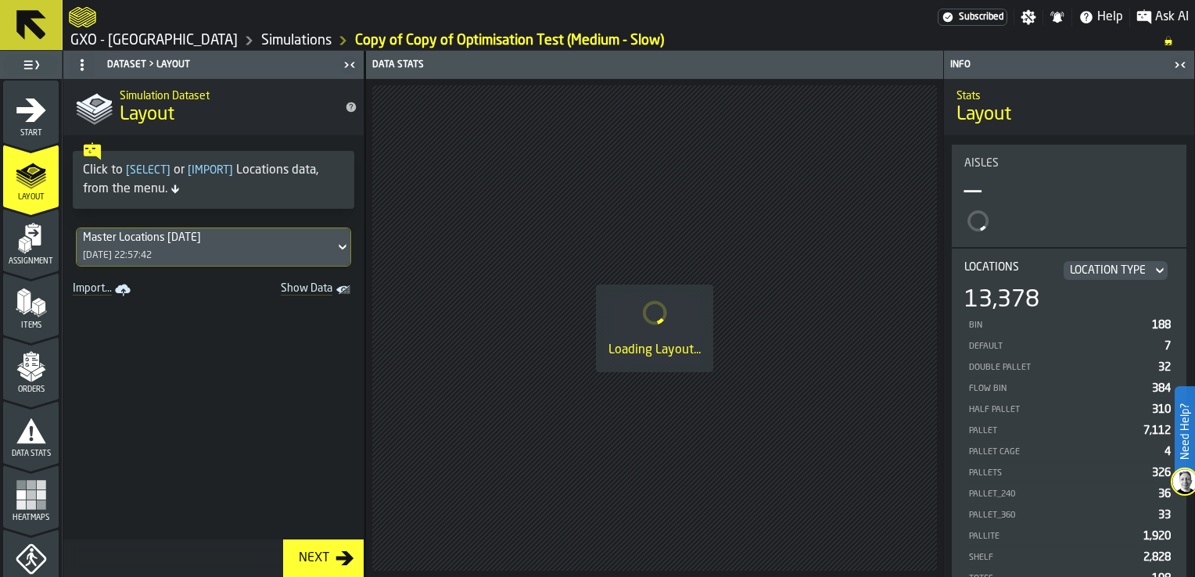
click at [13, 126] on div "Start" at bounding box center [31, 116] width 56 height 43
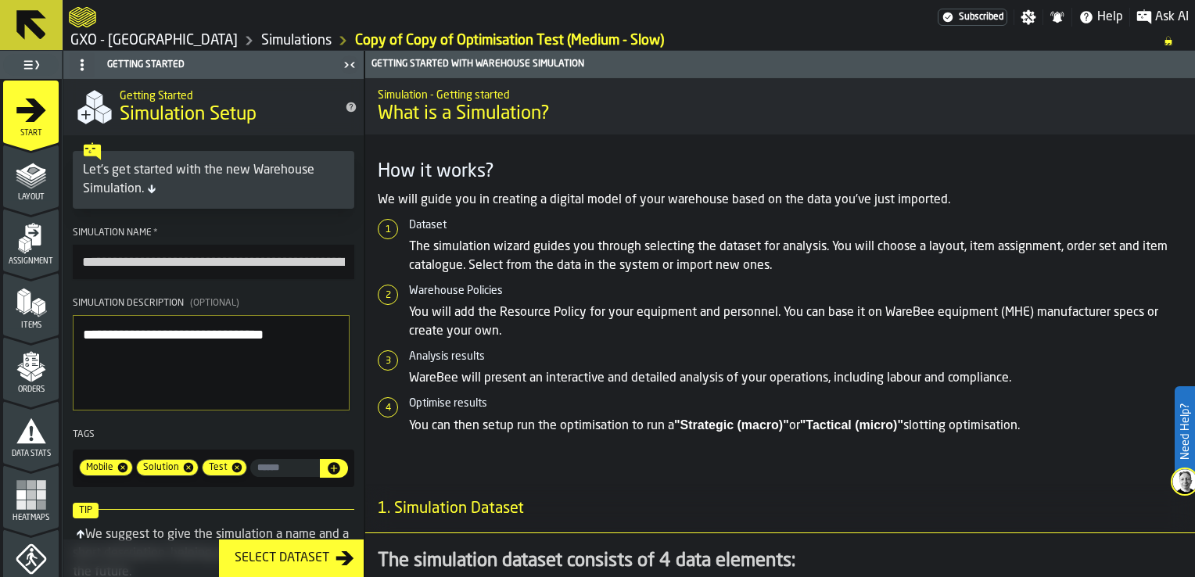
click at [10, 116] on div "Start" at bounding box center [31, 116] width 56 height 43
click at [321, 263] on input "**********" at bounding box center [214, 262] width 282 height 34
drag, startPoint x: 330, startPoint y: 261, endPoint x: 43, endPoint y: 250, distance: 287.3
click at [43, 250] on aside "**********" at bounding box center [182, 314] width 365 height 526
type input "**********"
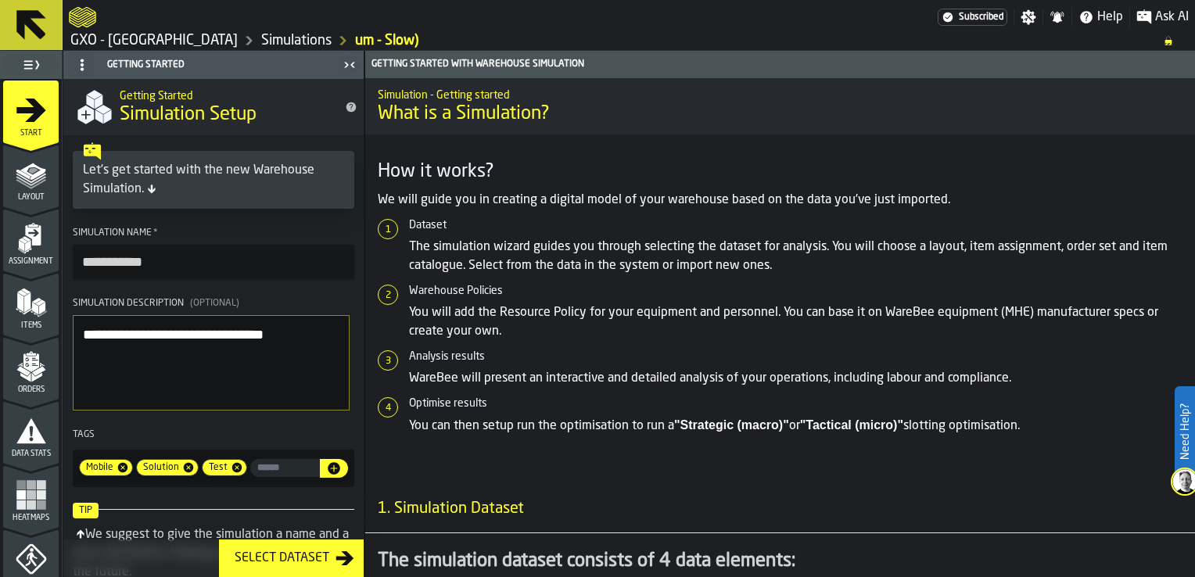
drag, startPoint x: 137, startPoint y: 264, endPoint x: -45, endPoint y: 249, distance: 182.9
click at [0, 249] on html "**********" at bounding box center [597, 288] width 1195 height 577
type input "**********"
click at [34, 189] on div "Layout" at bounding box center [31, 180] width 56 height 43
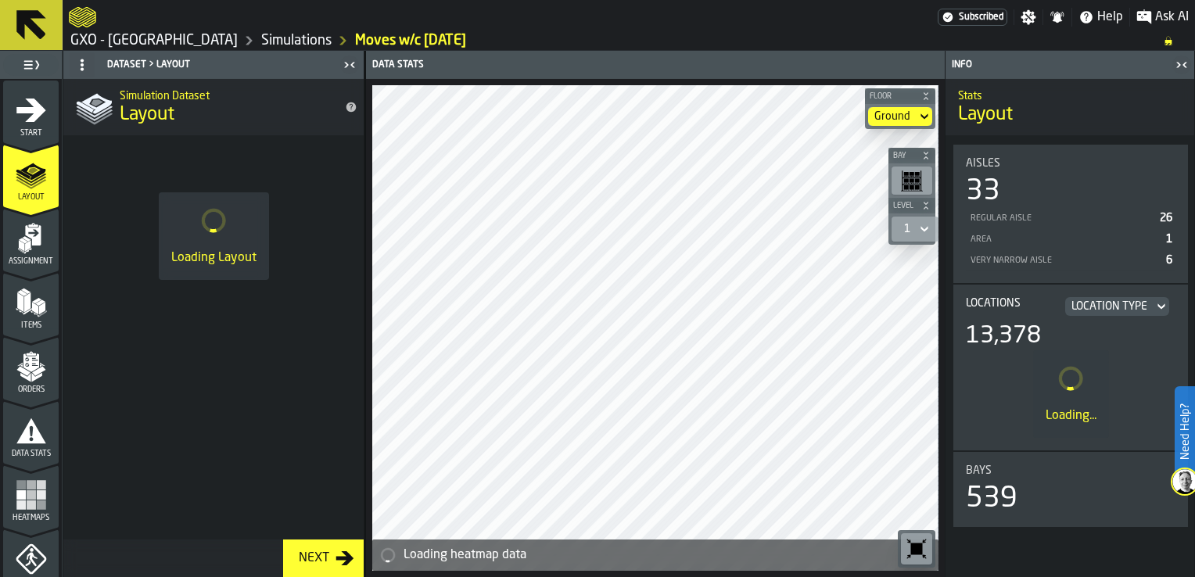
click at [38, 266] on icon "menu Assignment" at bounding box center [31, 271] width 56 height 15
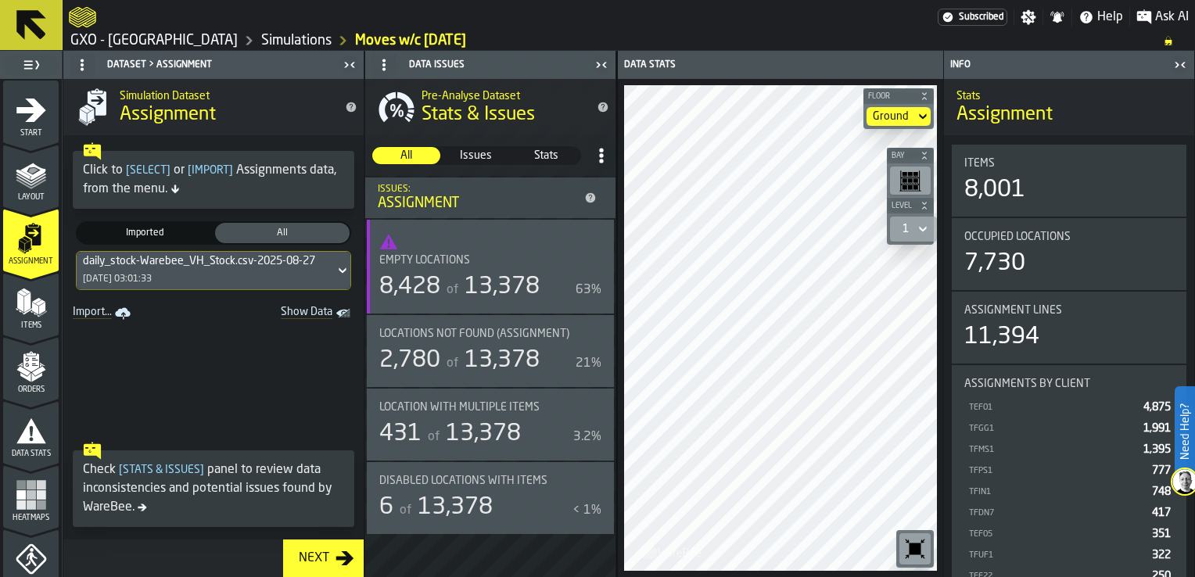
click at [255, 271] on div "daily_stock-Warebee_VH_Stock.csv-2025-08-27 [DATE] 03:01:33" at bounding box center [206, 271] width 258 height 38
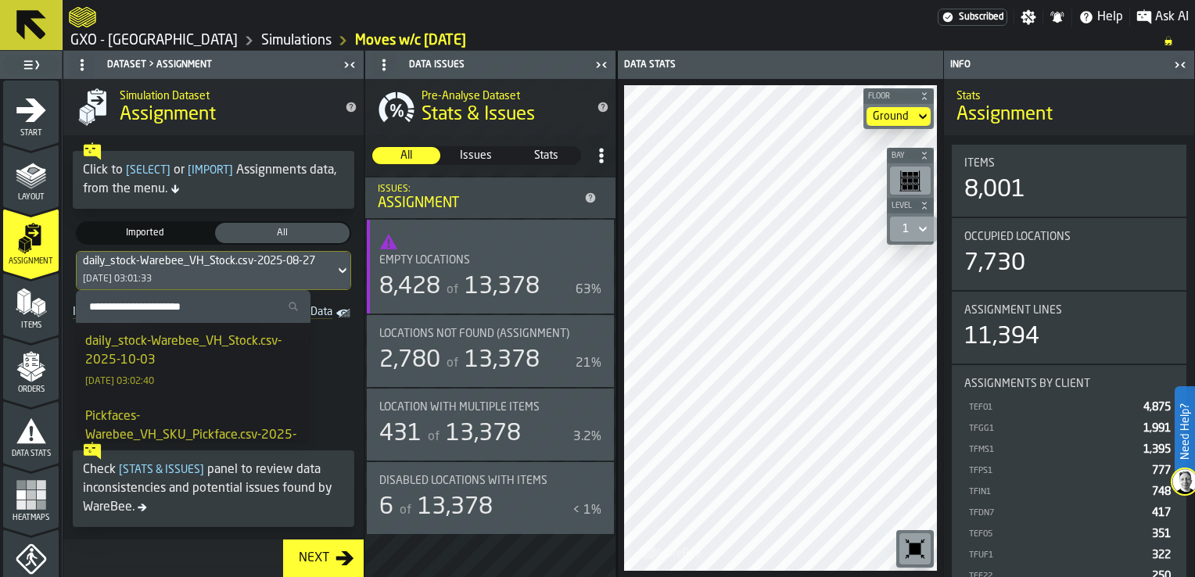
click at [216, 359] on div "daily_stock-Warebee_VH_Stock.csv-2025-10-03" at bounding box center [193, 351] width 216 height 38
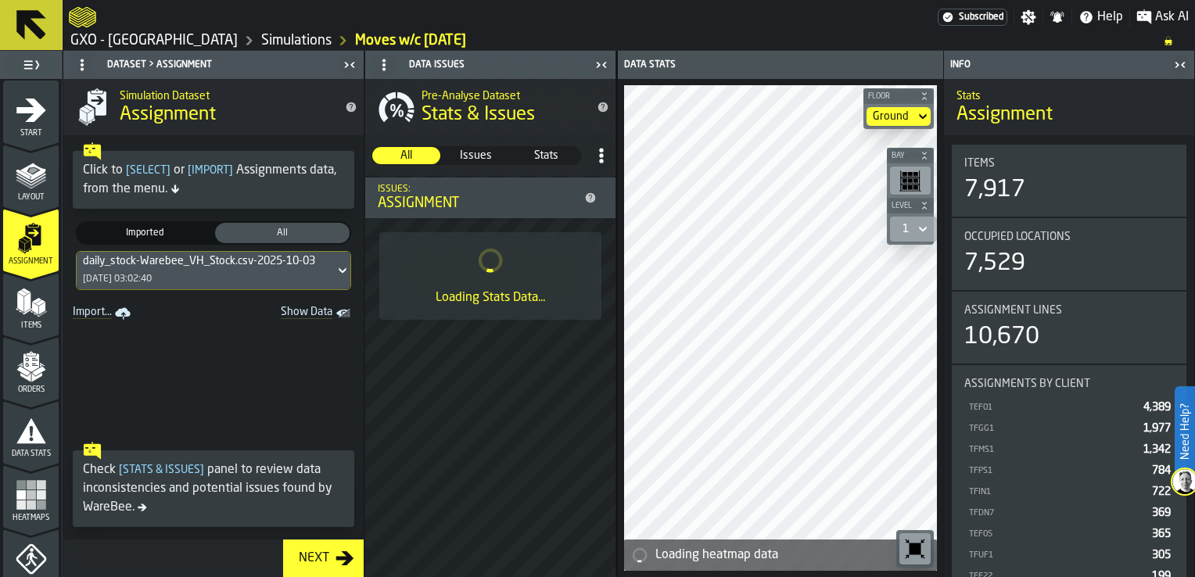
click at [23, 329] on span "Items" at bounding box center [31, 326] width 56 height 9
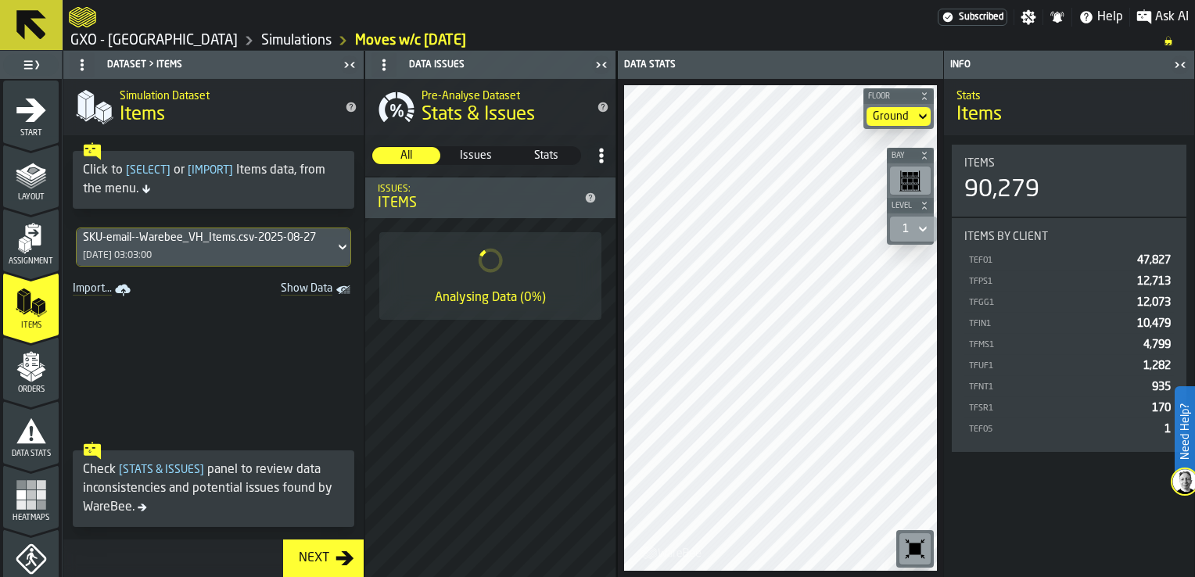
click at [228, 264] on div "SKU-email--Warebee_VH_Items.csv-2025-08-27 [DATE] 03:03:00" at bounding box center [206, 247] width 258 height 38
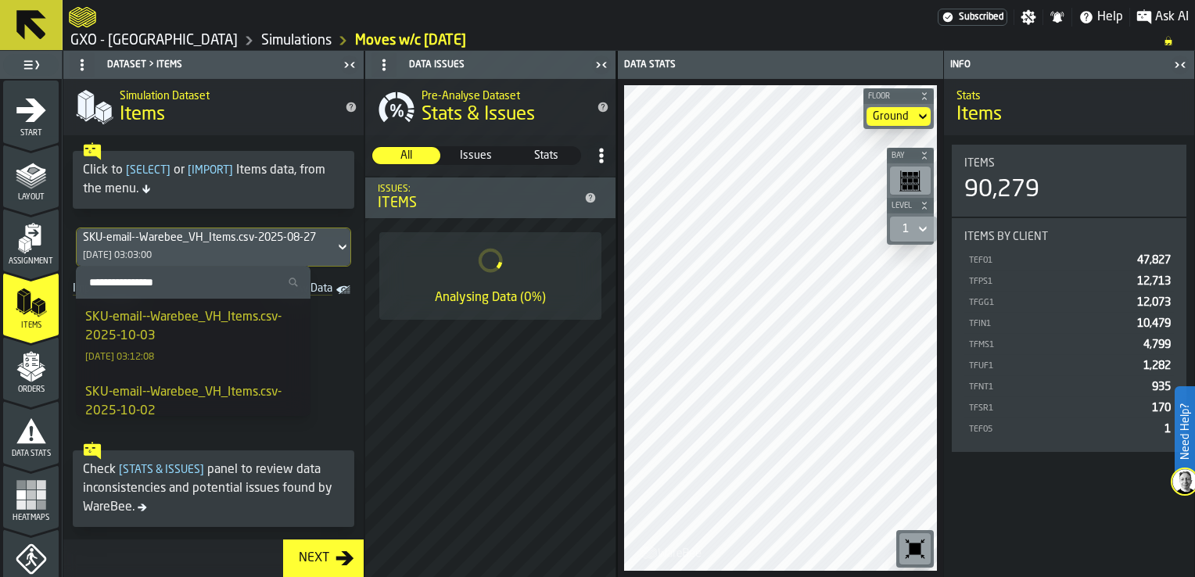
click at [197, 336] on div "SKU-email--Warebee_VH_Items.csv-2025-10-03" at bounding box center [193, 327] width 216 height 38
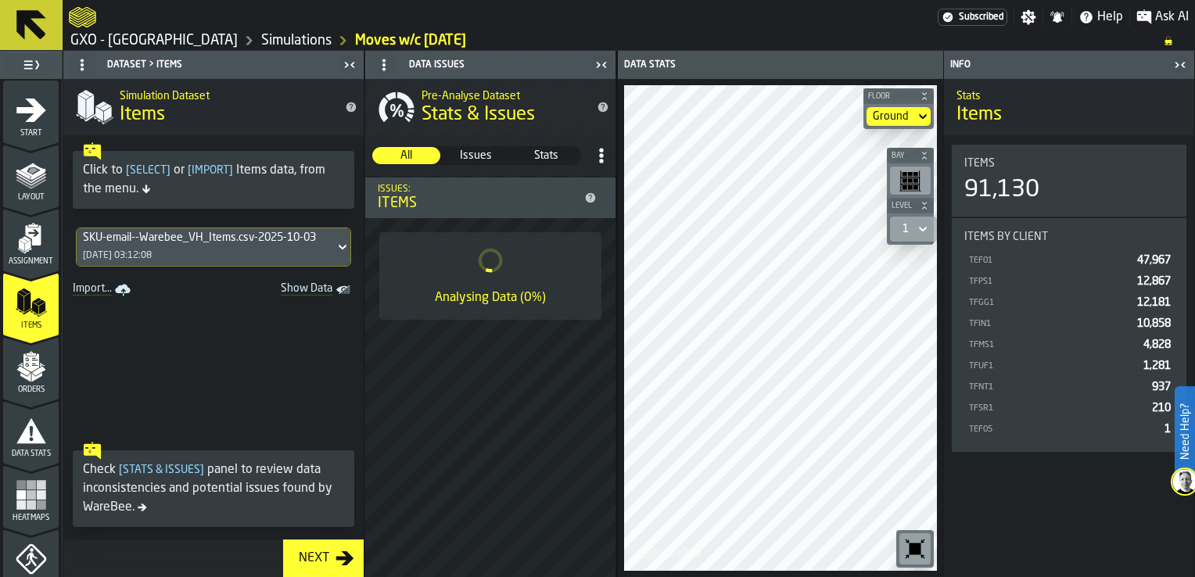
click at [30, 348] on div "Orders" at bounding box center [31, 368] width 56 height 52
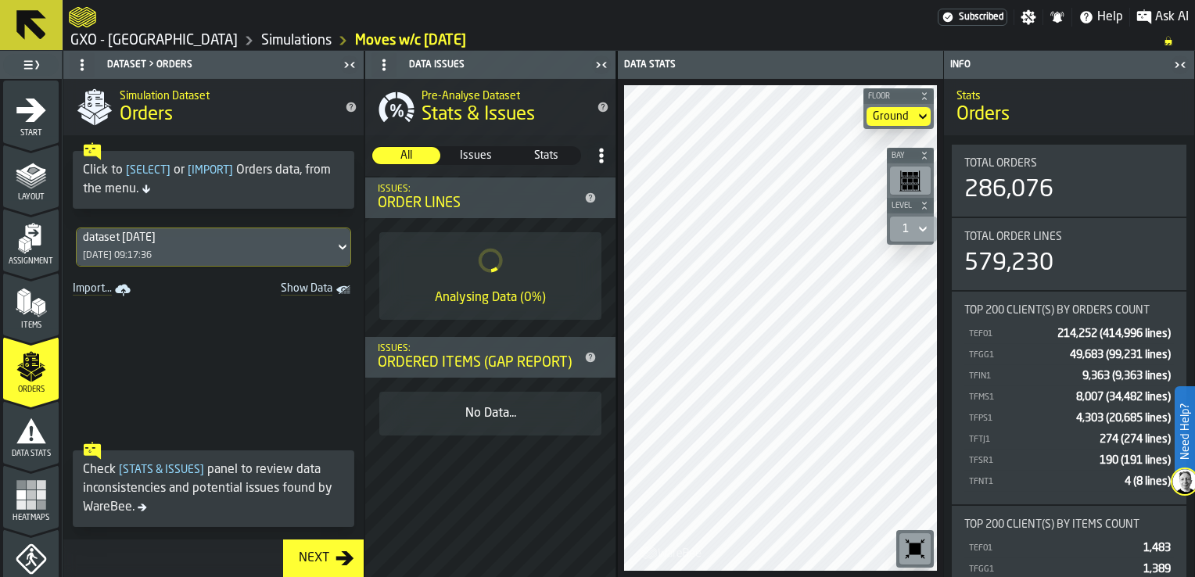
click at [211, 247] on div "dataset [DATE] [DATE] 09:17:36" at bounding box center [206, 247] width 258 height 38
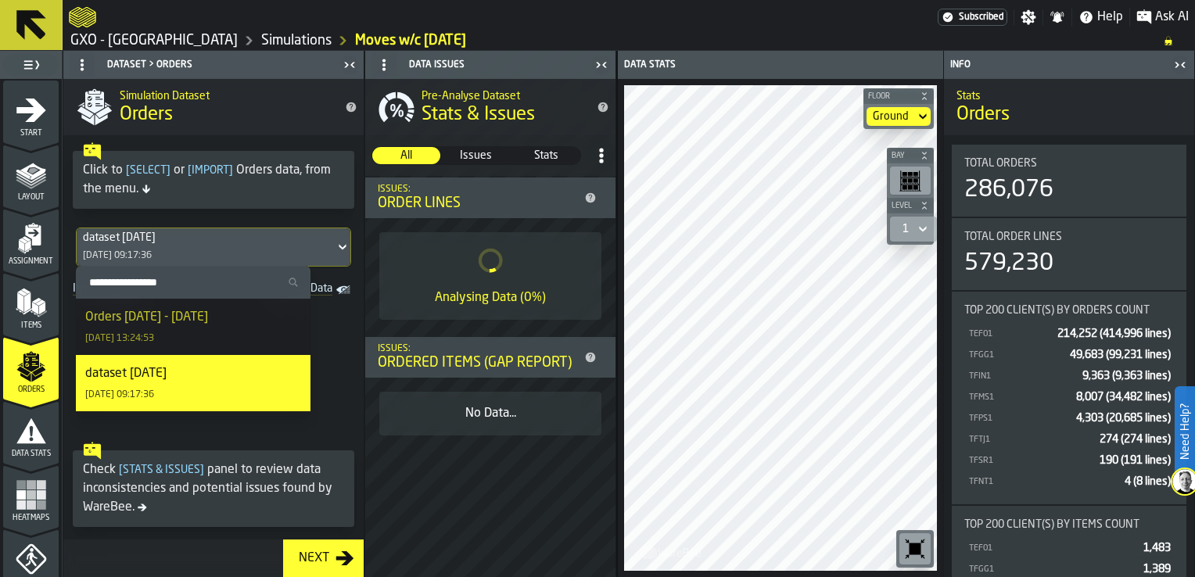
click at [219, 335] on div "Orders [DATE] - [DATE] [DATE] 13:24:53" at bounding box center [193, 327] width 216 height 38
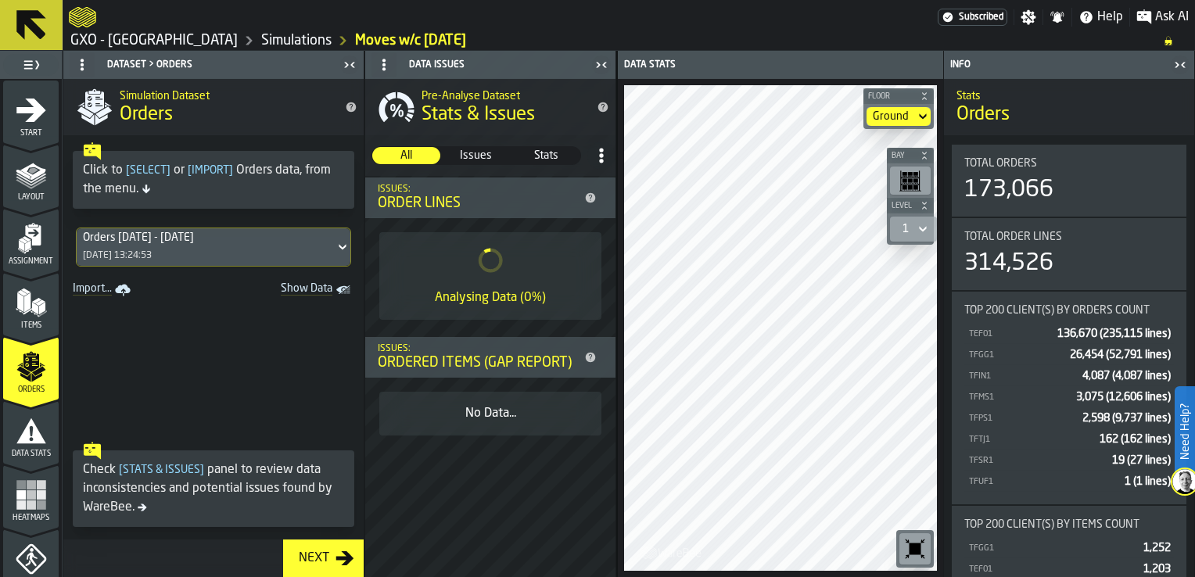
scroll to position [657, 0]
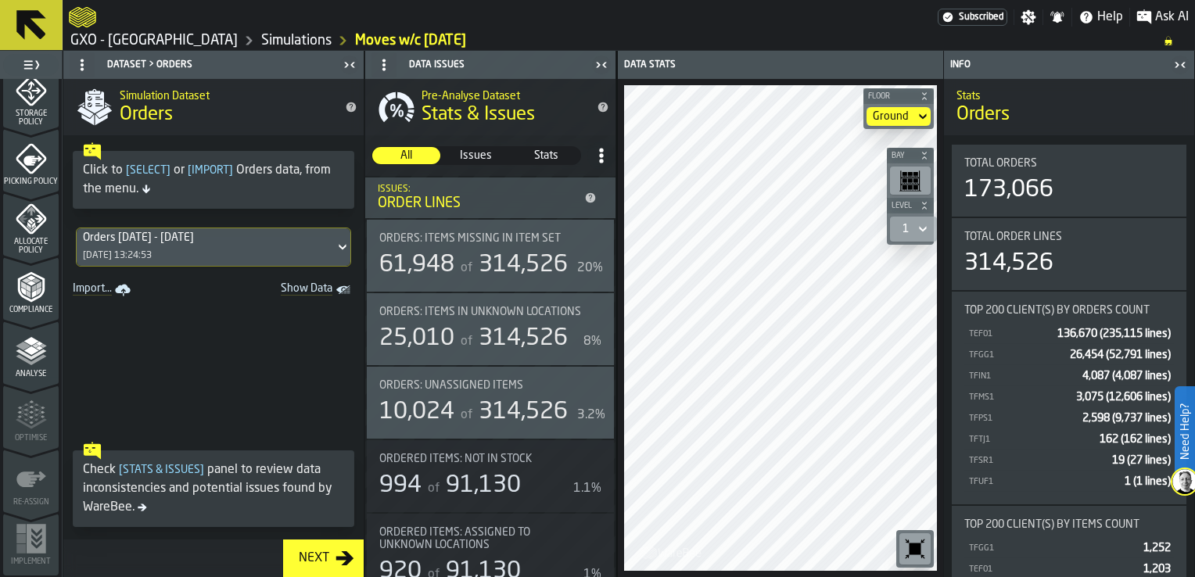
click at [595, 62] on icon "button-toggle-Close me" at bounding box center [601, 65] width 19 height 19
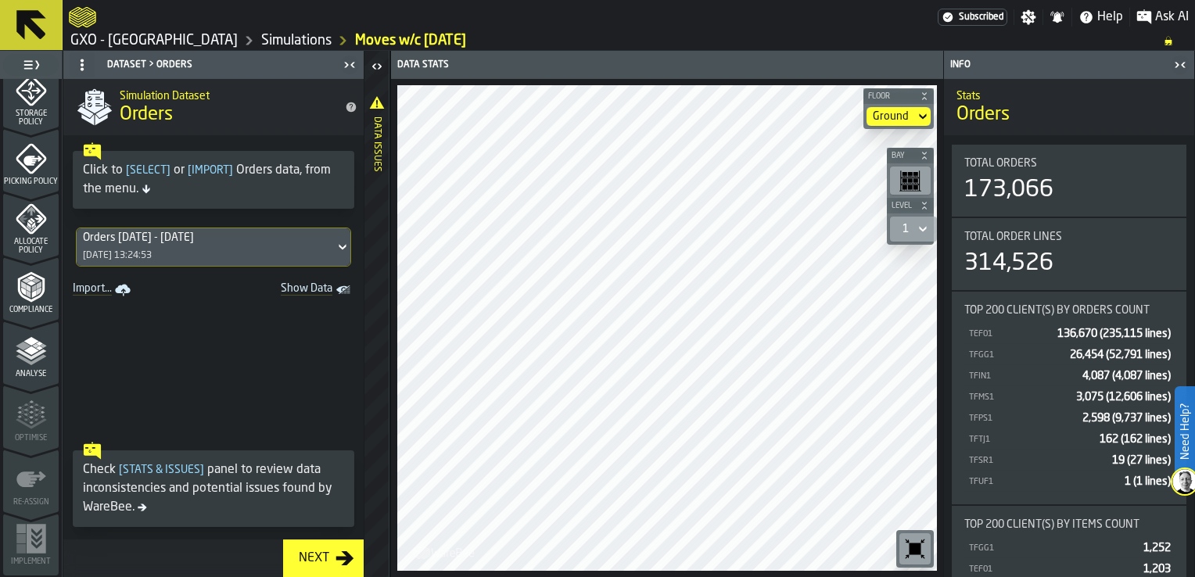
click at [16, 367] on div "Analyse" at bounding box center [31, 357] width 56 height 43
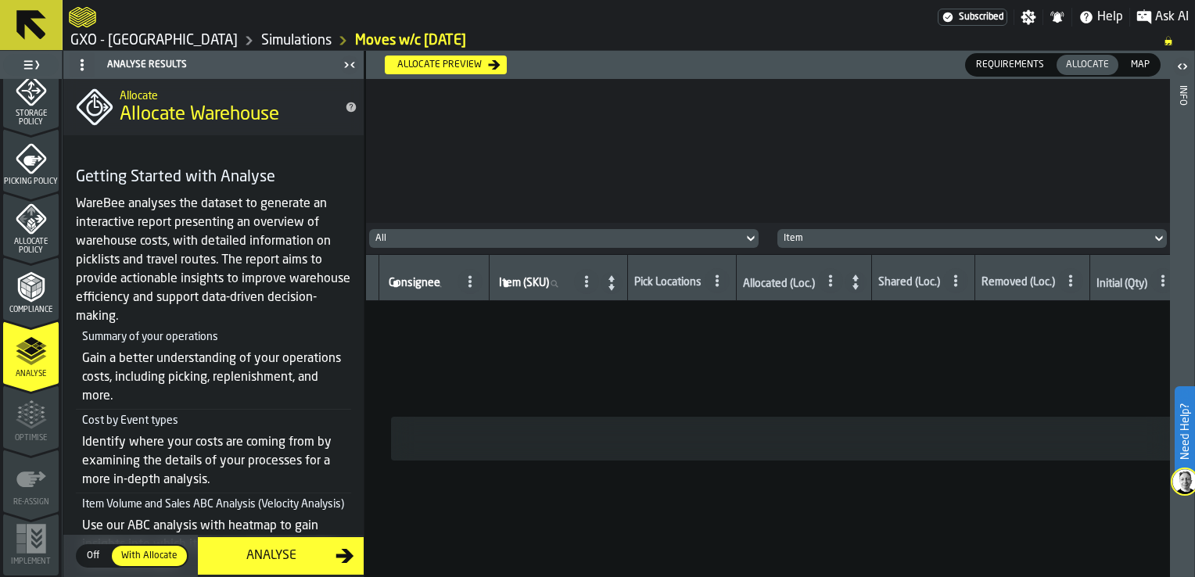
click at [82, 555] on span "Off" at bounding box center [93, 556] width 25 height 14
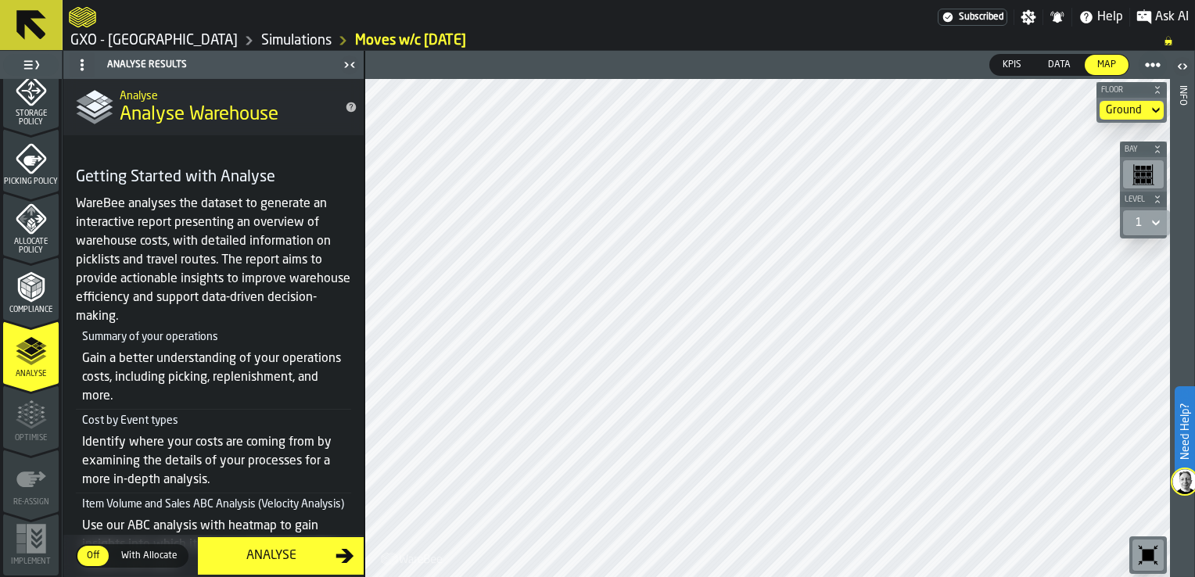
click at [142, 559] on span "With Allocate" at bounding box center [149, 556] width 69 height 14
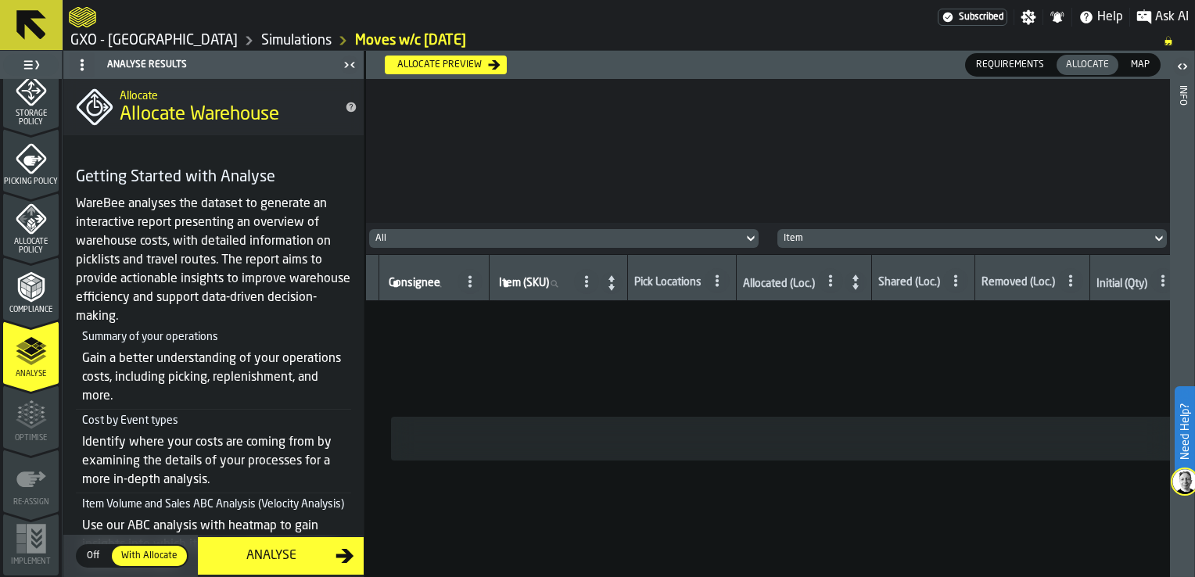
click at [272, 555] on div "Analyse" at bounding box center [271, 556] width 128 height 19
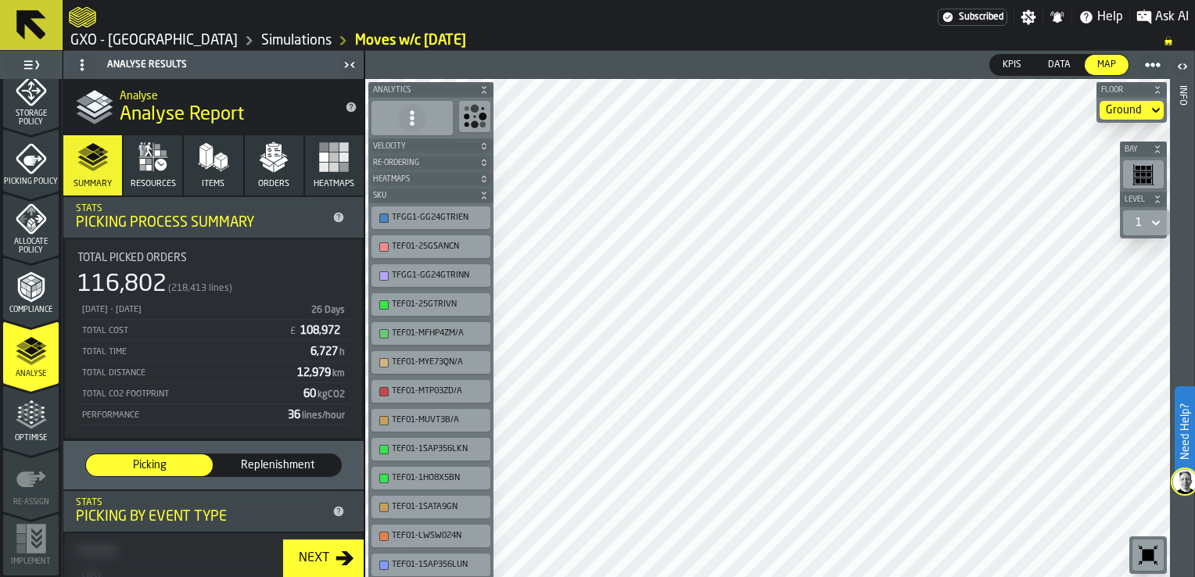
click at [261, 48] on link "Simulations" at bounding box center [296, 40] width 70 height 17
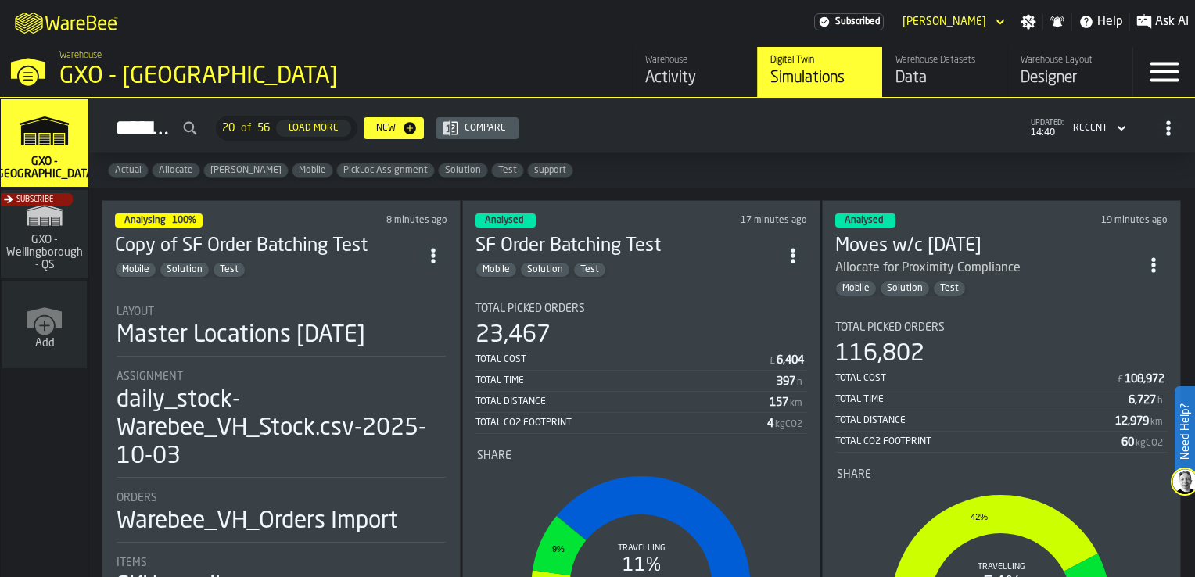
click at [983, 361] on div "116,802" at bounding box center [1001, 354] width 332 height 28
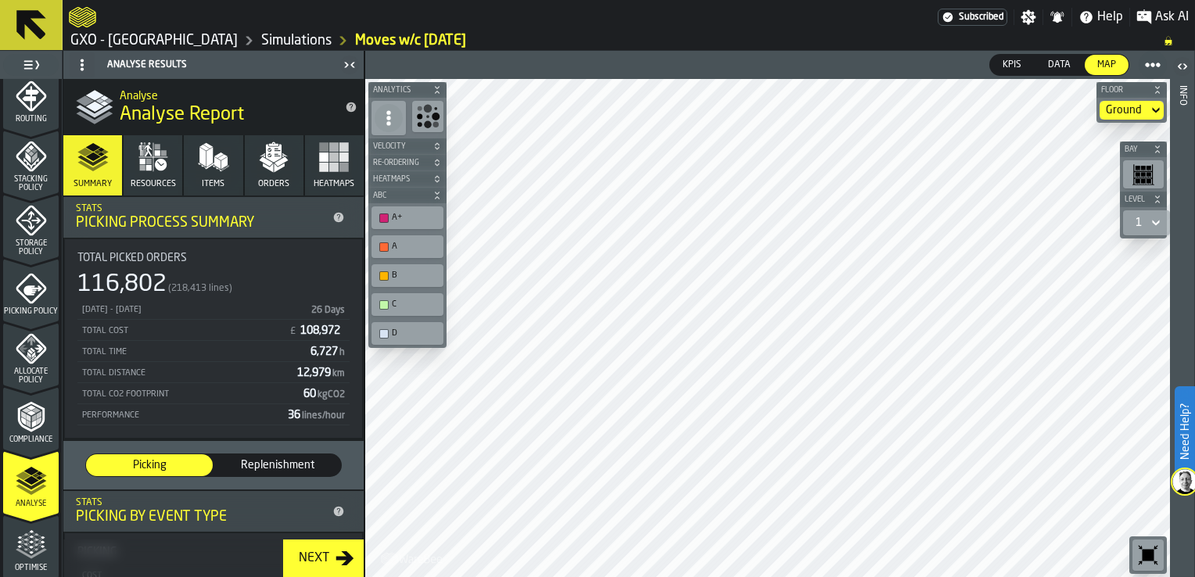
scroll to position [657, 0]
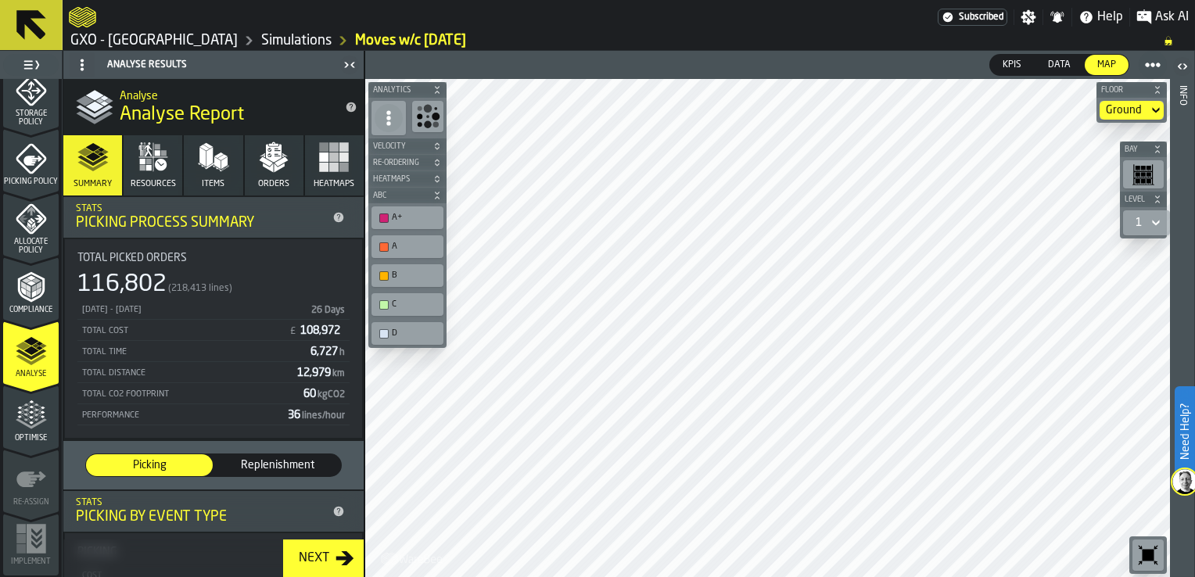
click at [17, 420] on icon "menu Optimise" at bounding box center [31, 424] width 31 height 10
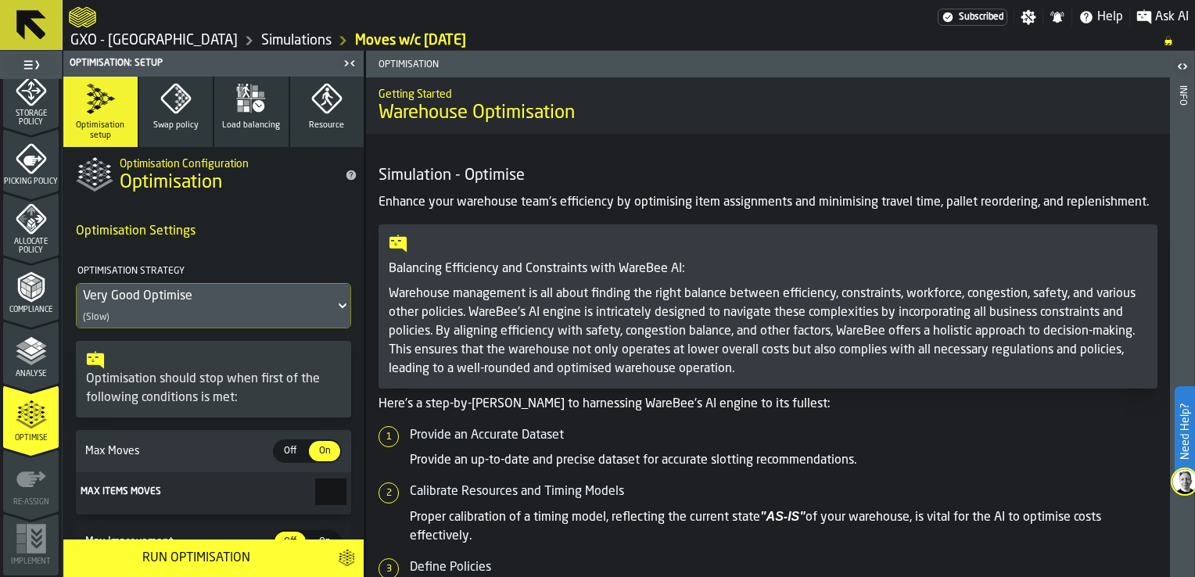
click at [311, 476] on section "Max Items Moves ***" at bounding box center [213, 493] width 275 height 42
click at [318, 488] on input "***" at bounding box center [330, 492] width 31 height 27
type input "*"
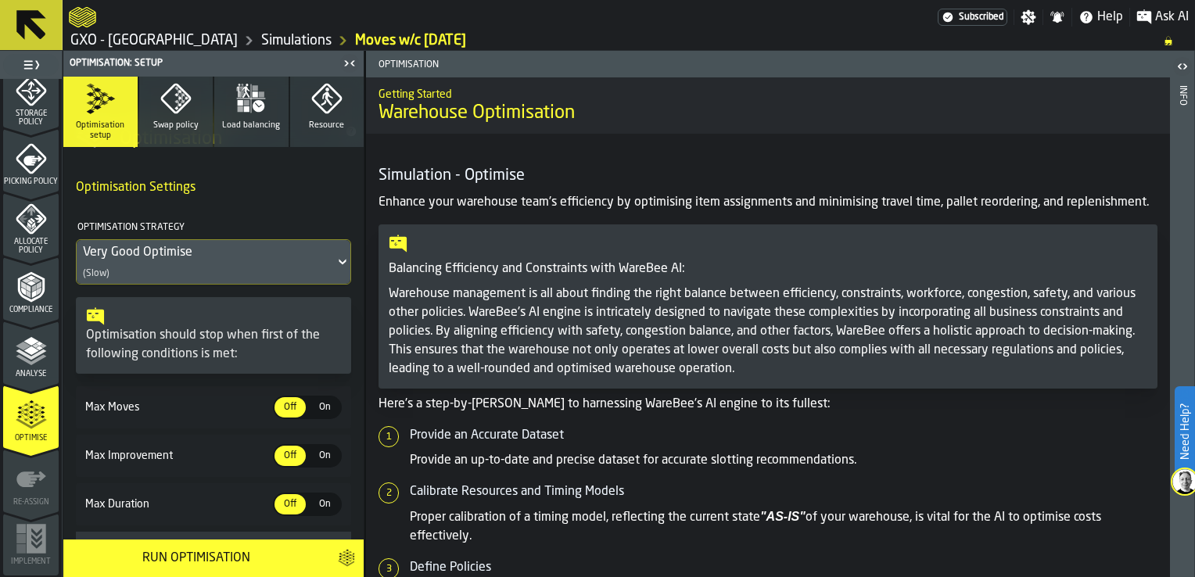
scroll to position [78, 0]
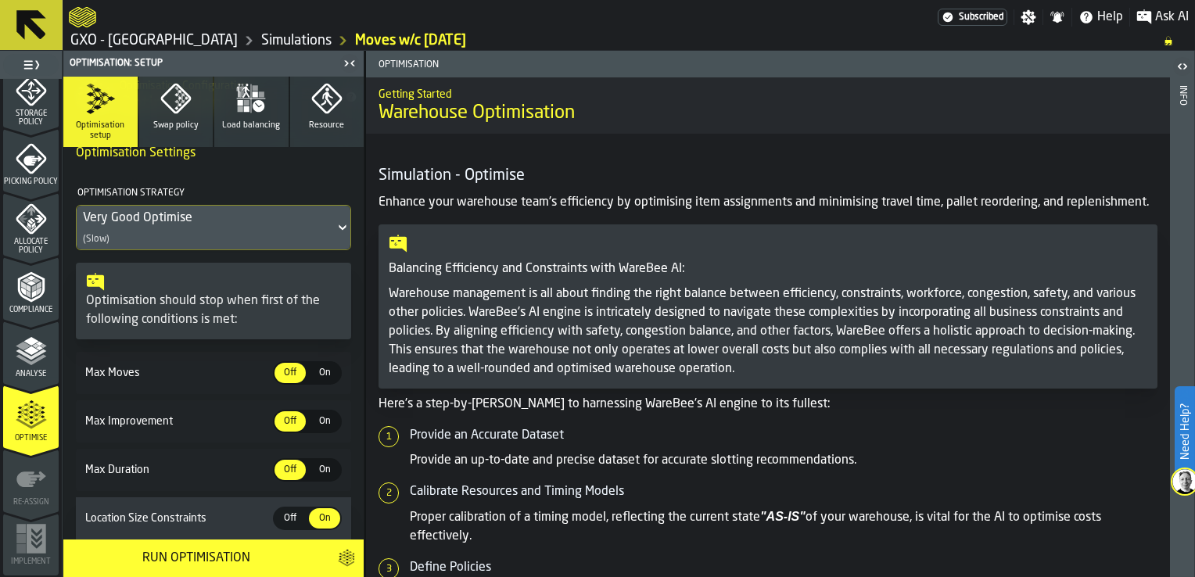
click at [289, 371] on span "Off" at bounding box center [290, 373] width 25 height 14
click at [325, 371] on span "On" at bounding box center [324, 373] width 25 height 14
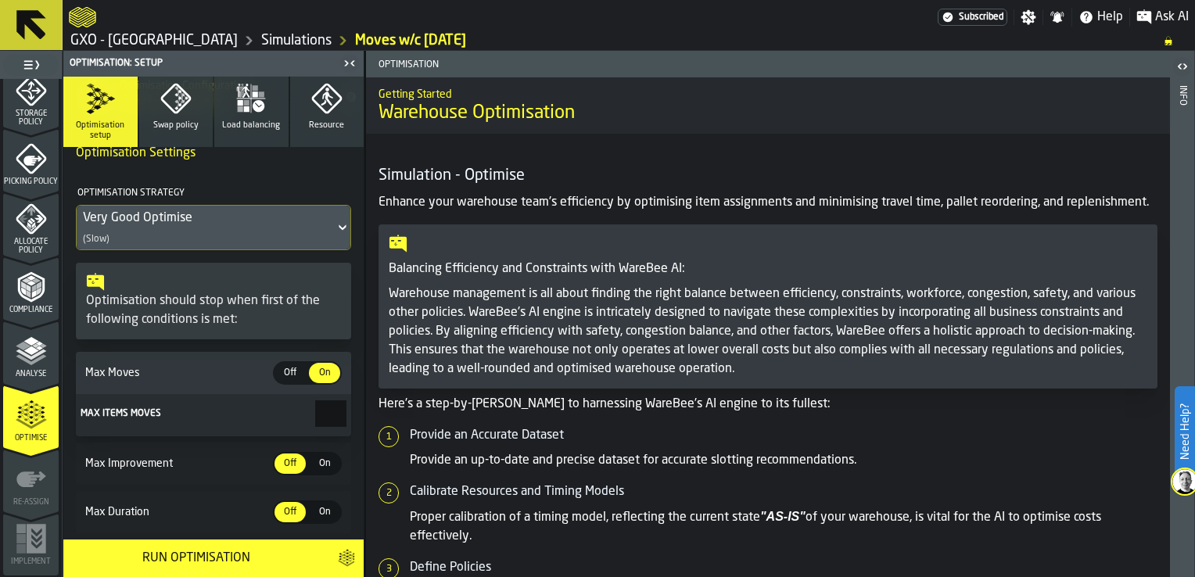
click at [329, 414] on input "***" at bounding box center [330, 414] width 31 height 27
type input "*"
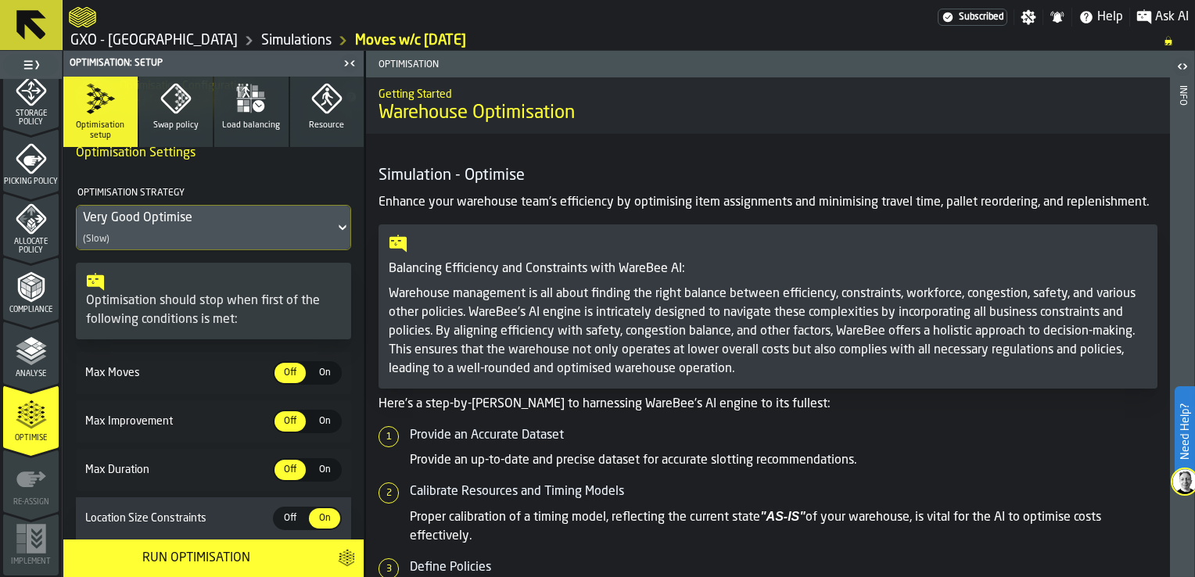
click at [312, 377] on span "On" at bounding box center [324, 373] width 25 height 14
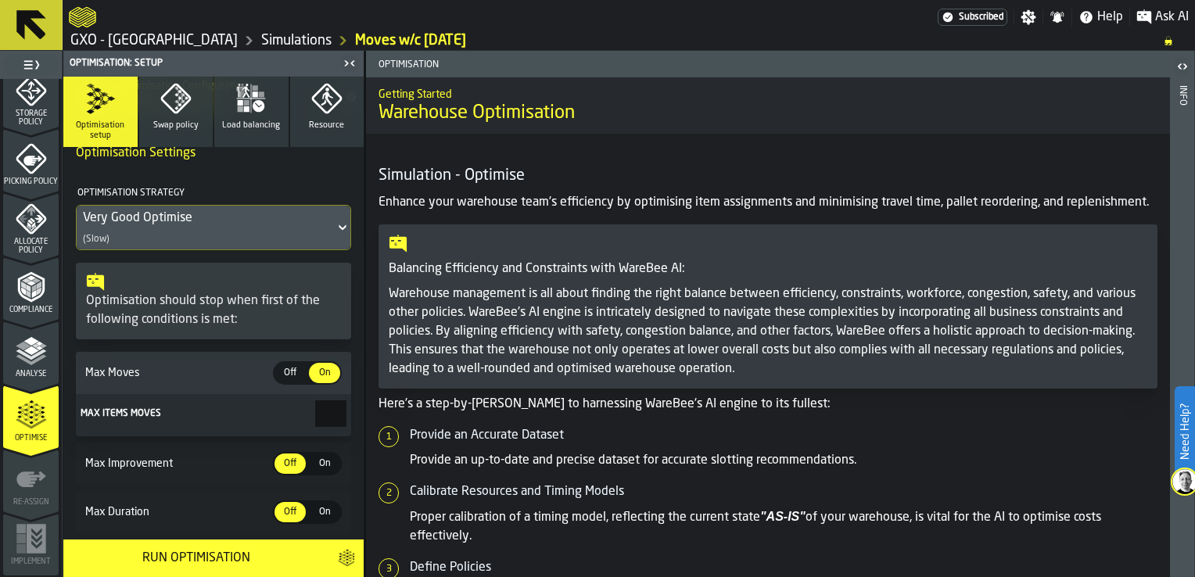
click at [322, 410] on input "***" at bounding box center [330, 414] width 31 height 27
click at [315, 417] on input "*****" at bounding box center [330, 414] width 31 height 27
click at [315, 419] on input "*****" at bounding box center [330, 414] width 31 height 27
click at [336, 410] on input "****" at bounding box center [330, 414] width 31 height 27
type input "**"
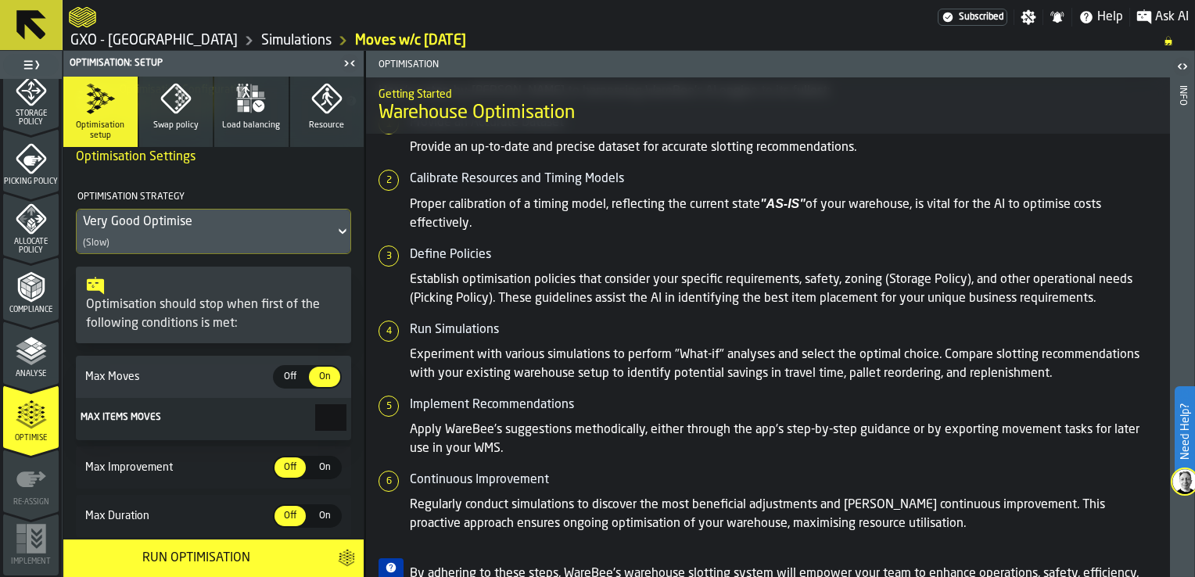
scroll to position [72, 0]
click at [210, 556] on div "Run Optimisation" at bounding box center [196, 558] width 246 height 19
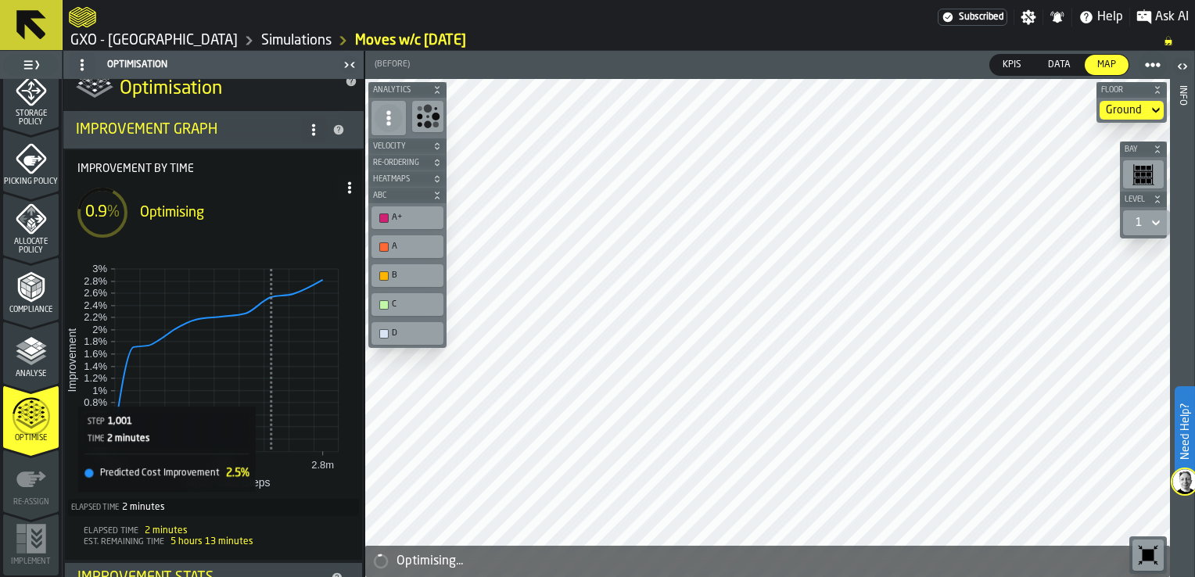
scroll to position [0, 0]
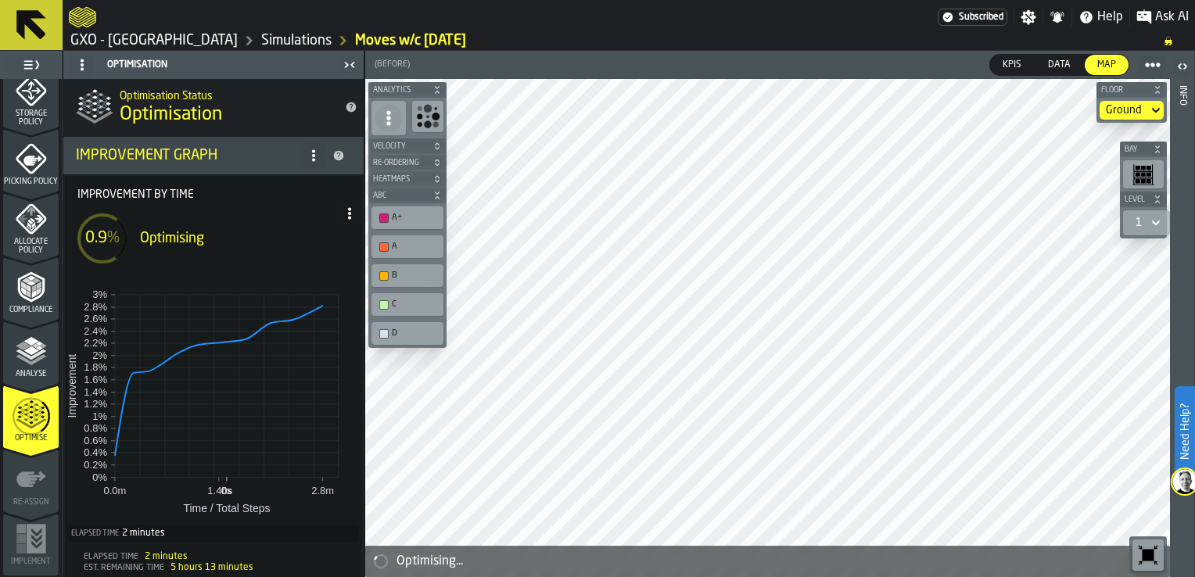
click at [160, 42] on link "GXO - [GEOGRAPHIC_DATA]" at bounding box center [153, 40] width 167 height 17
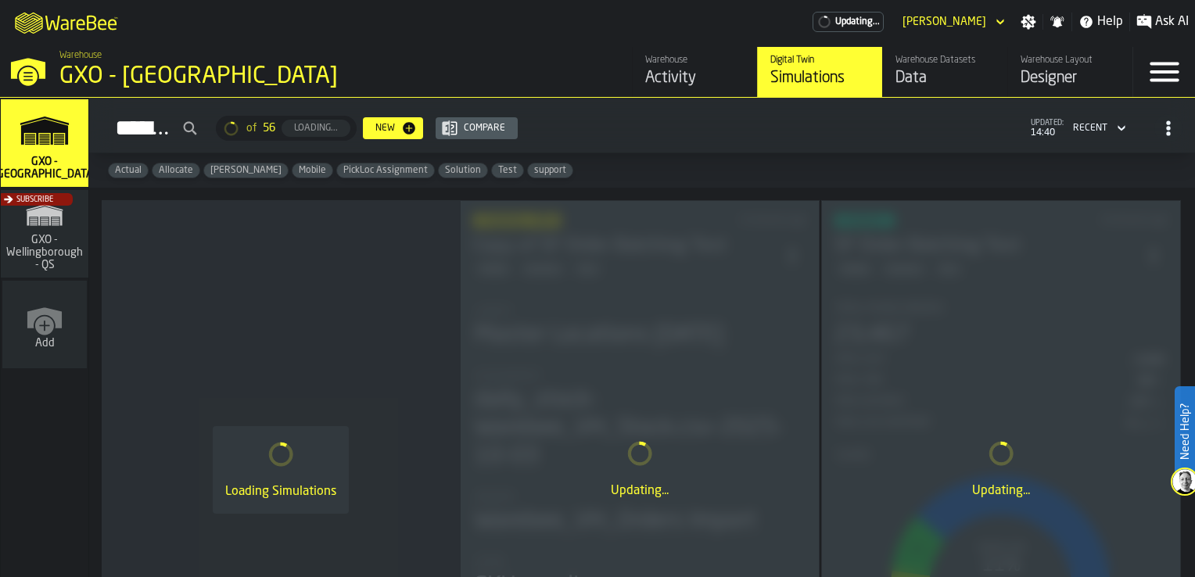
click at [932, 58] on div "Warehouse Datasets" at bounding box center [945, 60] width 99 height 11
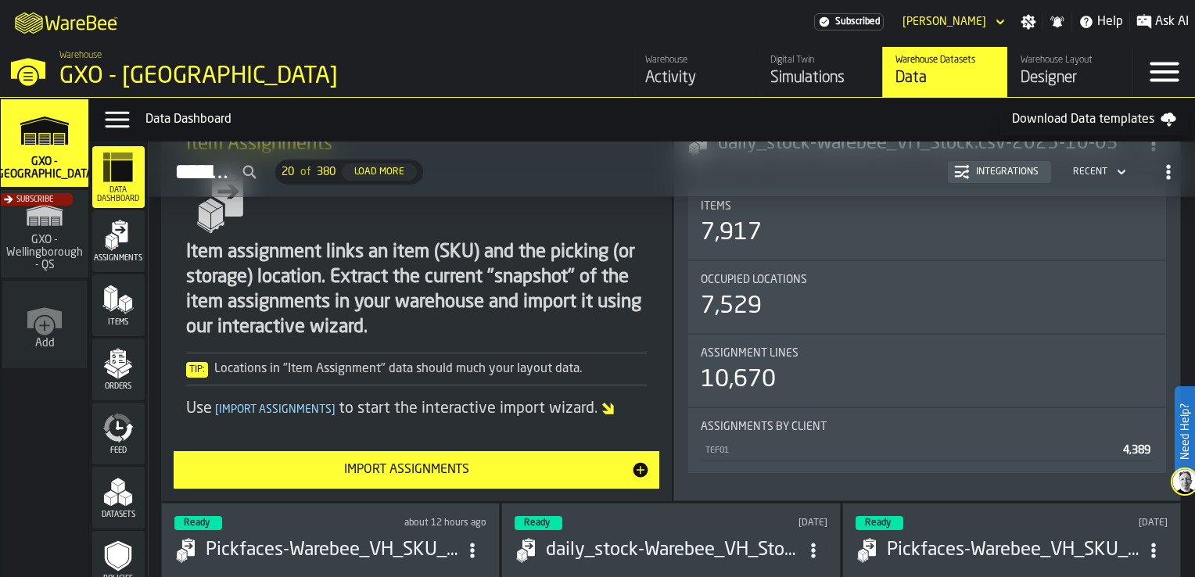
scroll to position [391, 0]
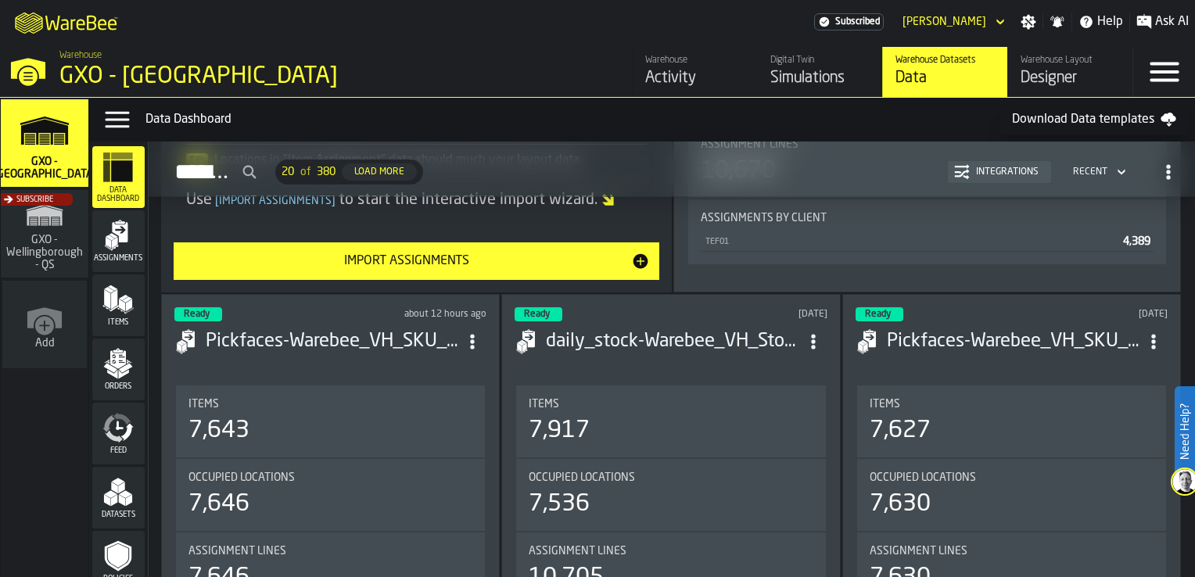
click at [102, 371] on icon "menu Orders" at bounding box center [117, 363] width 31 height 31
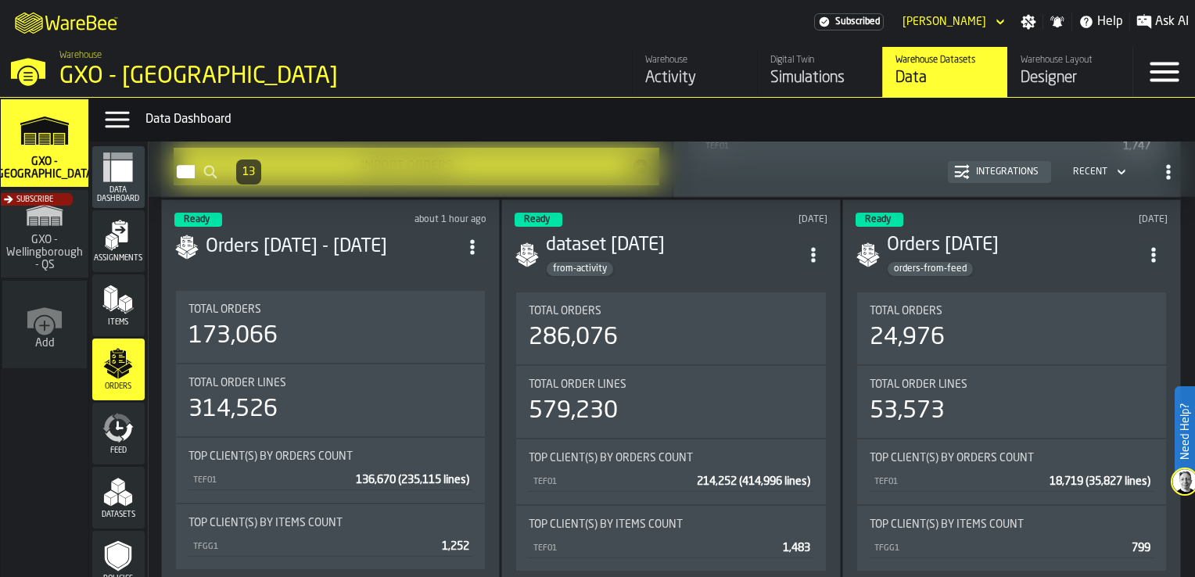
scroll to position [548, 0]
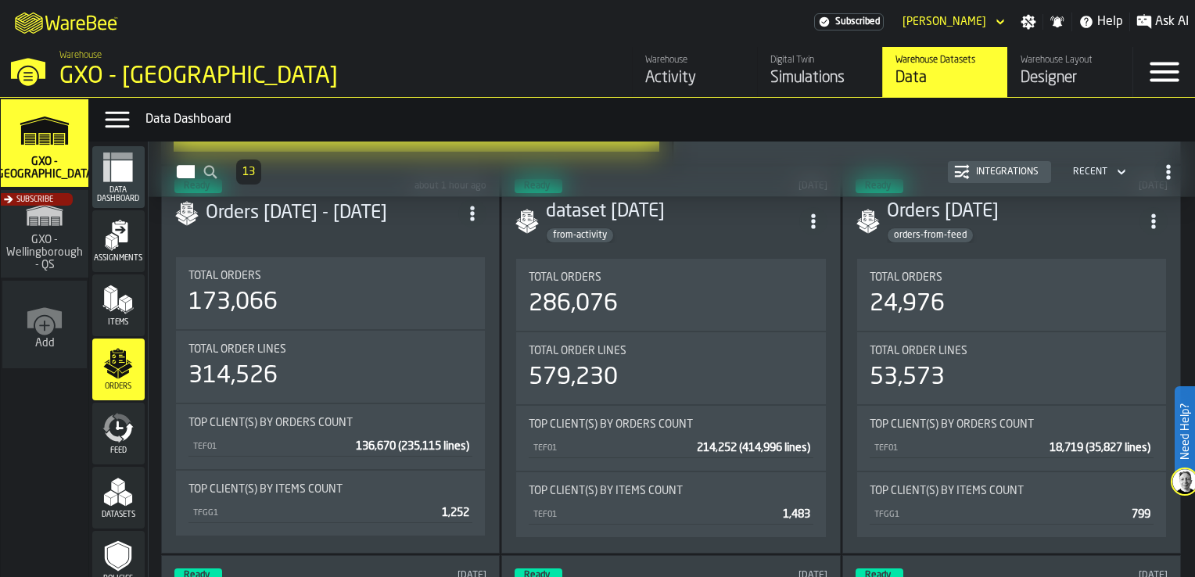
click at [790, 64] on div "Digital Twin" at bounding box center [820, 60] width 99 height 11
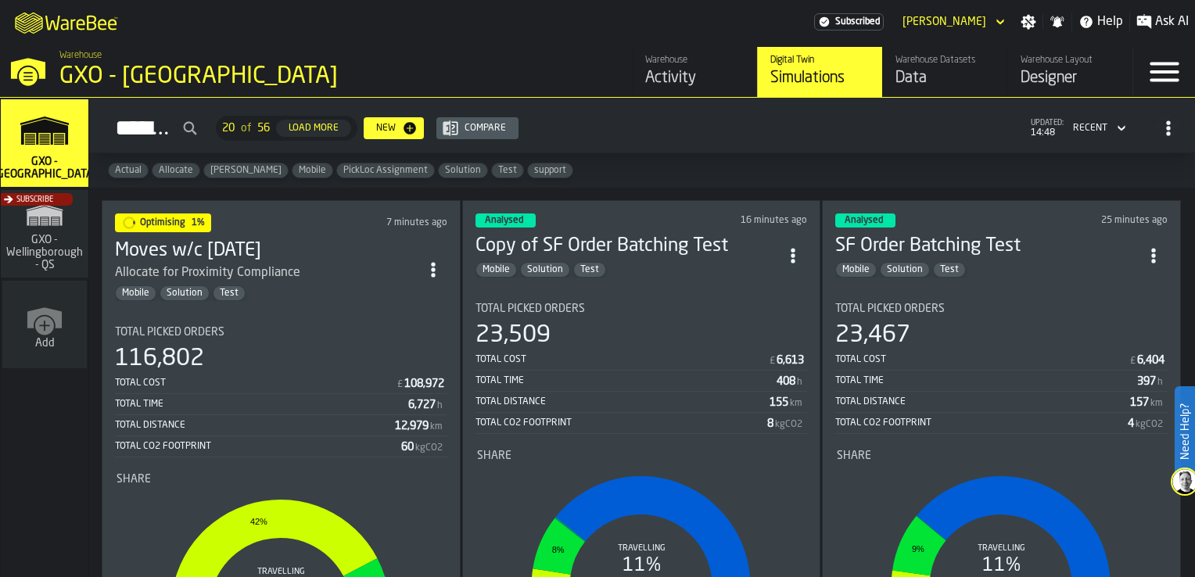
click at [316, 339] on div "Total Picked Orders 116,802 Total Cost £ 108,972 Total Time 6,727 h Total Dista…" at bounding box center [281, 391] width 332 height 131
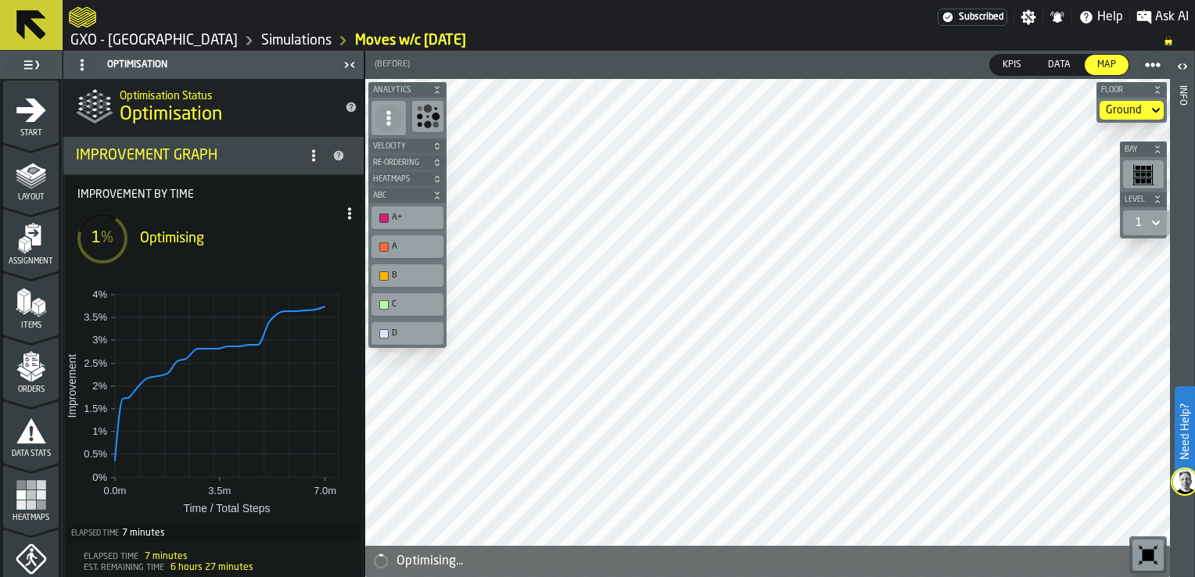
click at [135, 36] on link "GXO - [GEOGRAPHIC_DATA]" at bounding box center [153, 40] width 167 height 17
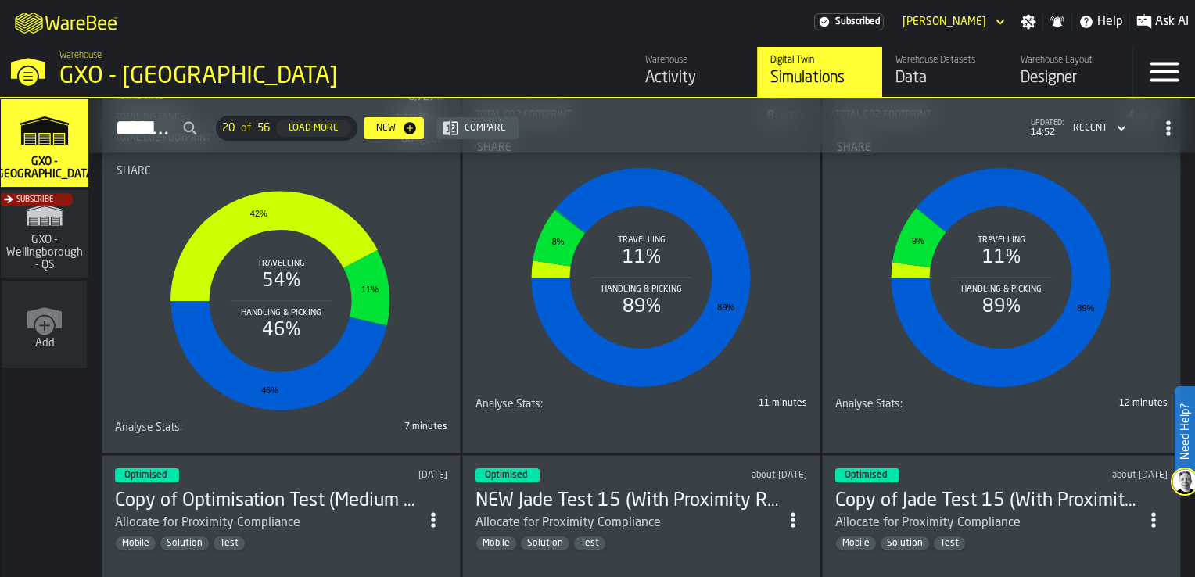
scroll to position [313, 0]
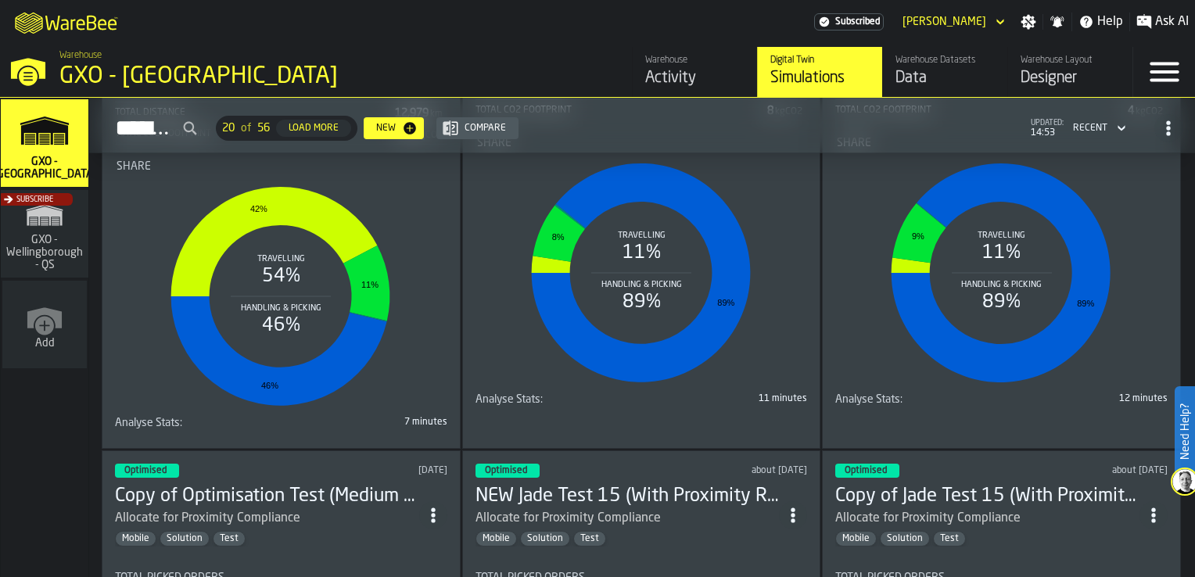
click at [685, 74] on div "Activity" at bounding box center [694, 78] width 99 height 22
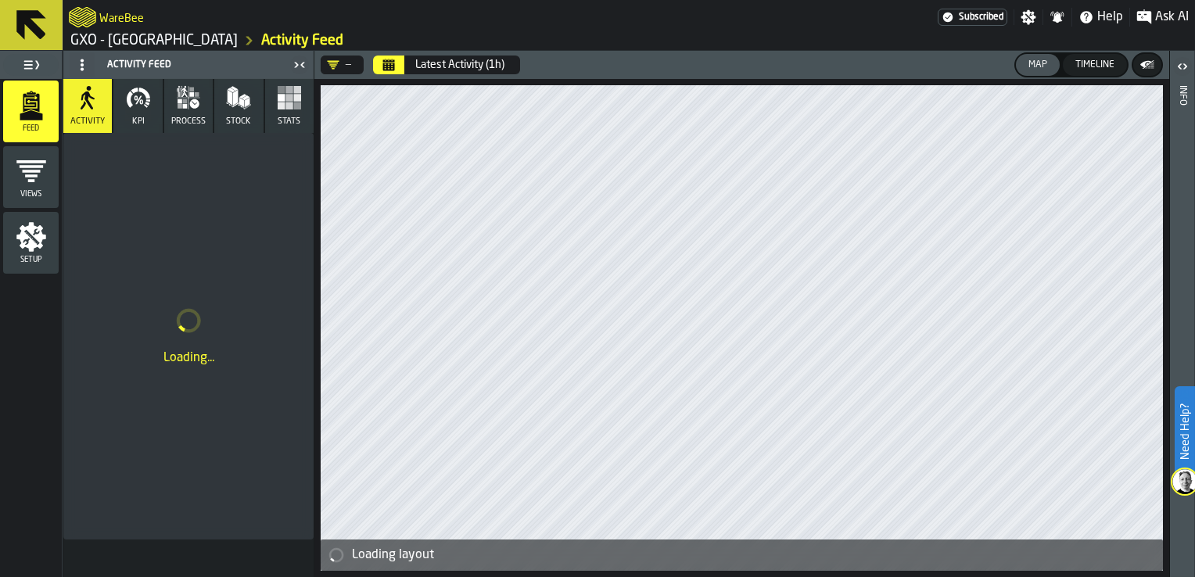
click at [132, 118] on span "KPI" at bounding box center [138, 122] width 13 height 10
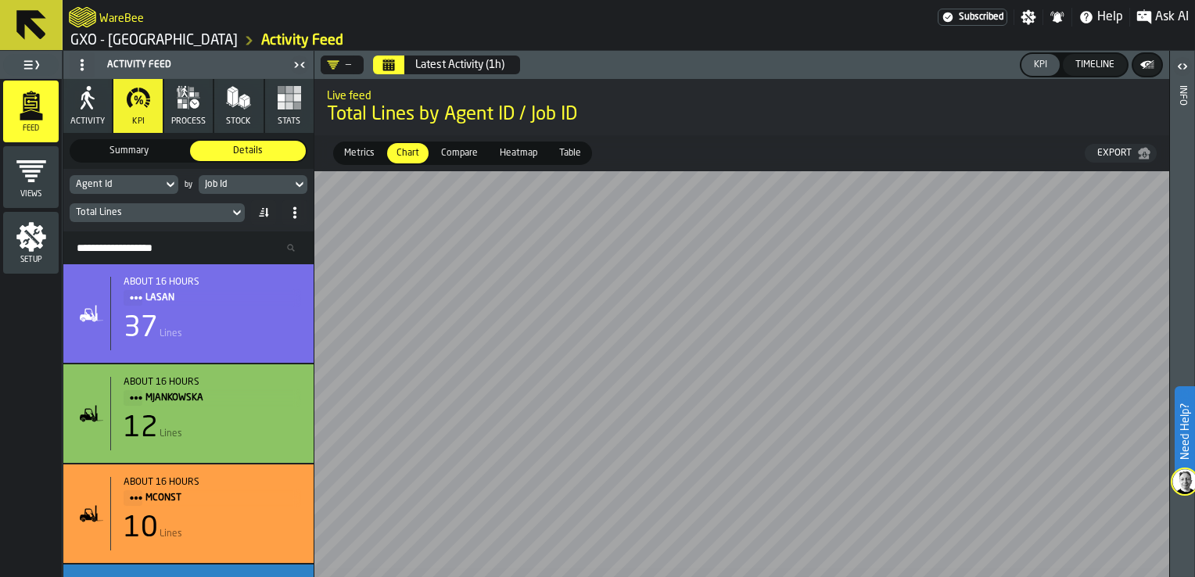
scroll to position [0, 391]
click at [515, 573] on div "CNC-0408862 CNC-0408866 CNC-0408870 DPPR0408859 ESDH0408855 ESDH0408856 ESDH040…" at bounding box center [741, 374] width 855 height 406
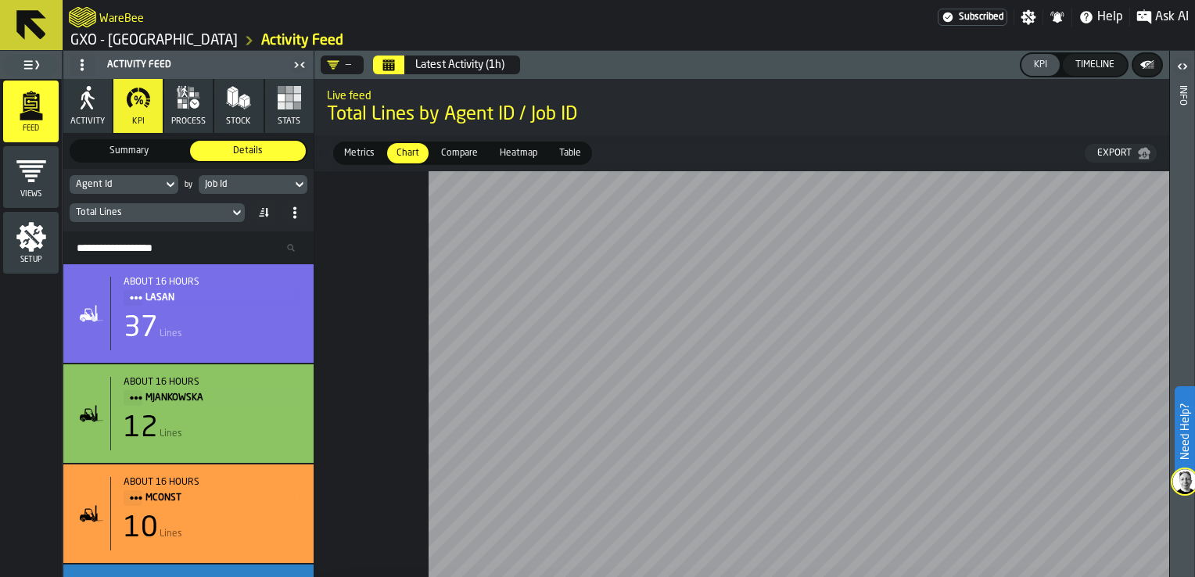
scroll to position [0, 0]
click at [458, 70] on button "Latest Activity (1h)" at bounding box center [460, 64] width 108 height 31
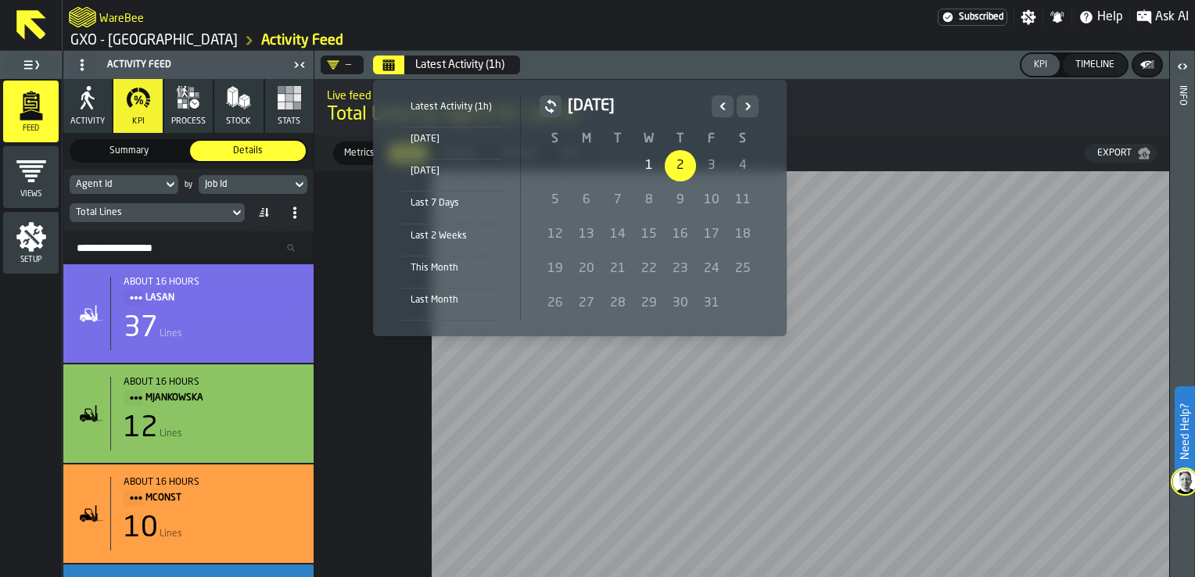
click at [441, 178] on div "Yesterday" at bounding box center [451, 171] width 100 height 17
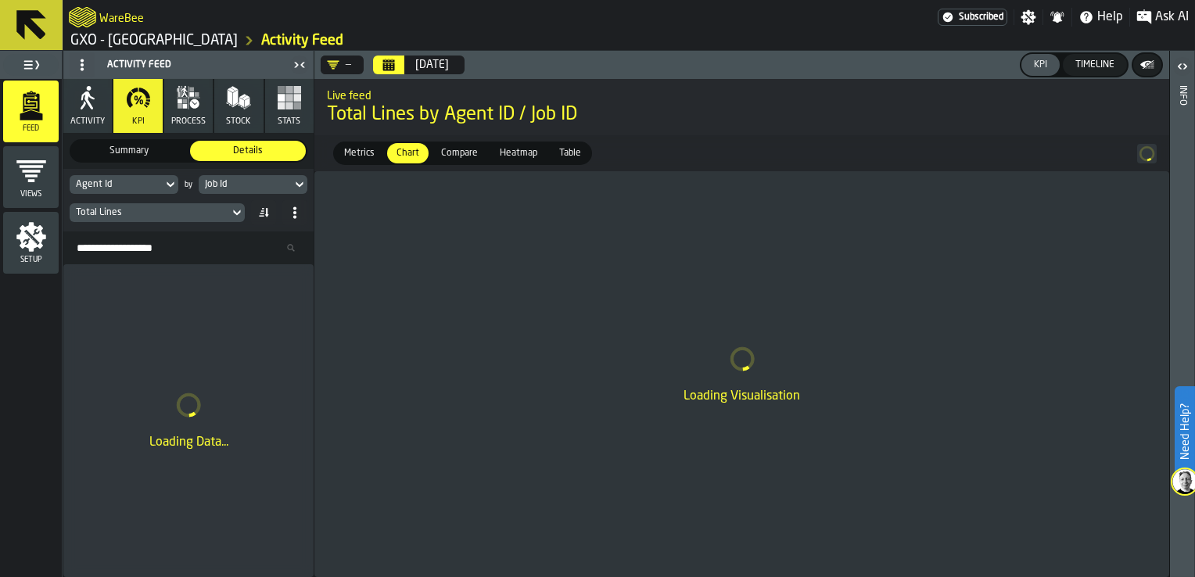
click at [235, 210] on icon at bounding box center [237, 212] width 16 height 19
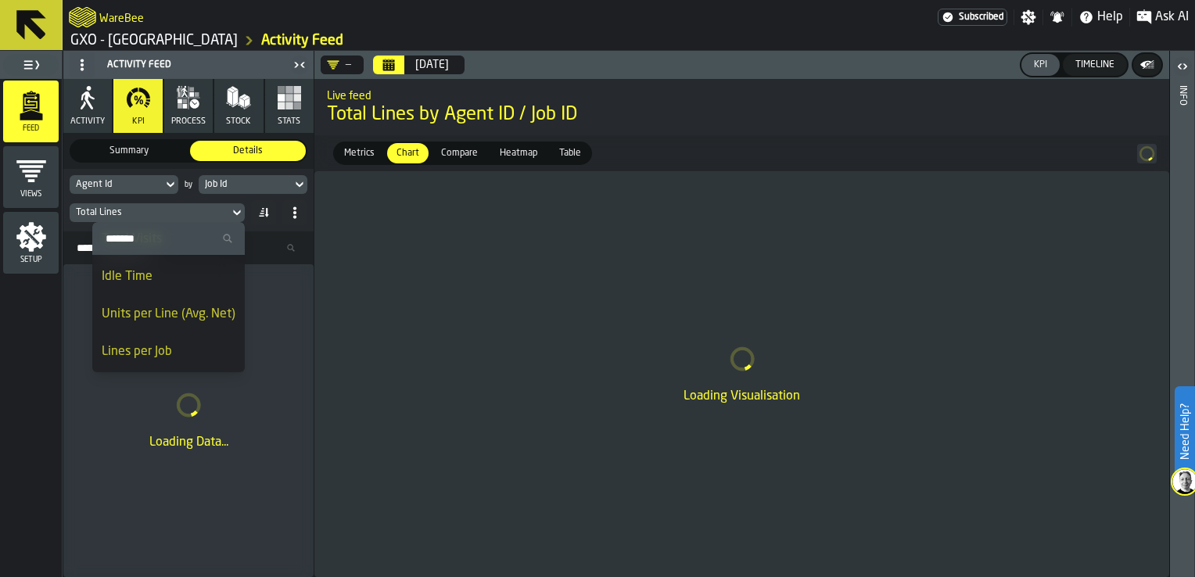
scroll to position [145, 0]
click at [181, 307] on div "Lines per Job" at bounding box center [169, 316] width 134 height 19
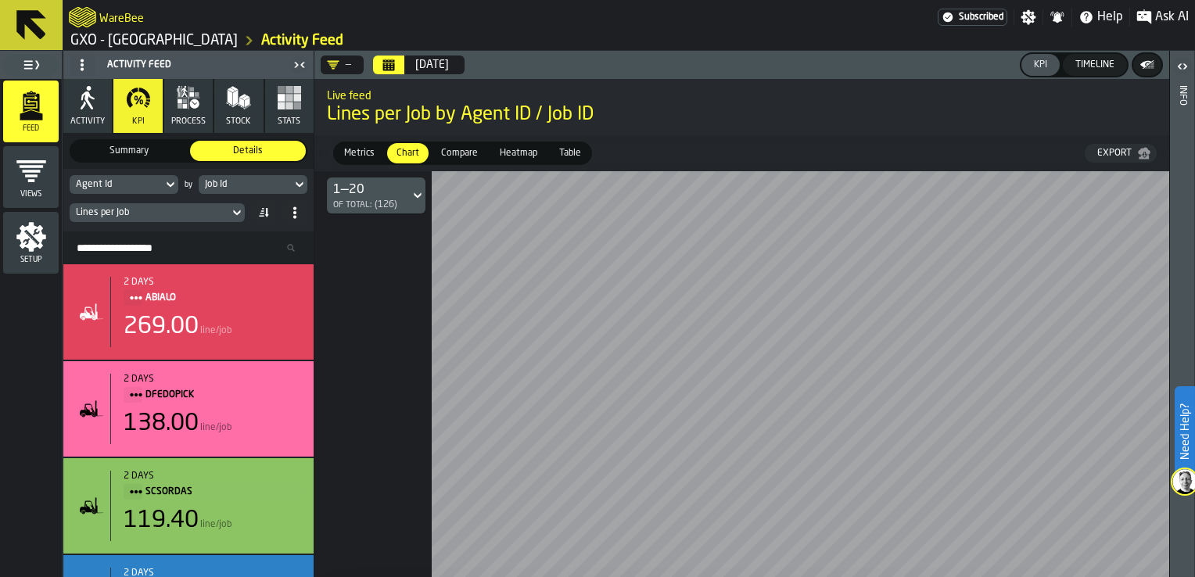
click at [512, 148] on span "Heatmap" at bounding box center [519, 153] width 50 height 14
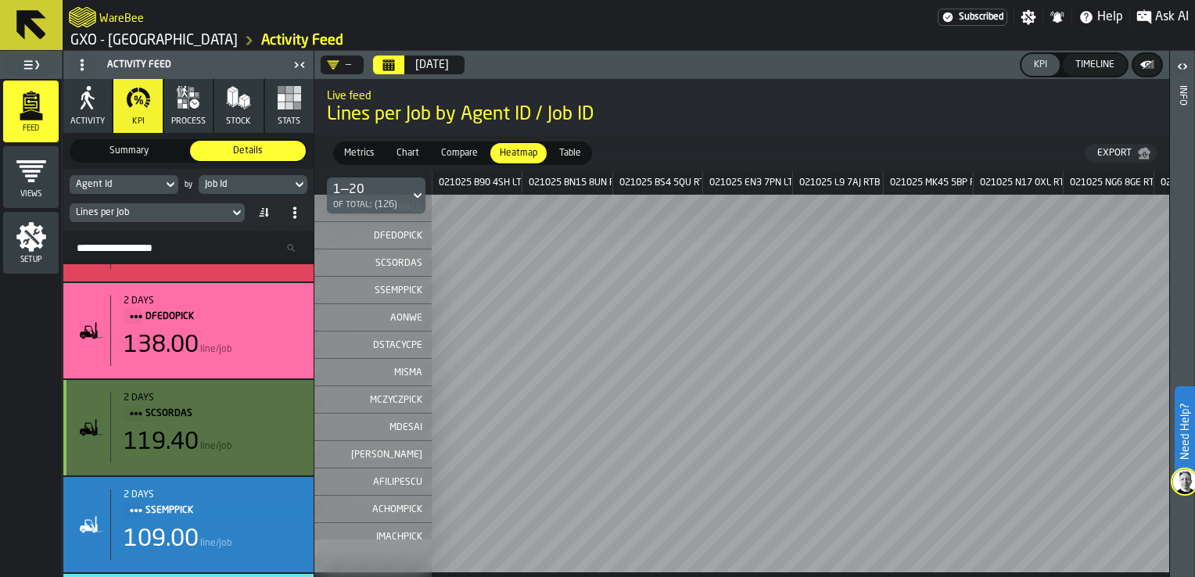
scroll to position [0, 0]
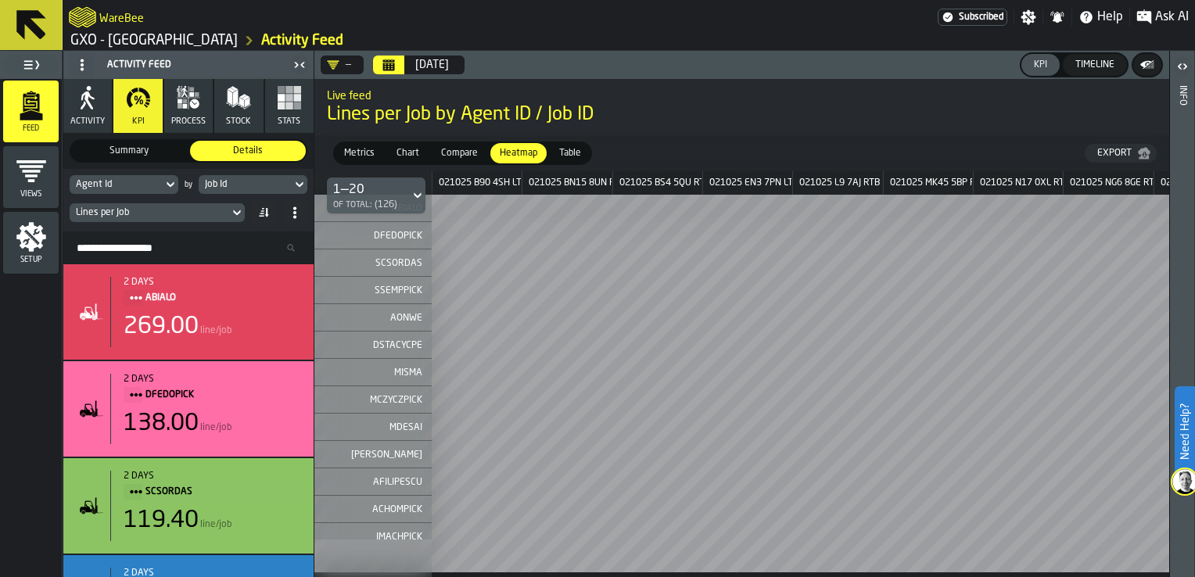
click at [414, 194] on icon at bounding box center [417, 195] width 7 height 5
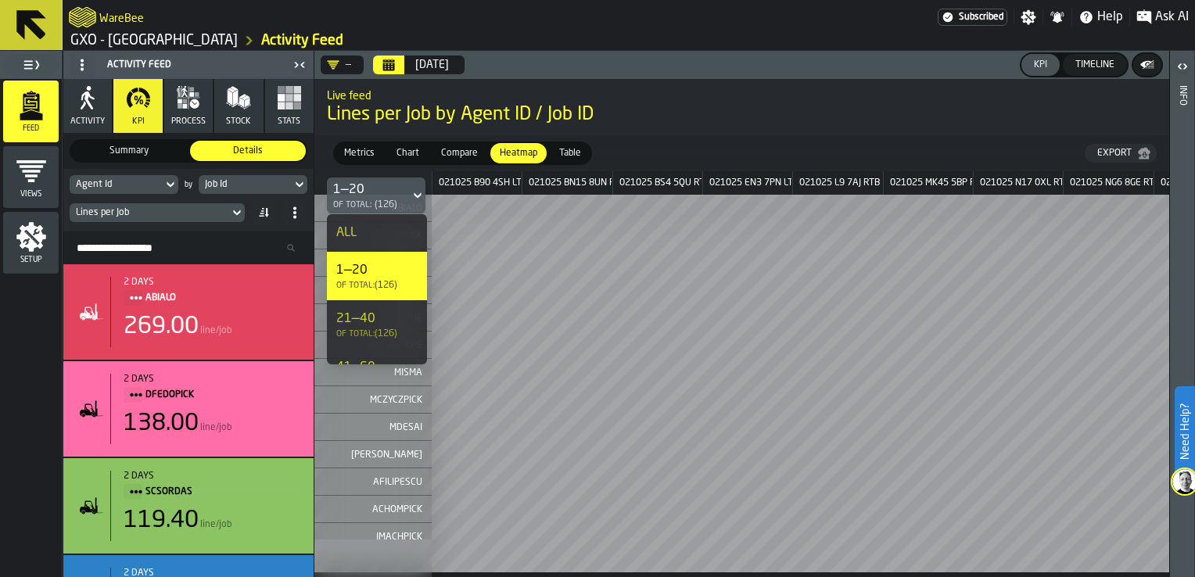
click at [414, 194] on icon at bounding box center [417, 195] width 7 height 5
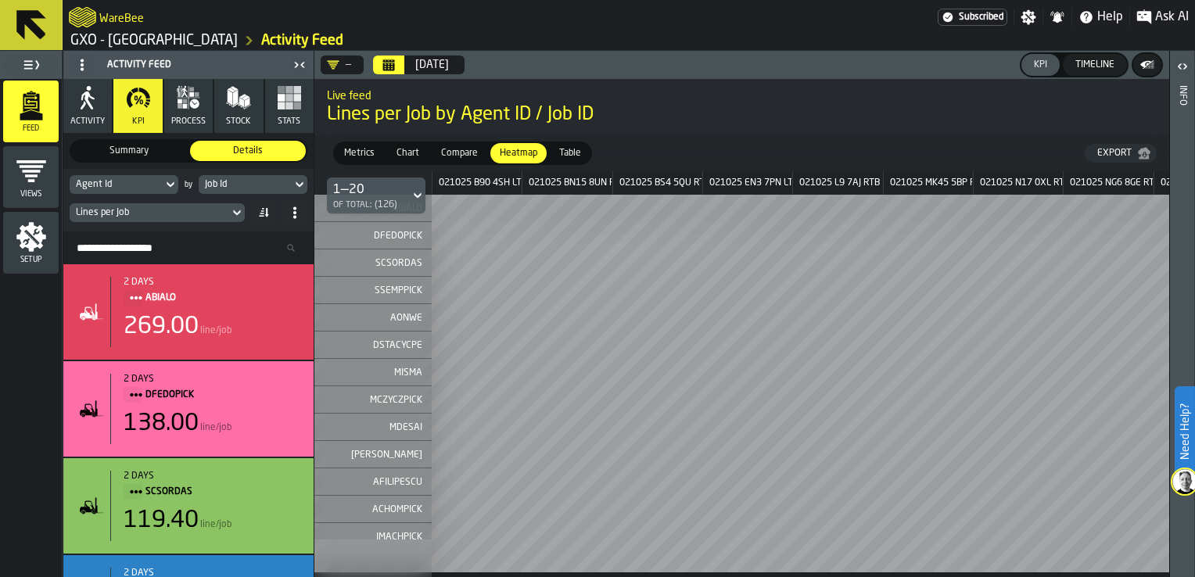
click at [388, 65] on icon "Calendar" at bounding box center [389, 67] width 12 height 8
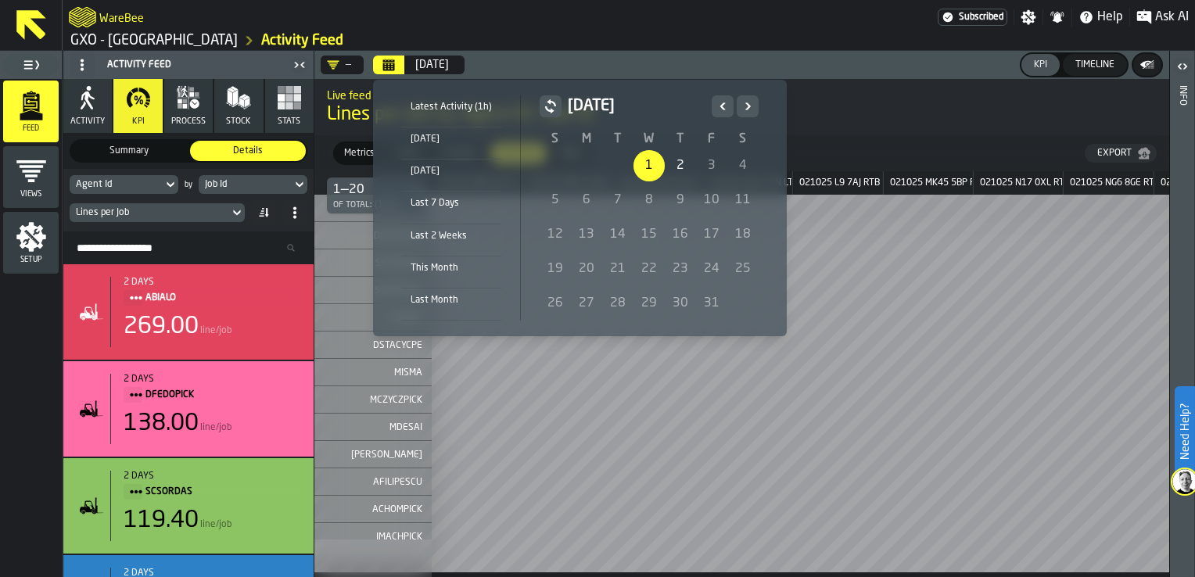
click at [483, 202] on div "Last 7 Days" at bounding box center [451, 203] width 100 height 17
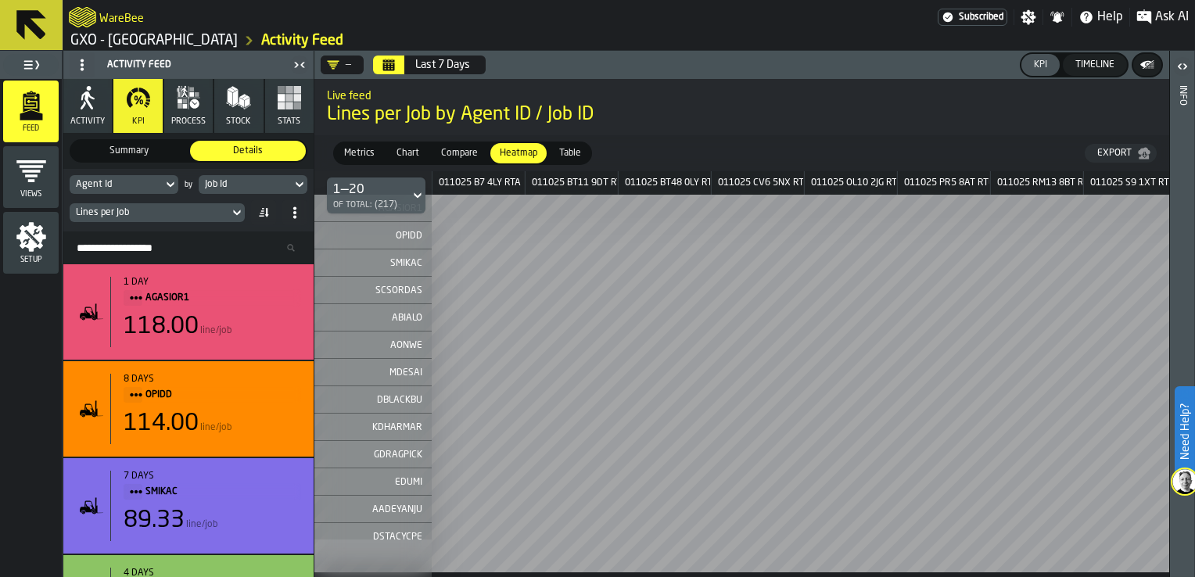
click at [202, 208] on div "Lines per Job" at bounding box center [149, 212] width 147 height 11
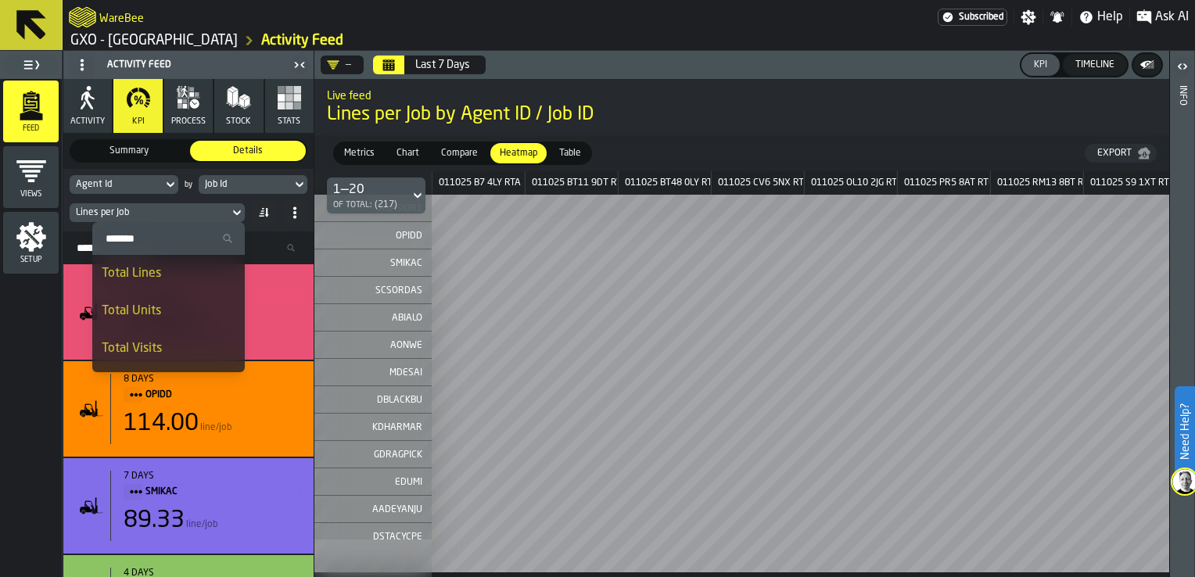
click at [177, 342] on div "Total Visits" at bounding box center [169, 348] width 134 height 19
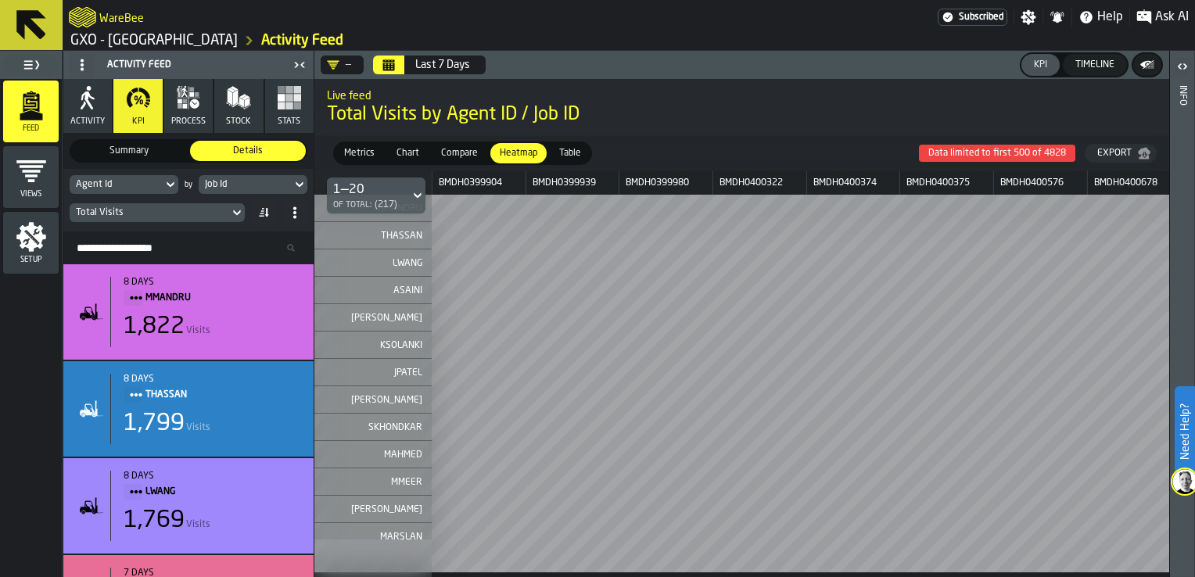
click at [460, 59] on div "Last 7 Days" at bounding box center [442, 65] width 55 height 13
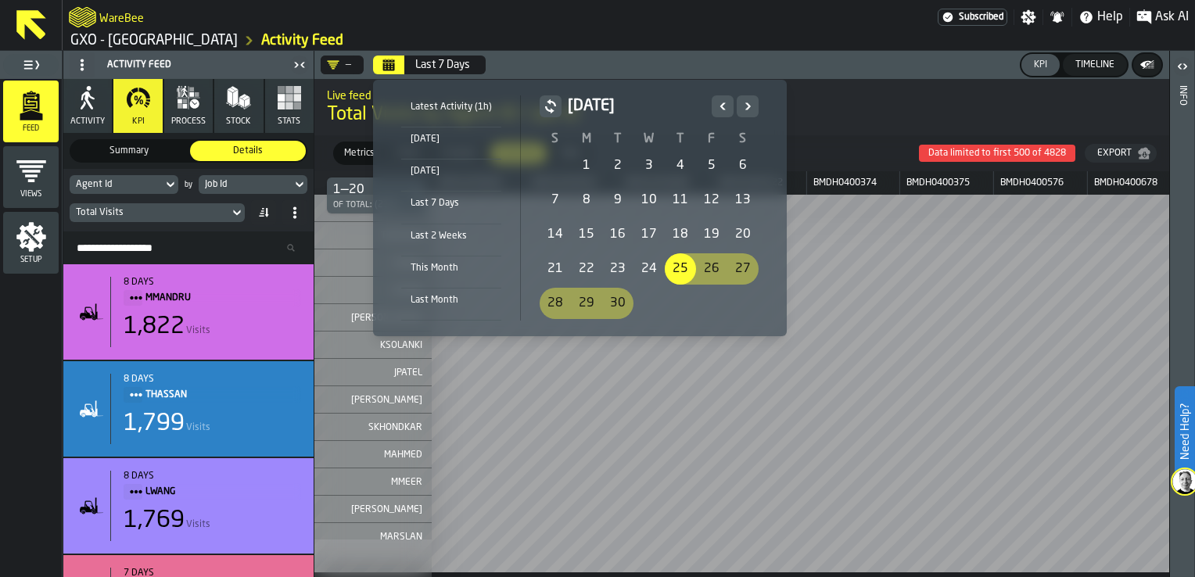
click at [456, 177] on div "Yesterday" at bounding box center [451, 171] width 100 height 17
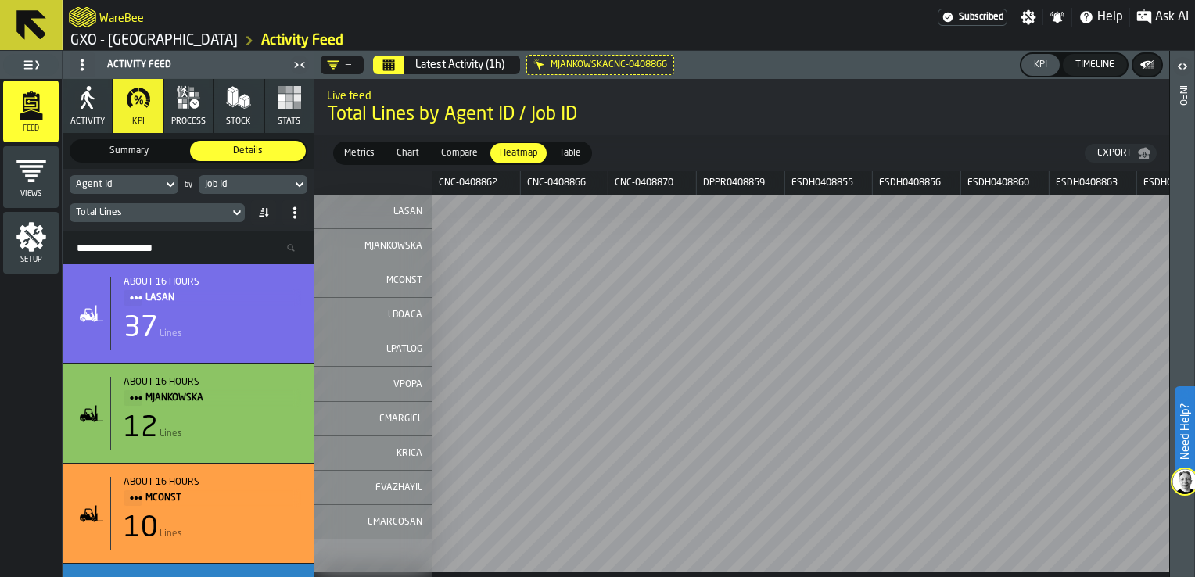
click at [285, 186] on div "Job Id" at bounding box center [245, 184] width 81 height 11
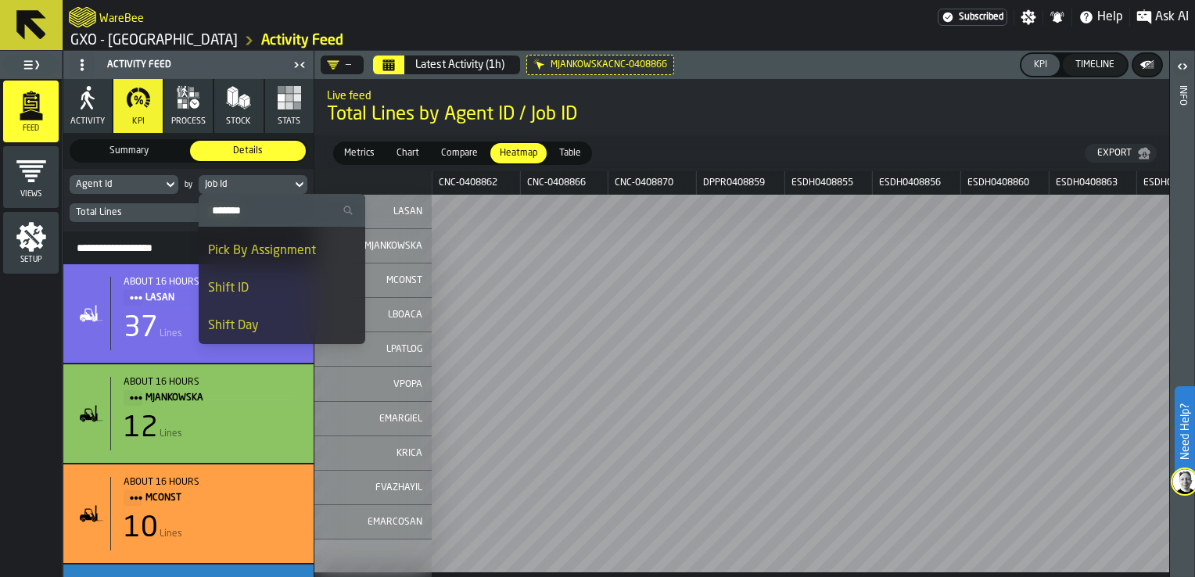
scroll to position [1230, 0]
click at [271, 263] on li "Aisle" at bounding box center [282, 254] width 167 height 38
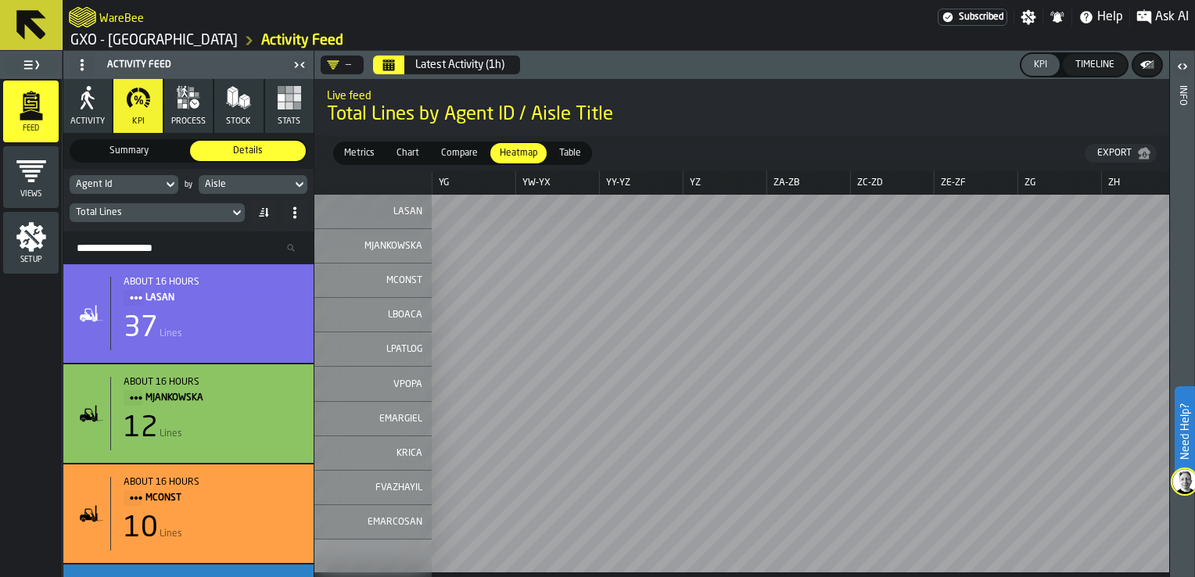
click at [271, 184] on div "Aisle" at bounding box center [245, 184] width 81 height 11
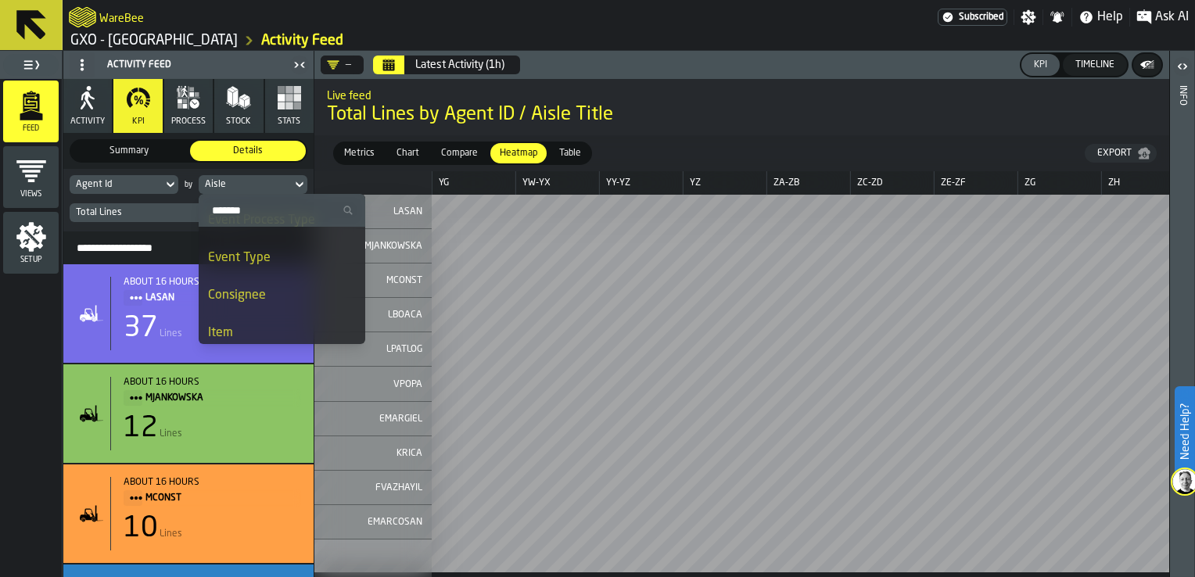
scroll to position [313, 0]
click at [278, 302] on div "Item" at bounding box center [282, 308] width 148 height 19
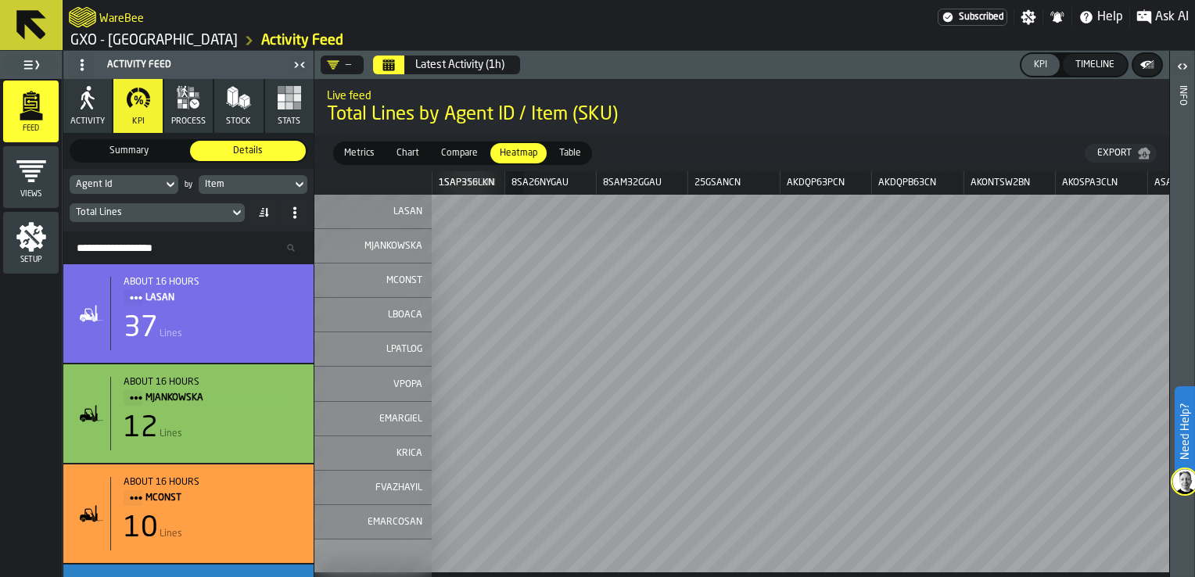
scroll to position [0, 741]
click at [229, 214] on icon at bounding box center [237, 212] width 16 height 19
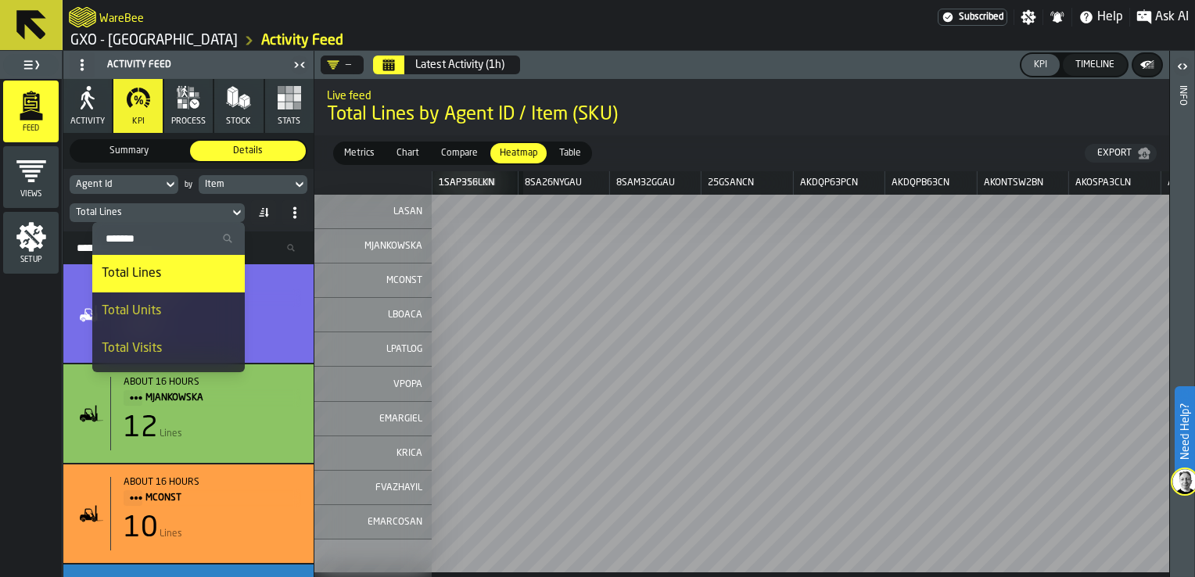
click at [159, 347] on div "Total Visits" at bounding box center [169, 348] width 134 height 19
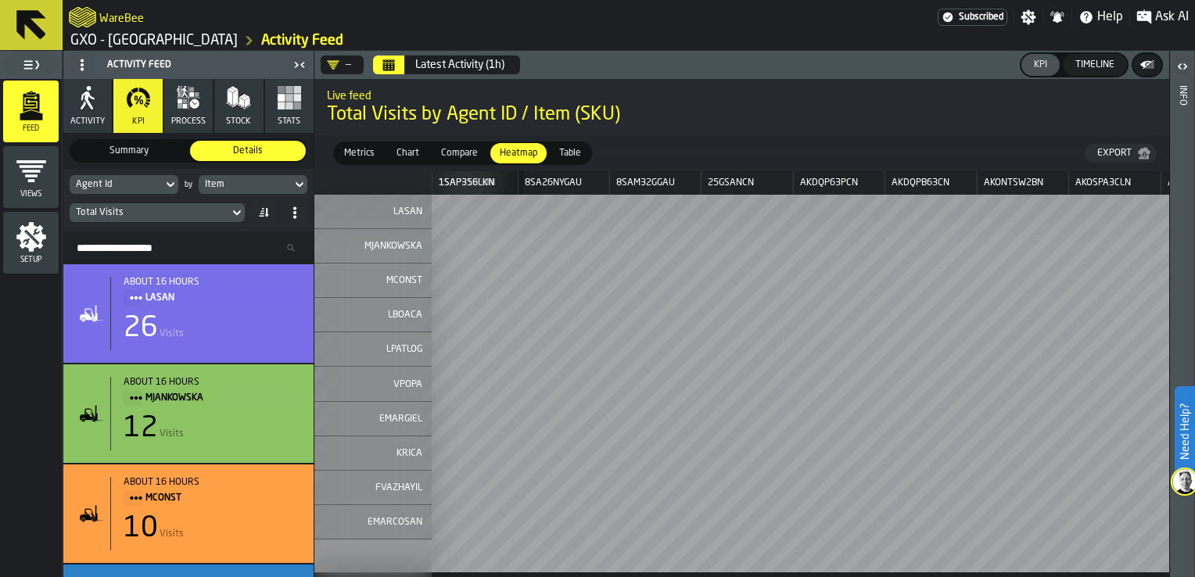
click at [393, 63] on icon "Calendar" at bounding box center [389, 67] width 12 height 8
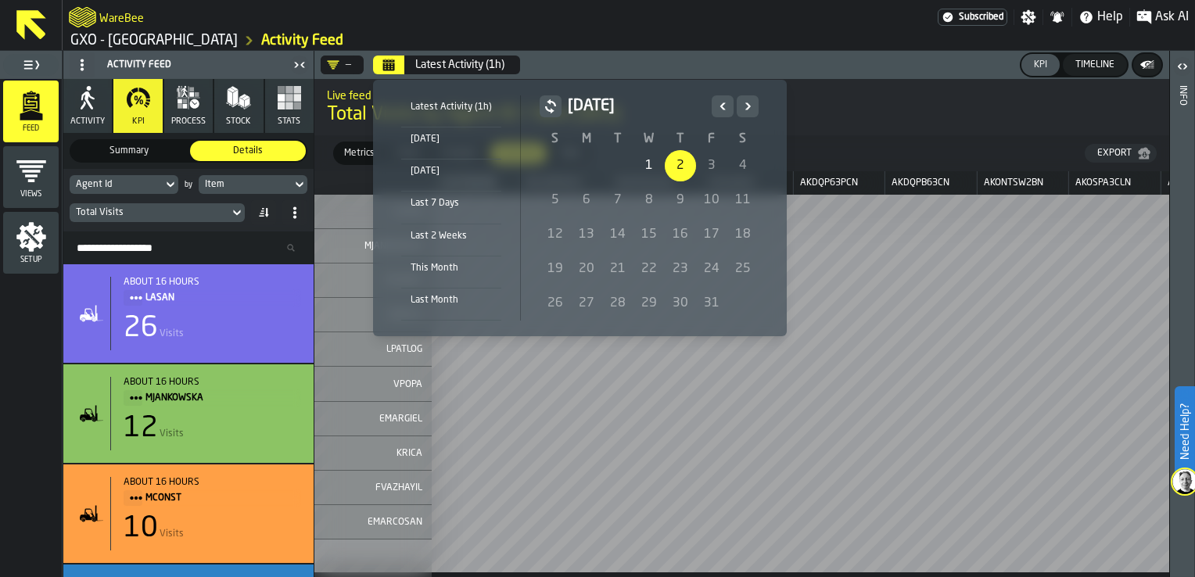
click at [449, 166] on div "Yesterday" at bounding box center [451, 171] width 100 height 17
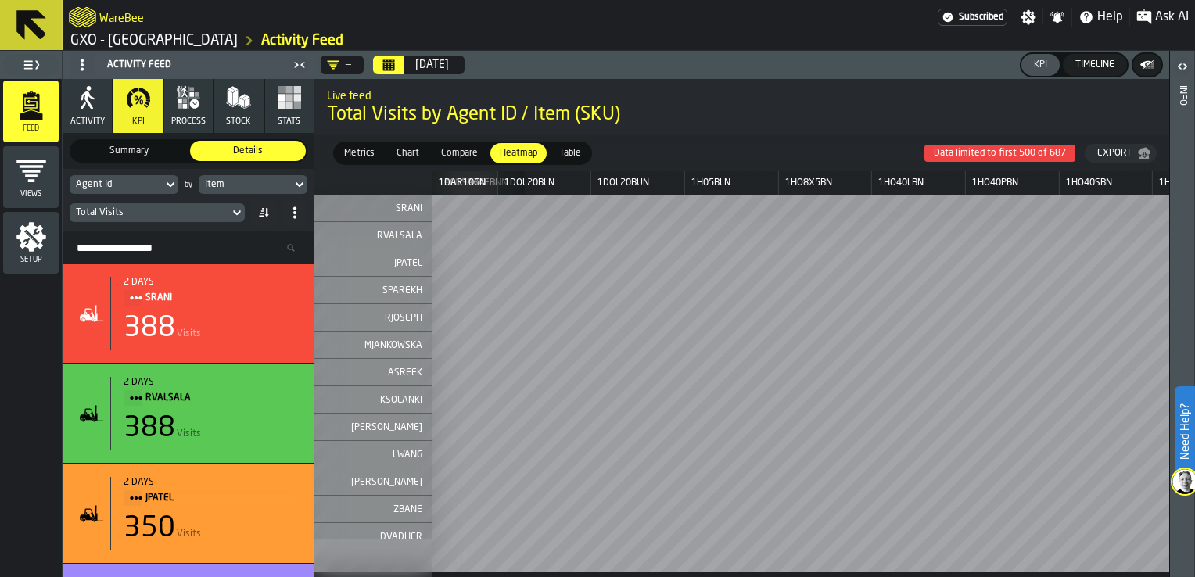
scroll to position [0, 0]
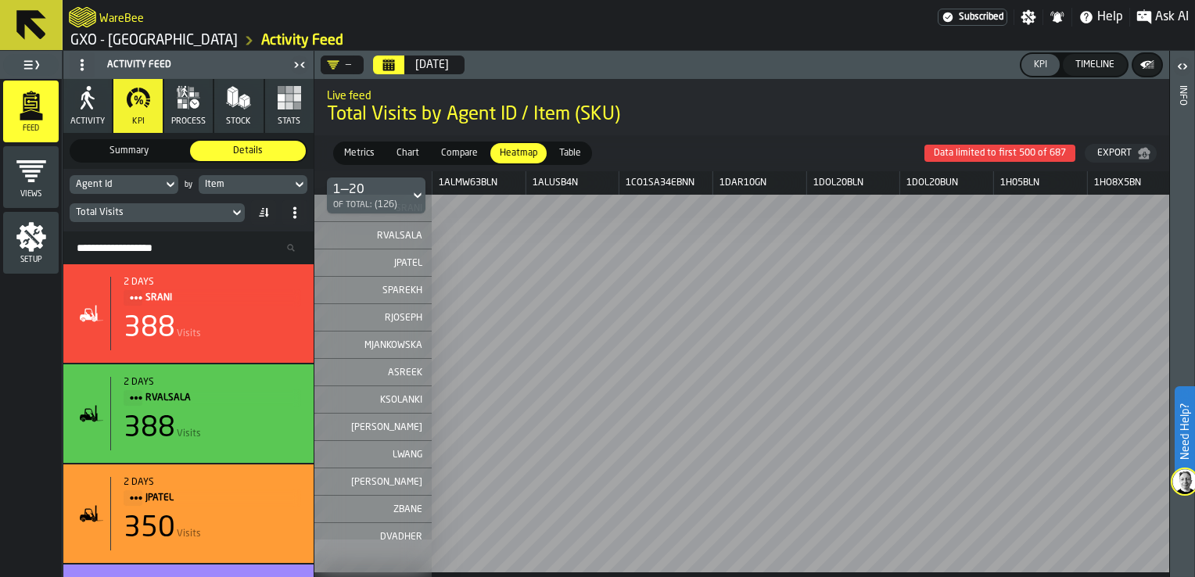
click at [1123, 156] on div "Export" at bounding box center [1114, 153] width 47 height 11
click at [455, 149] on span "Compare" at bounding box center [459, 153] width 49 height 14
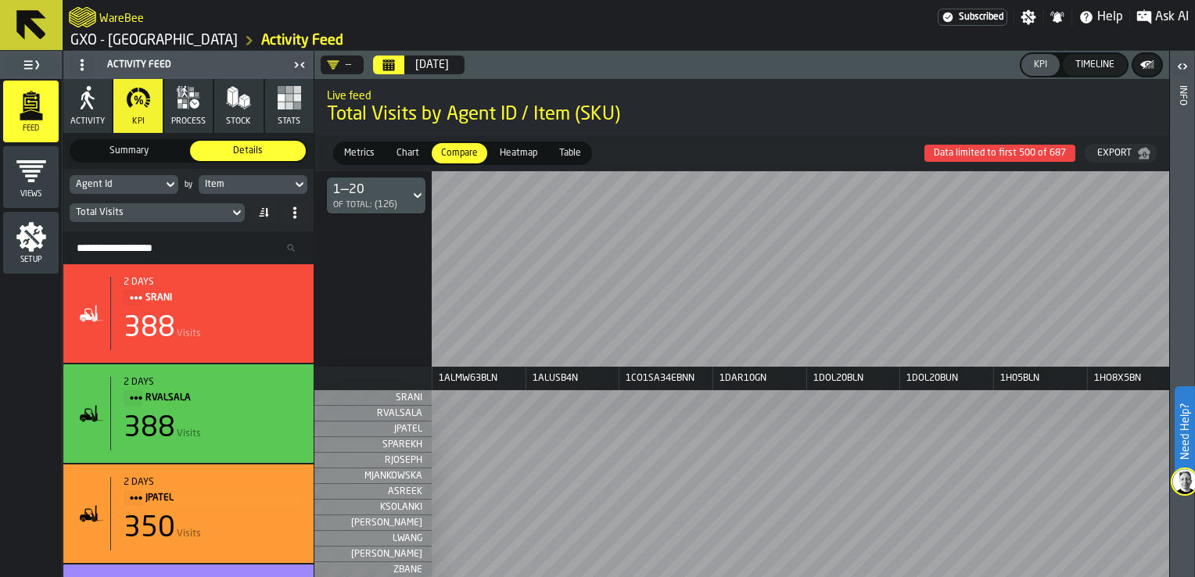
click at [444, 64] on div "Yesterday" at bounding box center [432, 65] width 34 height 13
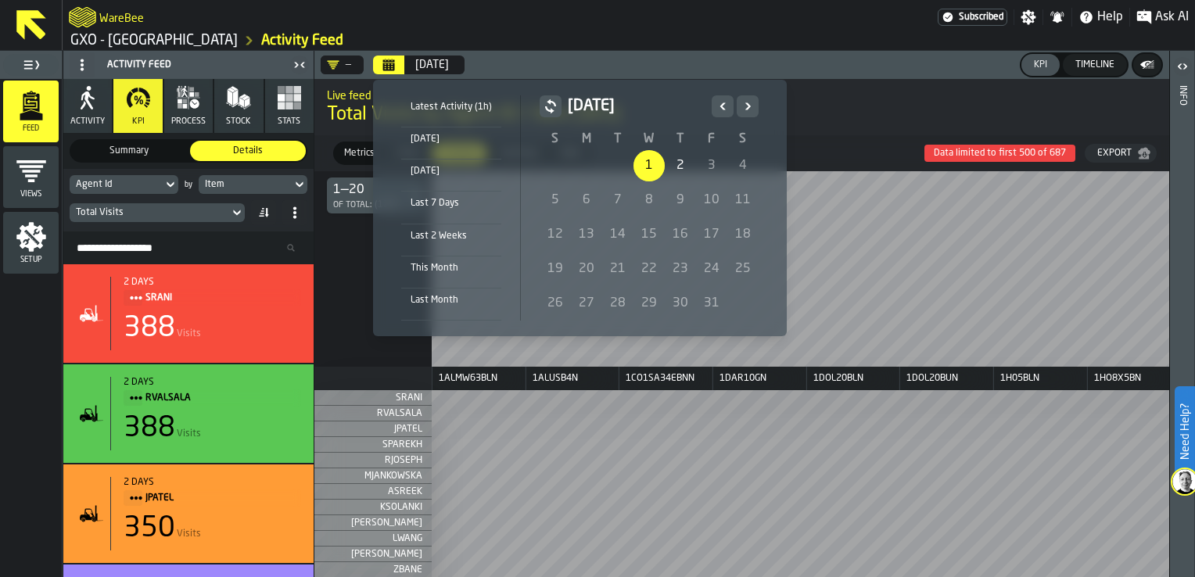
click at [457, 117] on li "Latest Activity (1h)" at bounding box center [451, 111] width 100 height 32
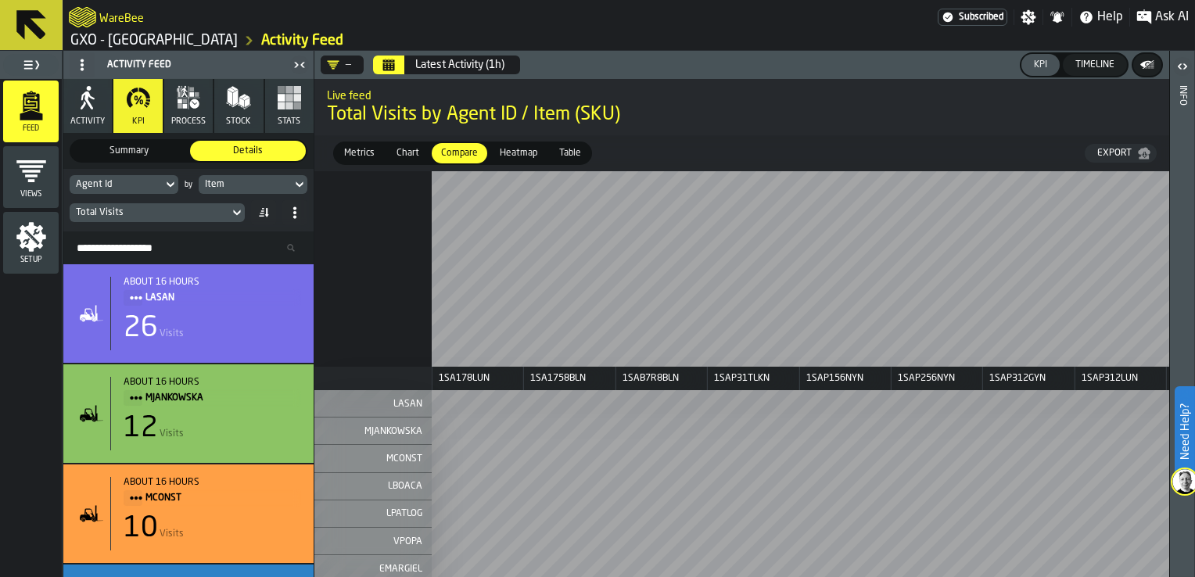
click at [375, 154] on span "Metrics" at bounding box center [359, 153] width 43 height 14
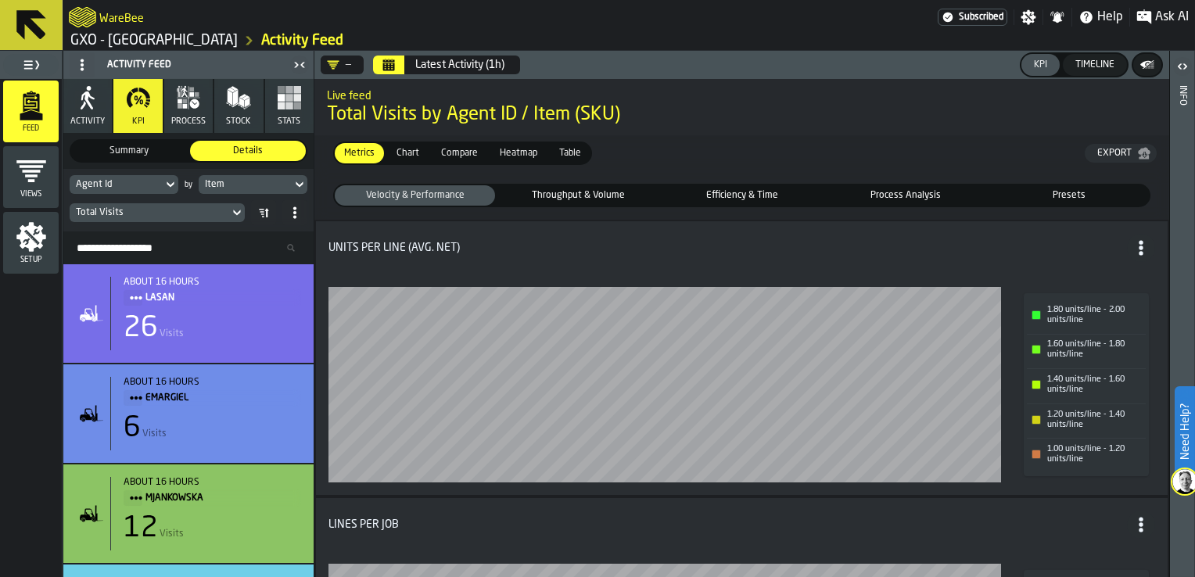
click at [752, 196] on span "Efficiency & Time" at bounding box center [742, 196] width 154 height 14
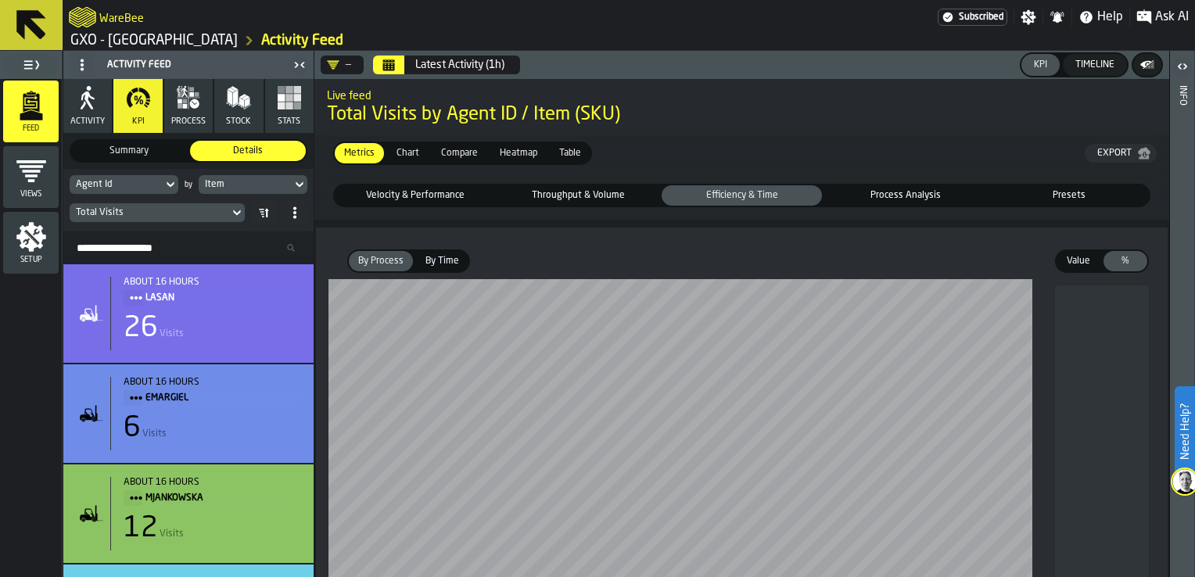
click at [465, 151] on span "Compare" at bounding box center [459, 153] width 49 height 14
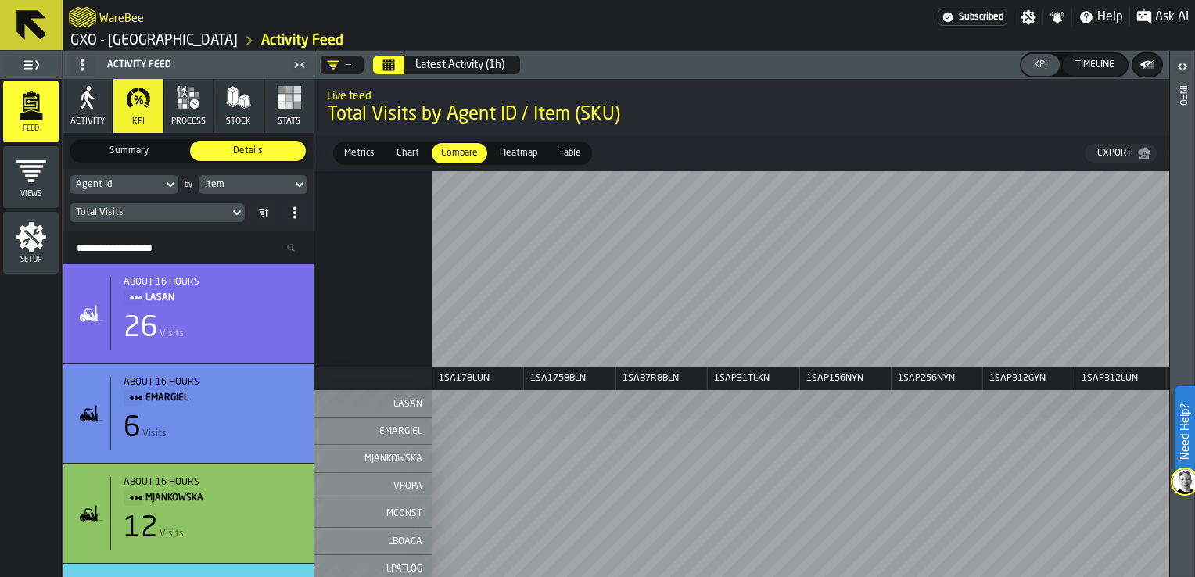
click at [363, 143] on div "Metrics" at bounding box center [359, 153] width 49 height 20
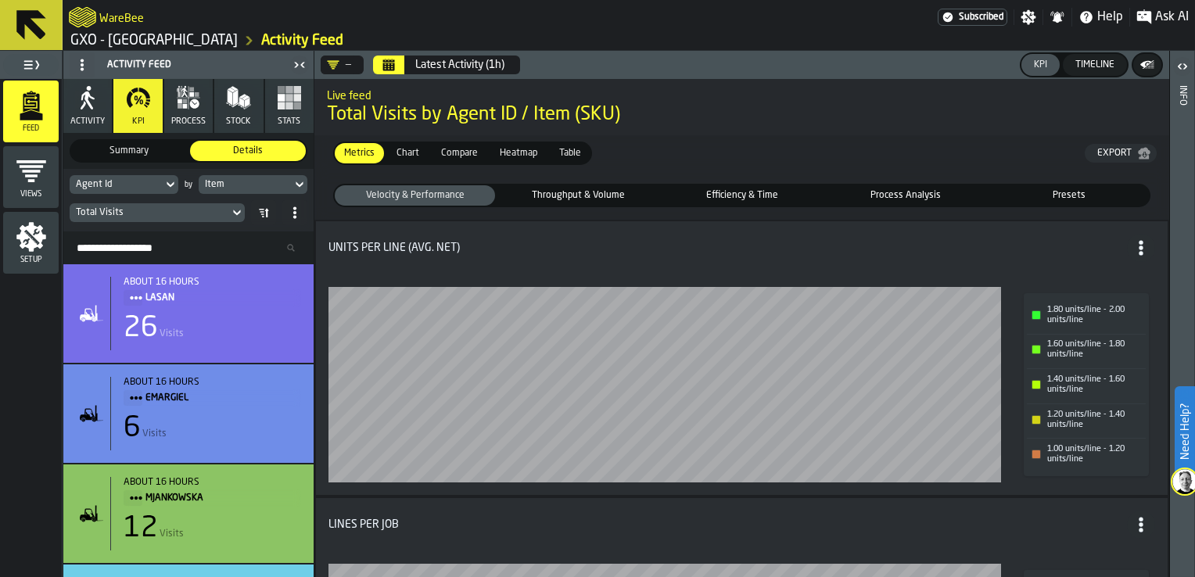
click at [194, 210] on div "Total Visits" at bounding box center [149, 212] width 147 height 11
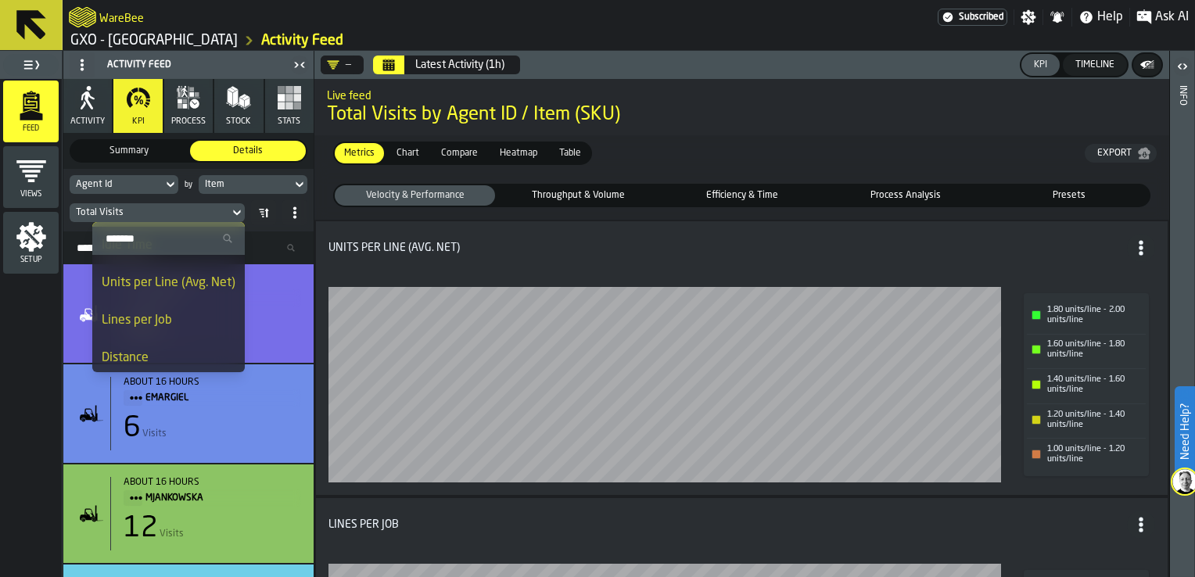
scroll to position [145, 0]
click at [263, 181] on div "Item" at bounding box center [245, 184] width 81 height 11
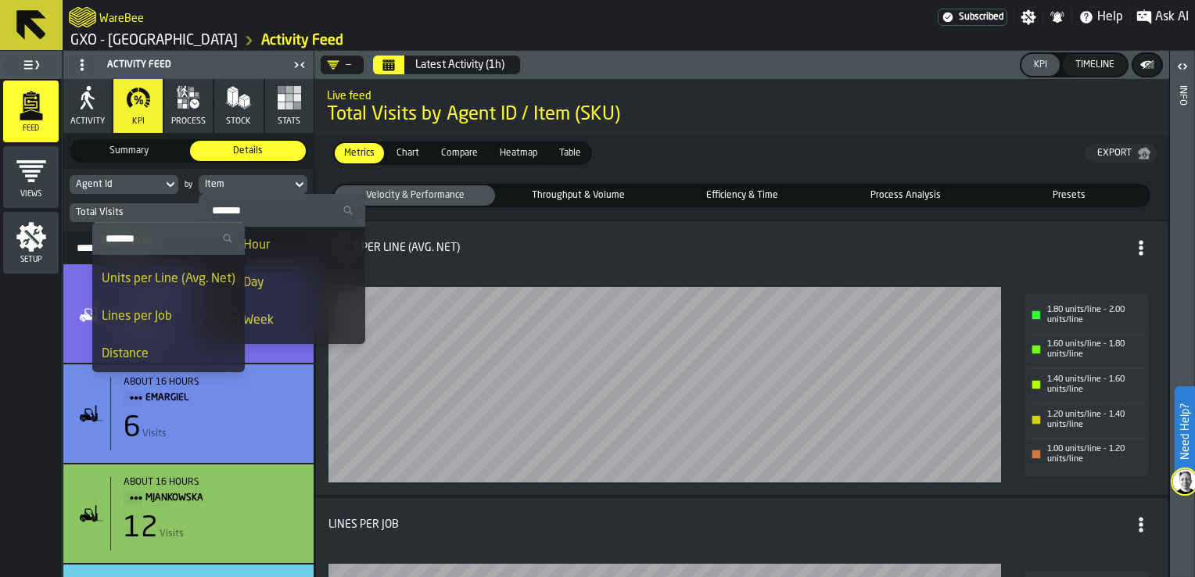
click at [519, 264] on div "Units per Line (Avg. Net) 1.80 units/line - 2.00 units/line 1.60 units/line - 1…" at bounding box center [742, 358] width 827 height 249
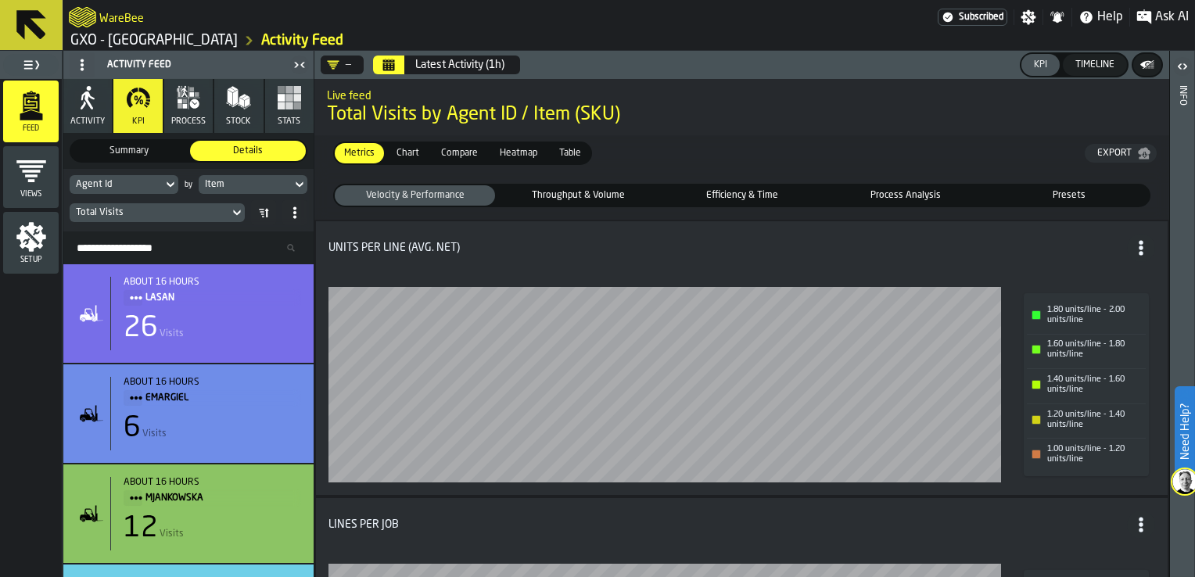
click at [275, 180] on div "Item" at bounding box center [245, 184] width 81 height 11
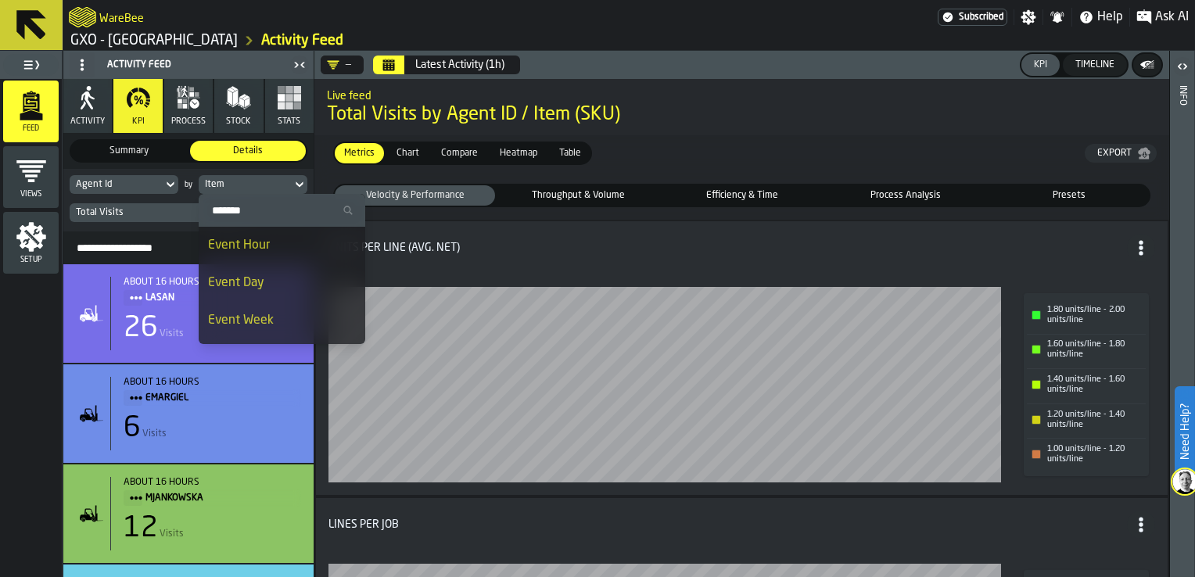
scroll to position [0, 0]
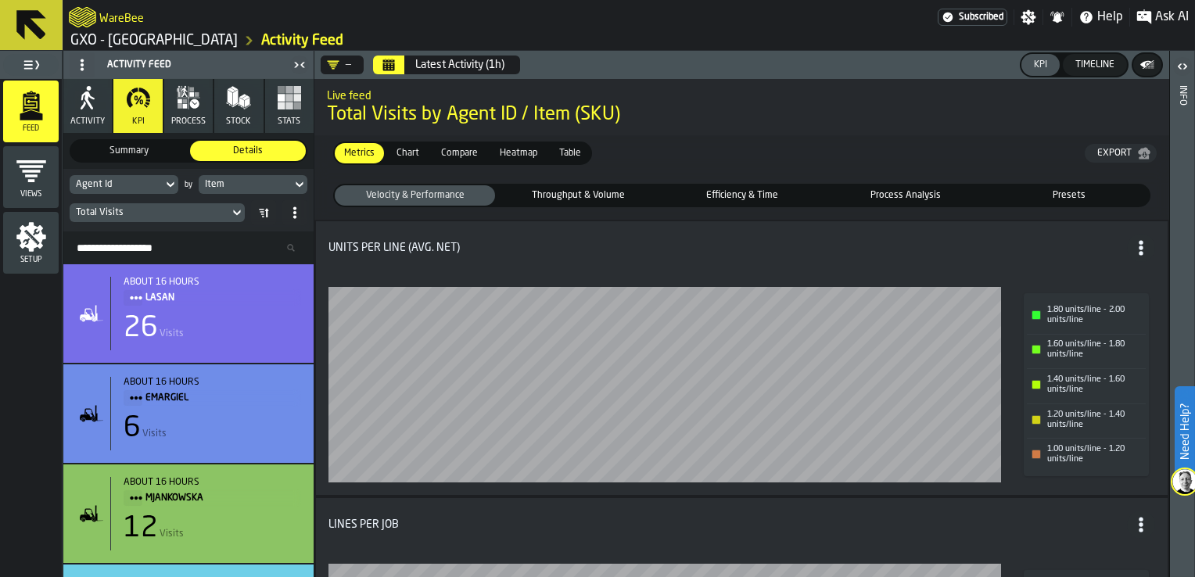
click at [441, 61] on div "Latest Activity (1h)" at bounding box center [459, 65] width 89 height 13
click at [513, 154] on span "Heatmap" at bounding box center [519, 153] width 50 height 14
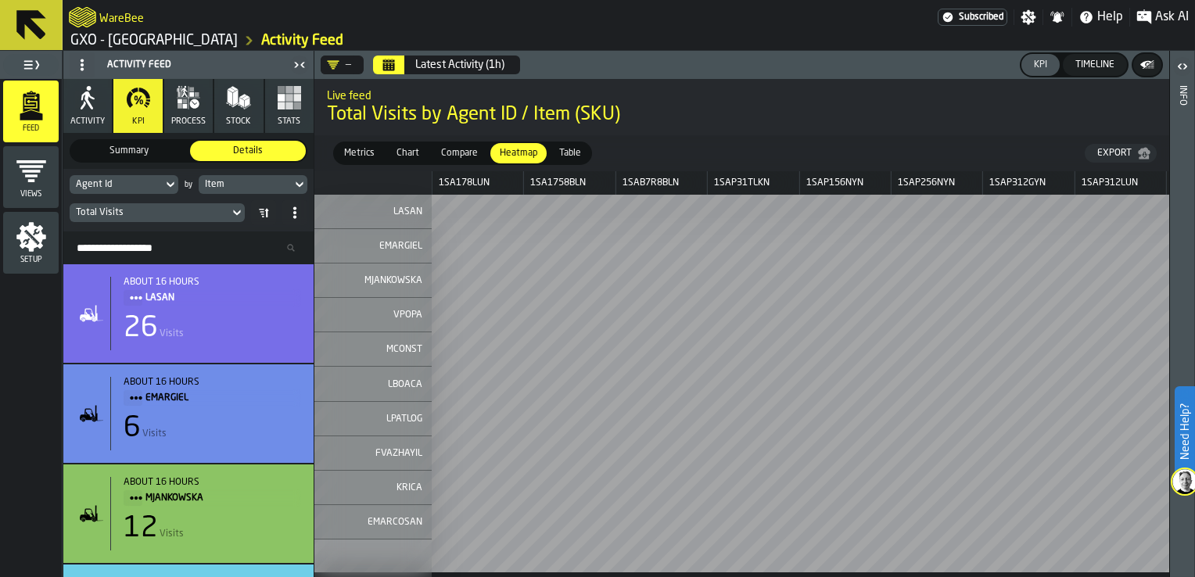
click at [418, 63] on div "Latest Activity (1h)" at bounding box center [459, 65] width 89 height 13
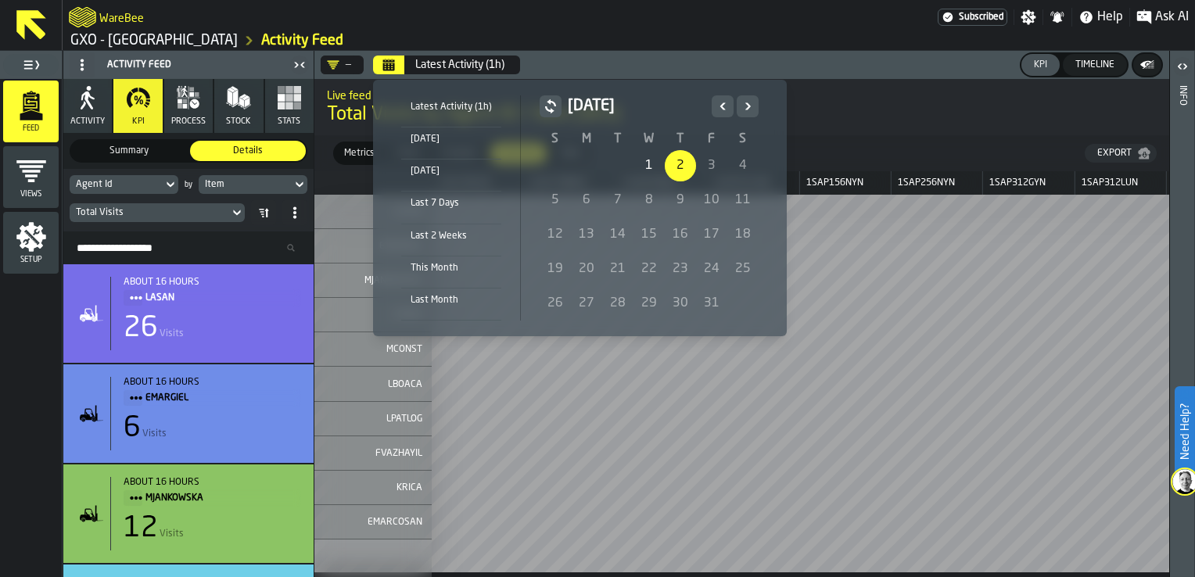
click at [436, 169] on div "Yesterday" at bounding box center [451, 171] width 100 height 17
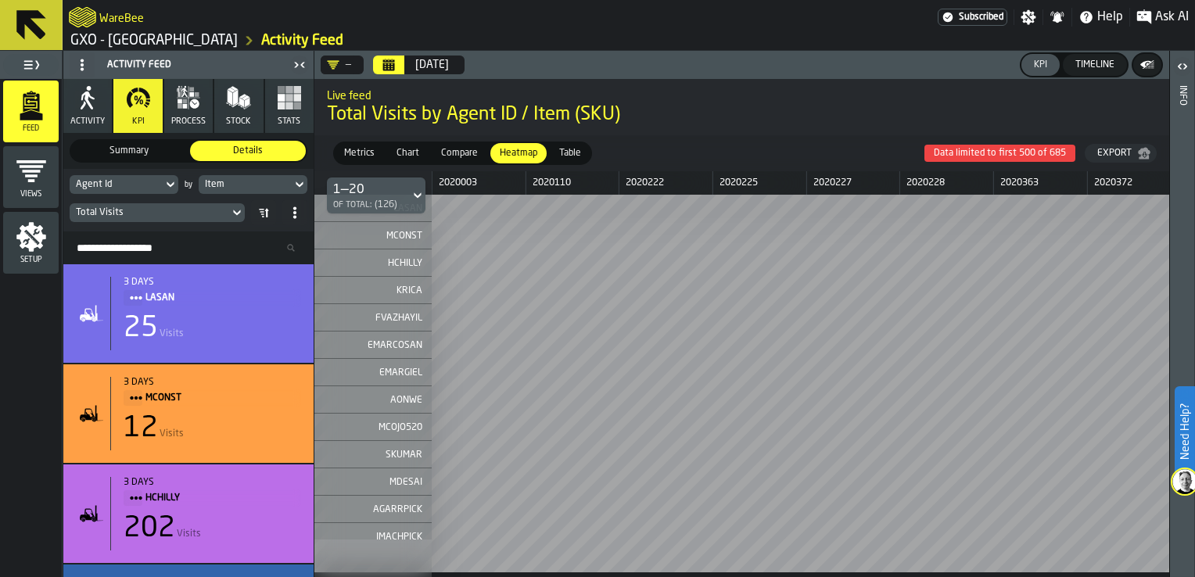
click at [1105, 153] on div "Export" at bounding box center [1114, 153] width 47 height 11
click at [440, 63] on div "Yesterday" at bounding box center [432, 65] width 34 height 13
click at [429, 71] on button "Yesterday" at bounding box center [432, 64] width 52 height 31
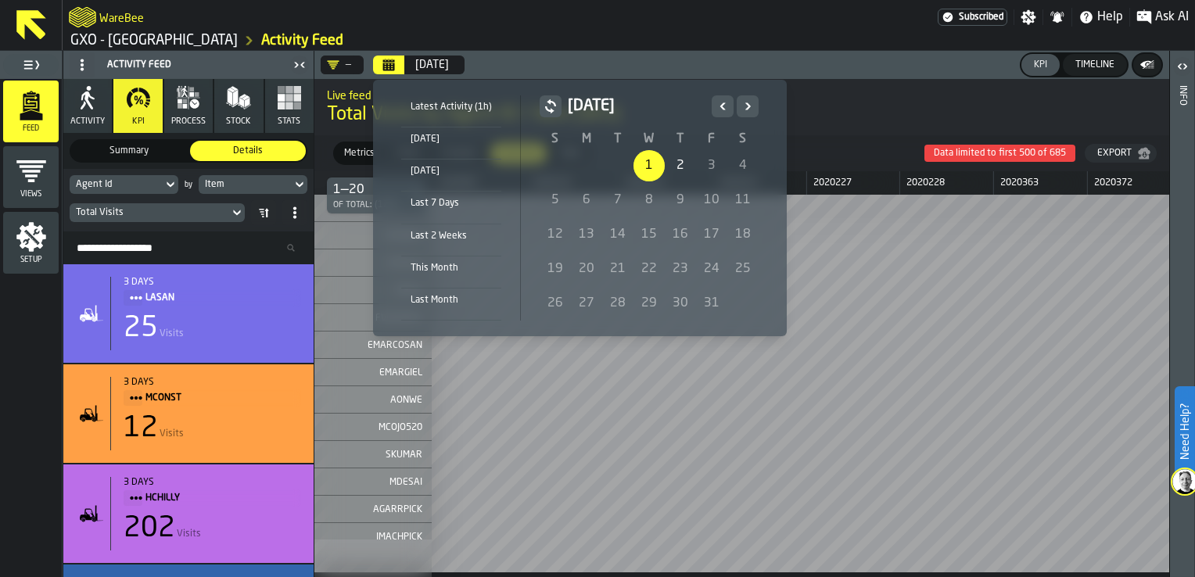
click at [454, 98] on li "Latest Activity (1h)" at bounding box center [451, 111] width 100 height 32
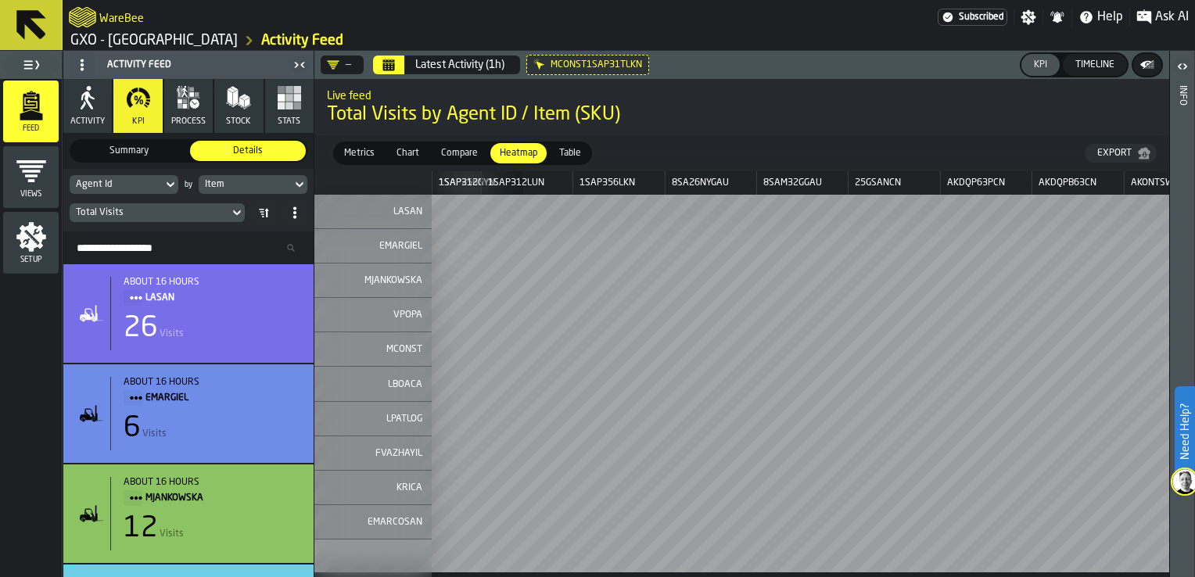
scroll to position [0, 607]
click at [300, 183] on icon at bounding box center [300, 184] width 16 height 19
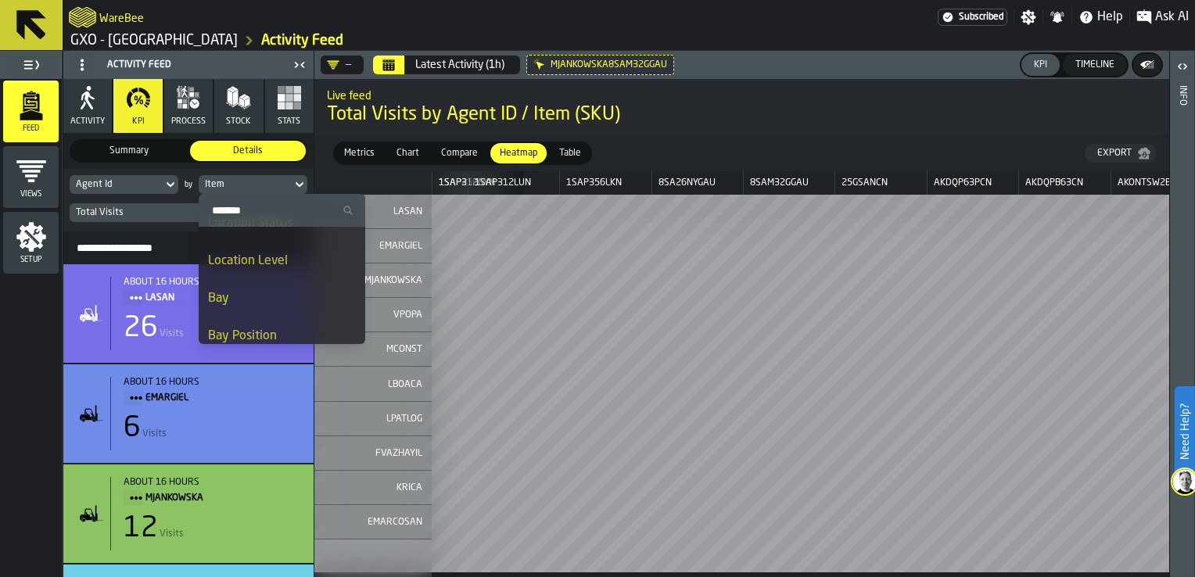
scroll to position [782, 0]
click at [278, 314] on li "Bay" at bounding box center [282, 327] width 167 height 38
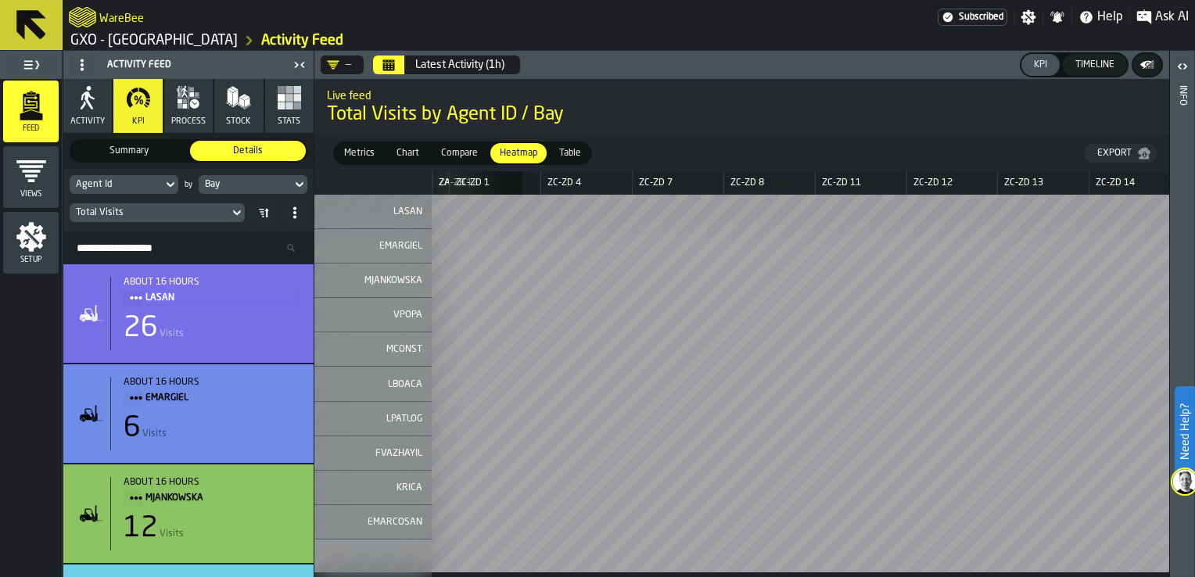
scroll to position [0, 1368]
click at [273, 182] on div "Bay" at bounding box center [245, 184] width 81 height 11
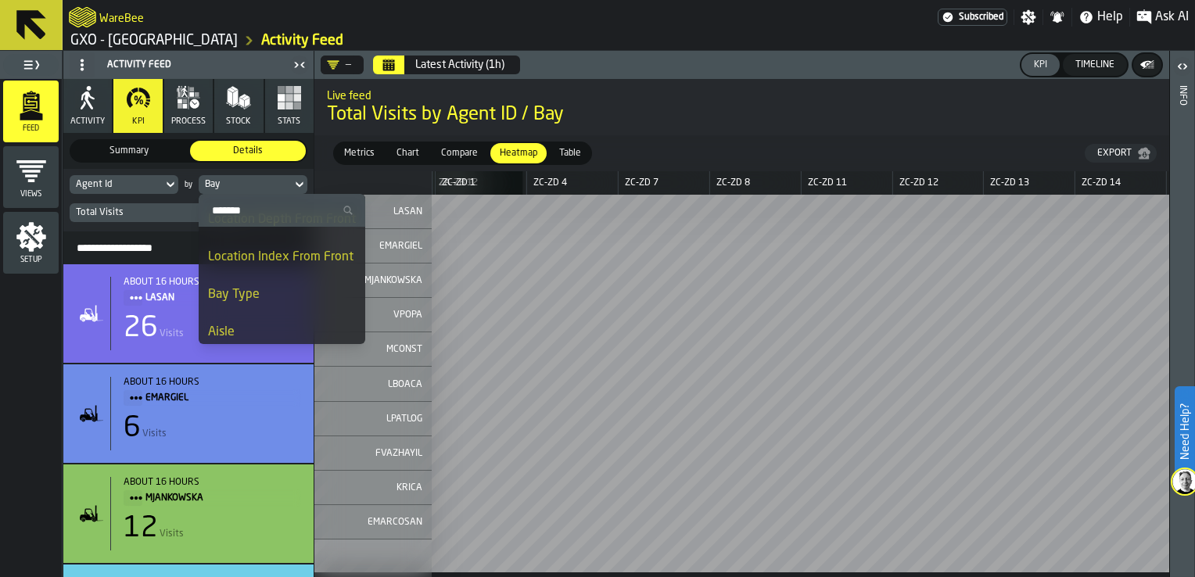
scroll to position [1074, 0]
click at [269, 262] on div "Location HFF" at bounding box center [282, 260] width 148 height 19
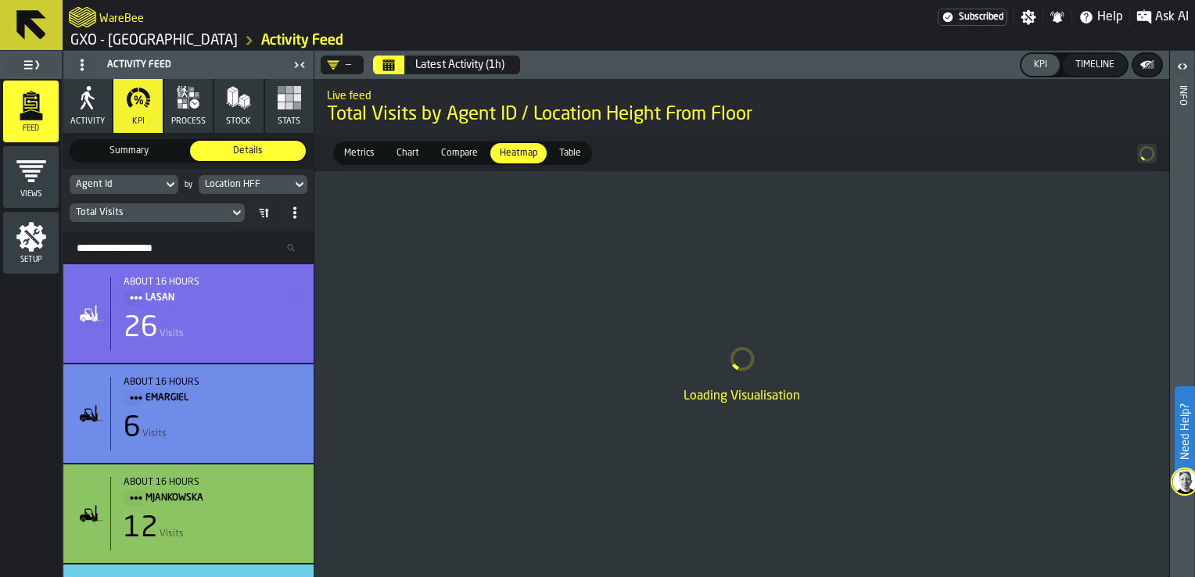
click at [252, 184] on div "Location HFF" at bounding box center [245, 184] width 81 height 11
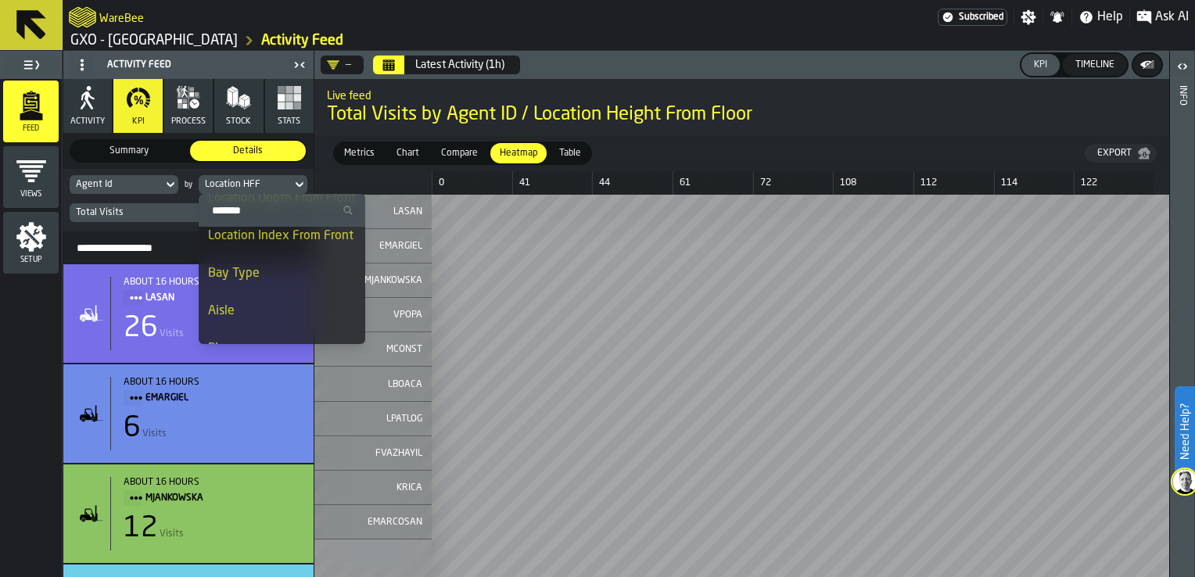
scroll to position [1095, 0]
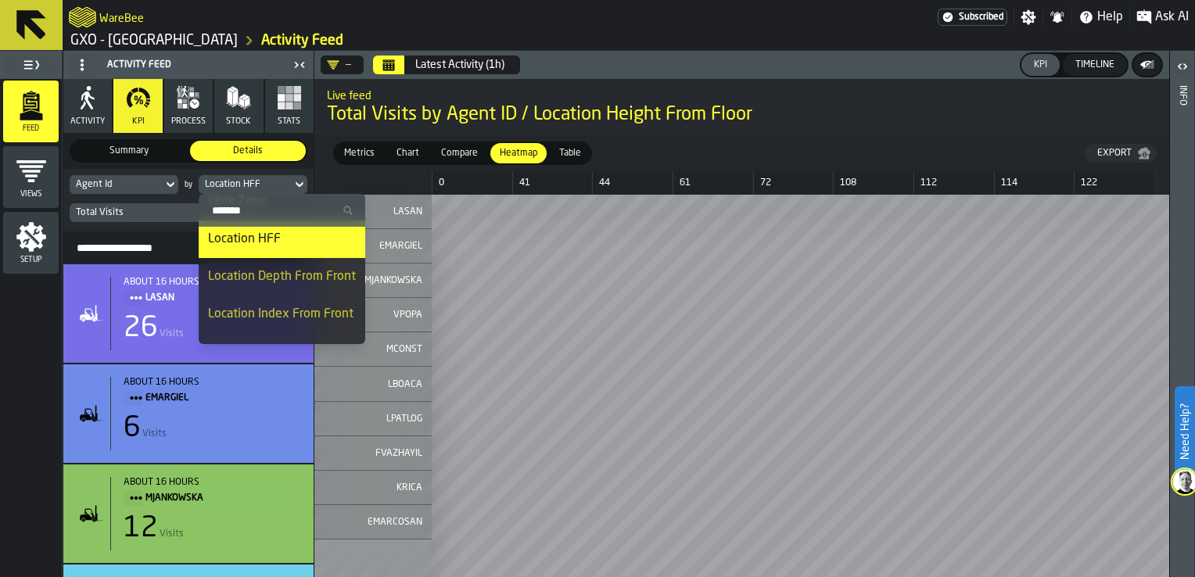
click at [291, 314] on div "Location Index From Front" at bounding box center [282, 314] width 148 height 19
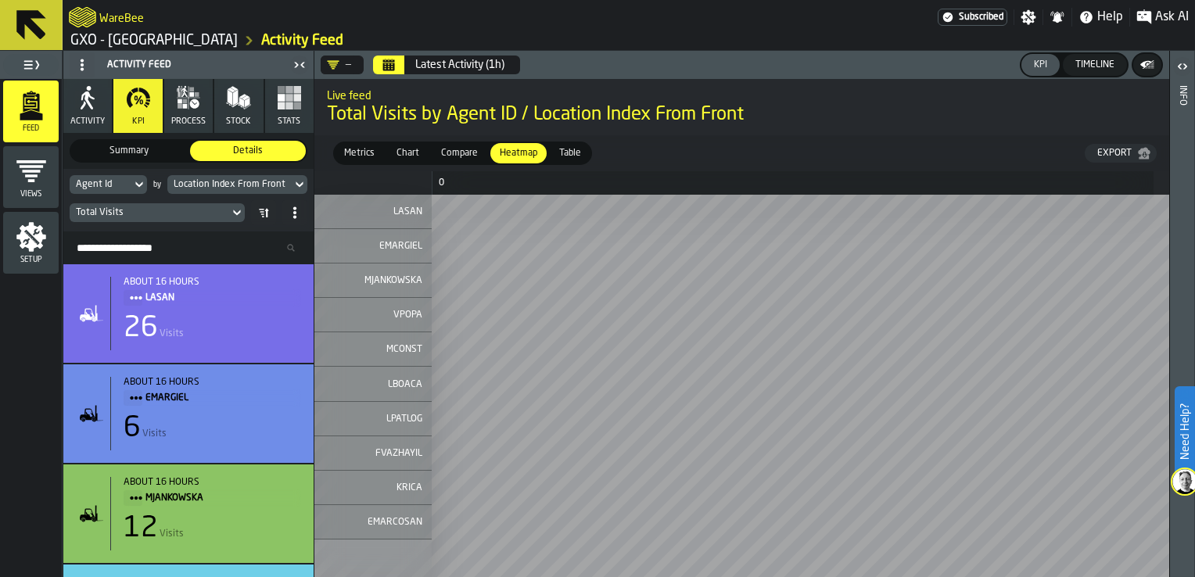
click at [236, 187] on div "Location Index From Front" at bounding box center [230, 184] width 112 height 11
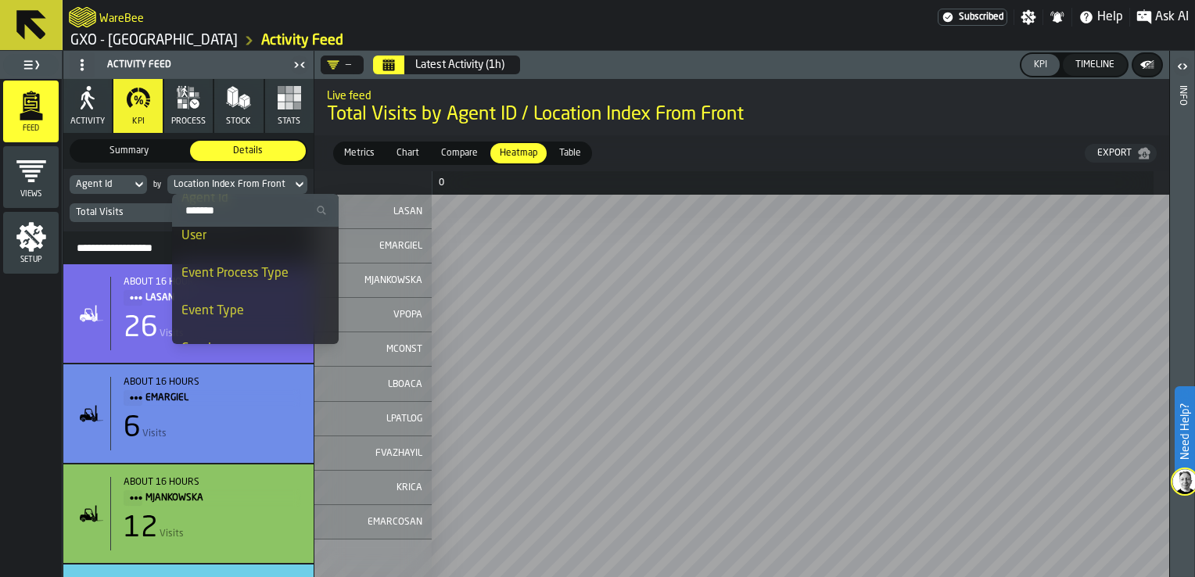
scroll to position [313, 0]
click at [251, 291] on li "Item" at bounding box center [255, 308] width 167 height 38
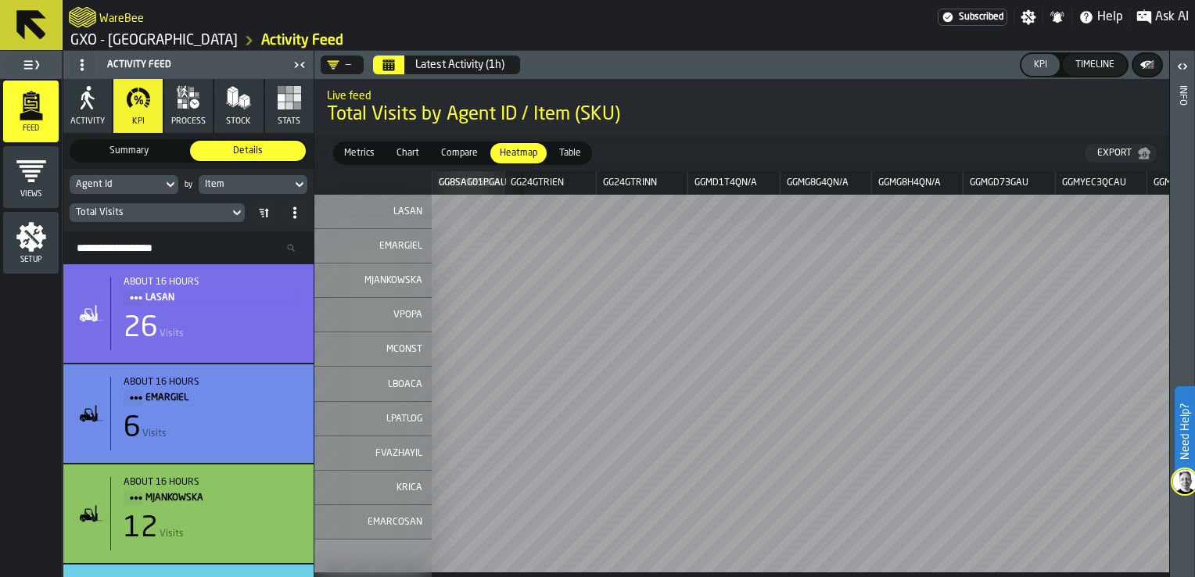
scroll to position [0, 1915]
click at [695, 181] on div "GG24GTRIEN" at bounding box center [674, 182] width 91 height 23
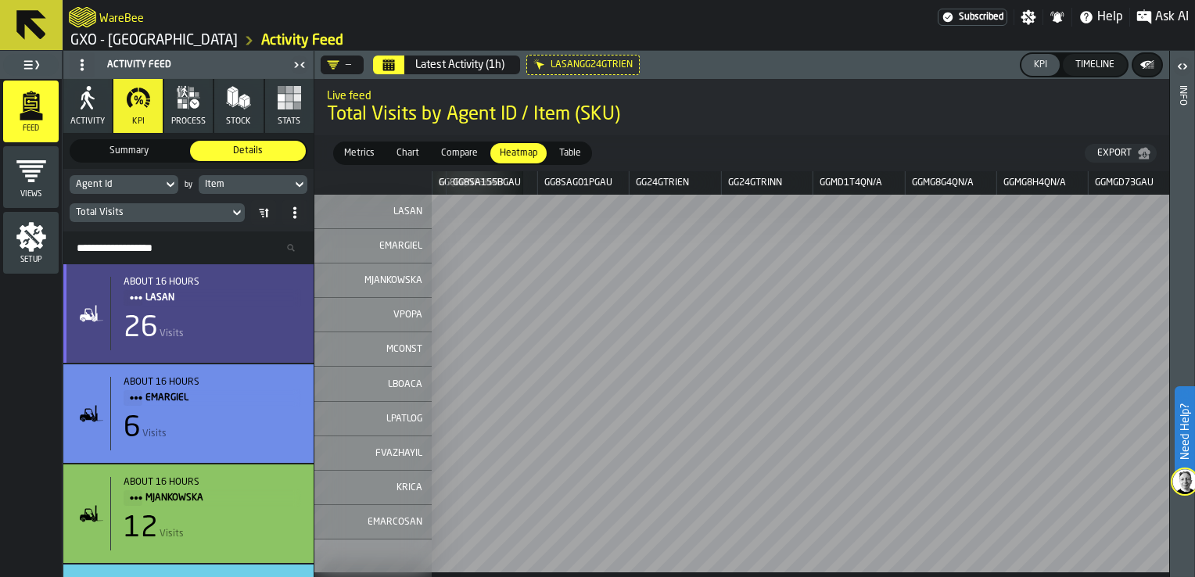
click at [200, 327] on div "26 Visits" at bounding box center [213, 328] width 178 height 31
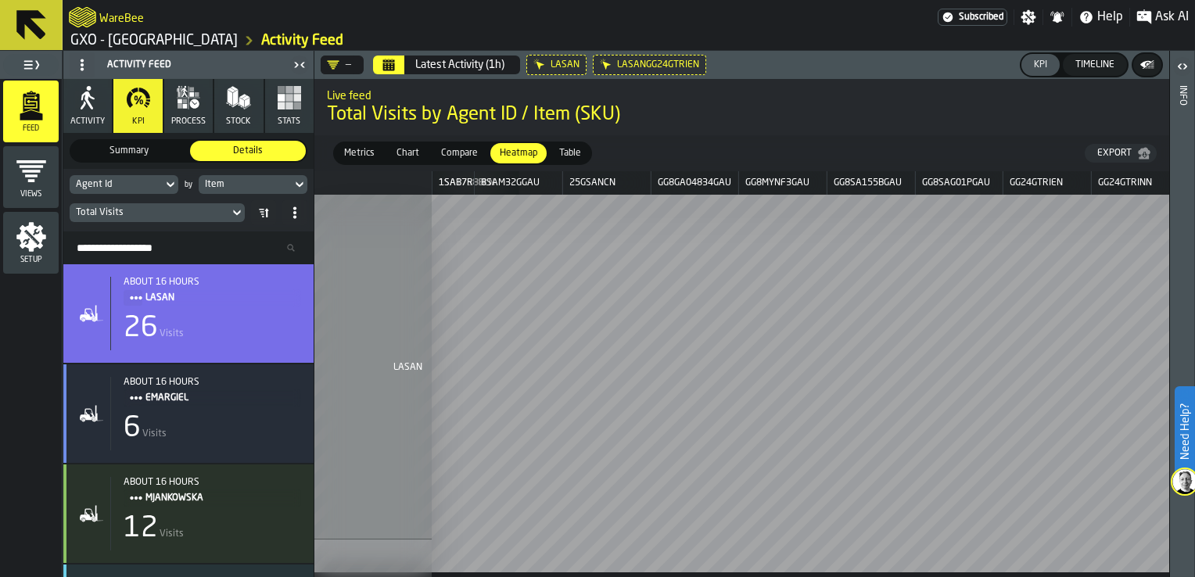
scroll to position [0, 0]
click at [187, 124] on span "process" at bounding box center [188, 122] width 34 height 10
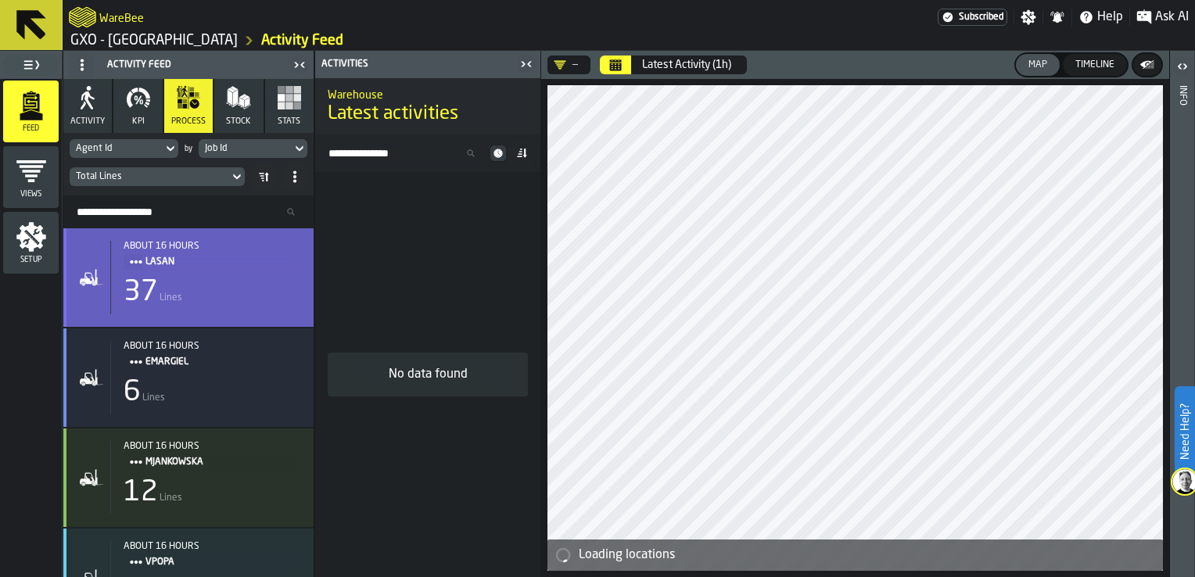
click at [211, 284] on div "37 Lines" at bounding box center [213, 292] width 178 height 31
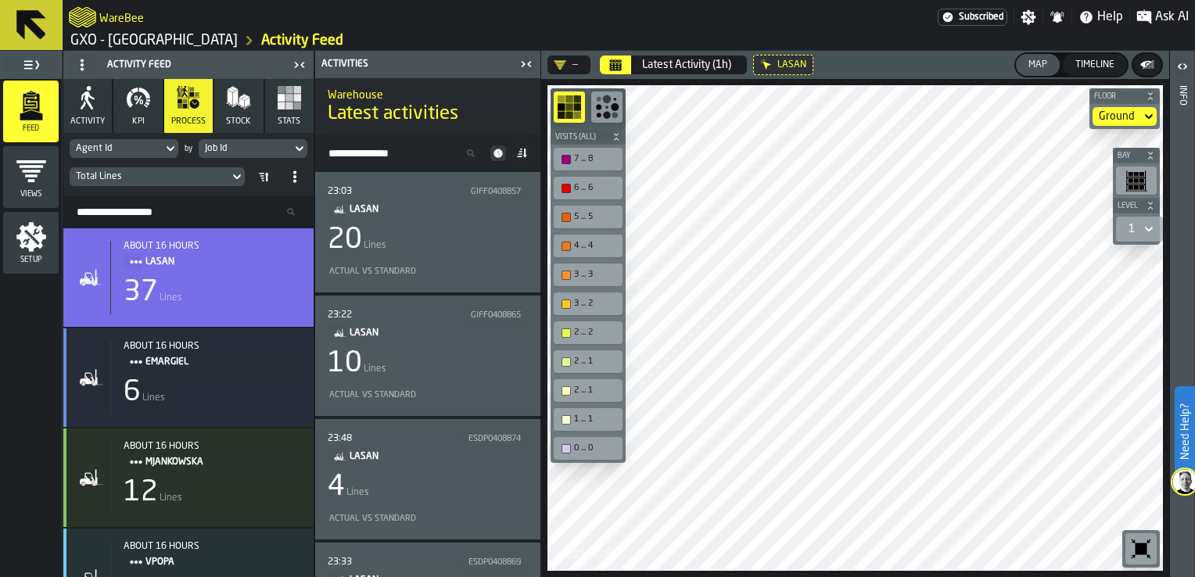
click at [451, 257] on div "23:03 GIFF0408857 LASAN 20 Lines Actual vs Standard" at bounding box center [428, 232] width 200 height 95
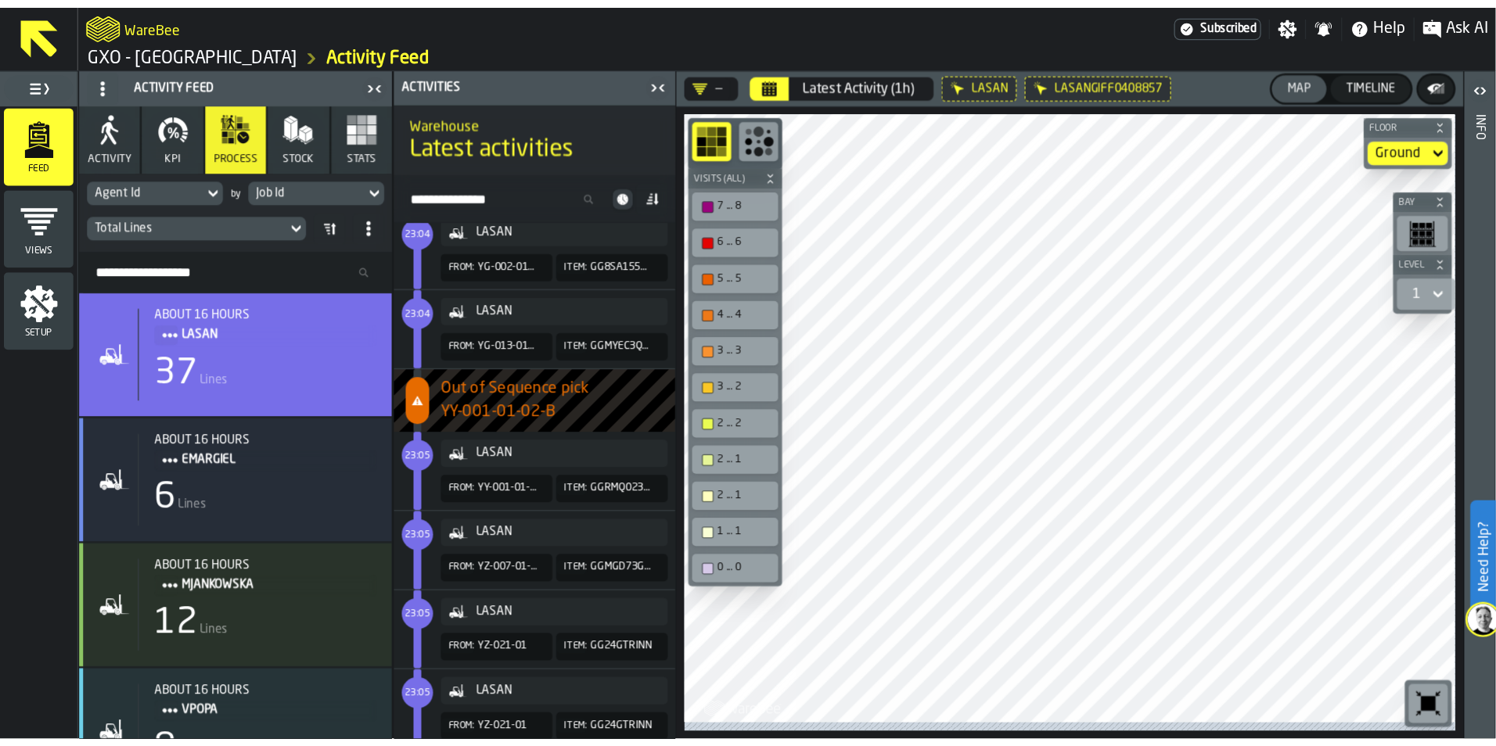
scroll to position [313, 0]
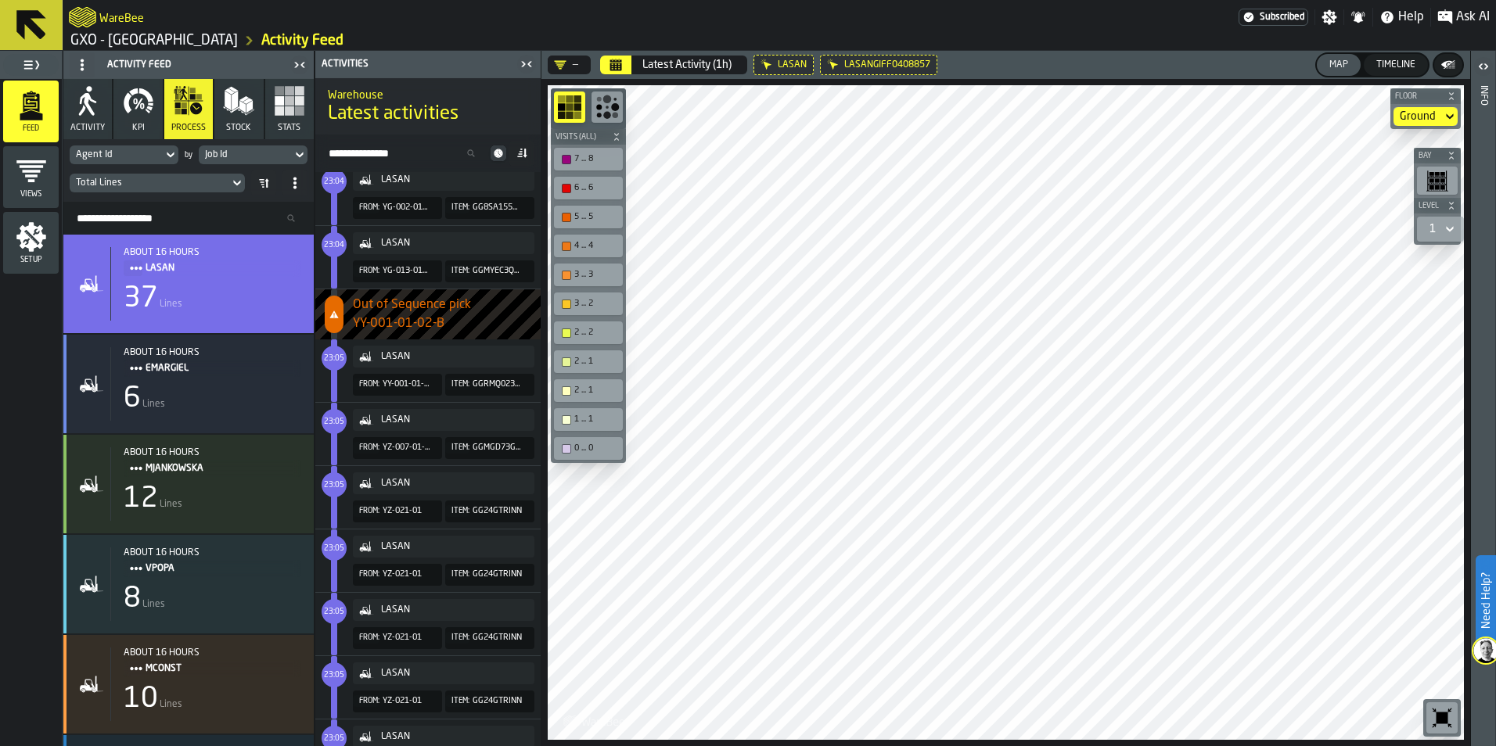
click at [135, 48] on link "GXO - [GEOGRAPHIC_DATA]" at bounding box center [153, 40] width 167 height 17
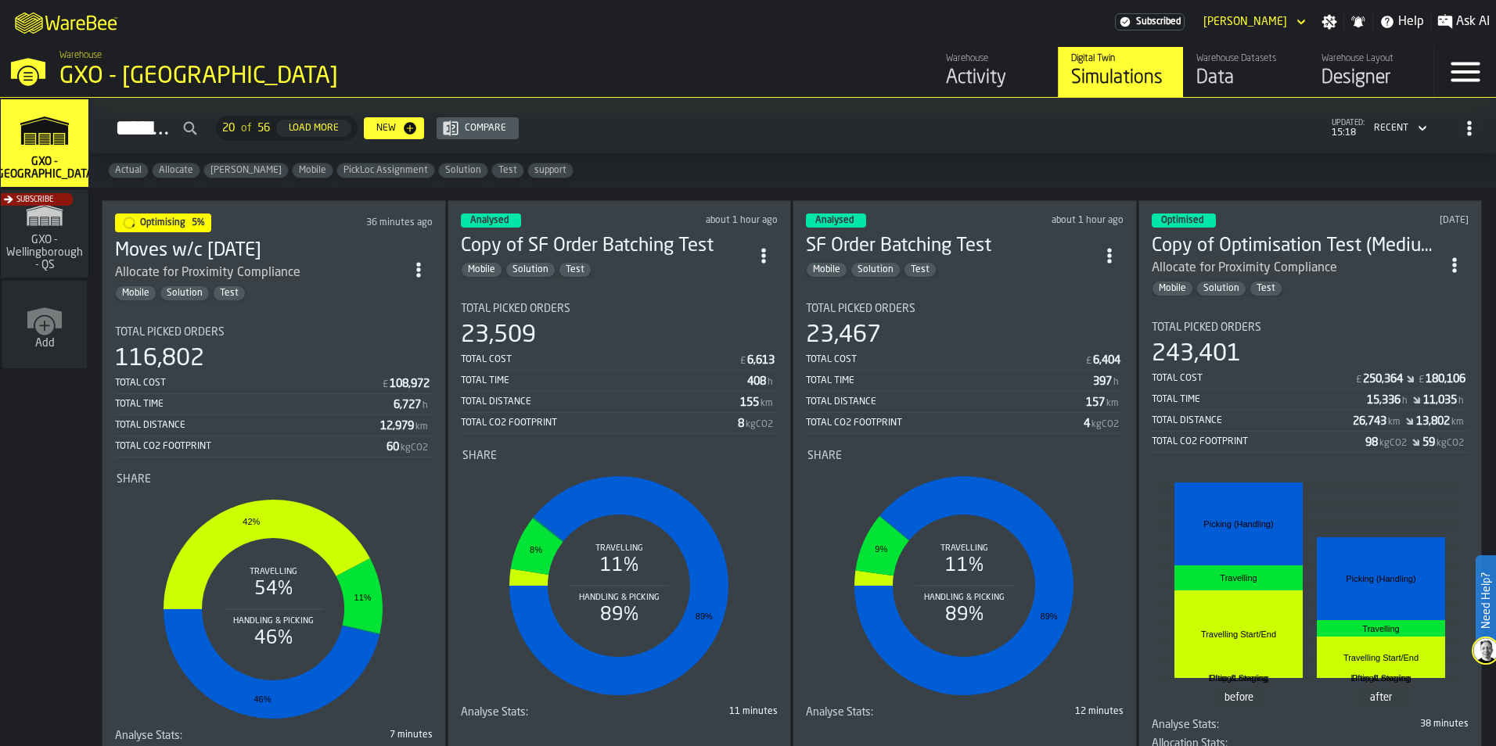
click at [317, 333] on div "Total Picked Orders" at bounding box center [274, 332] width 318 height 13
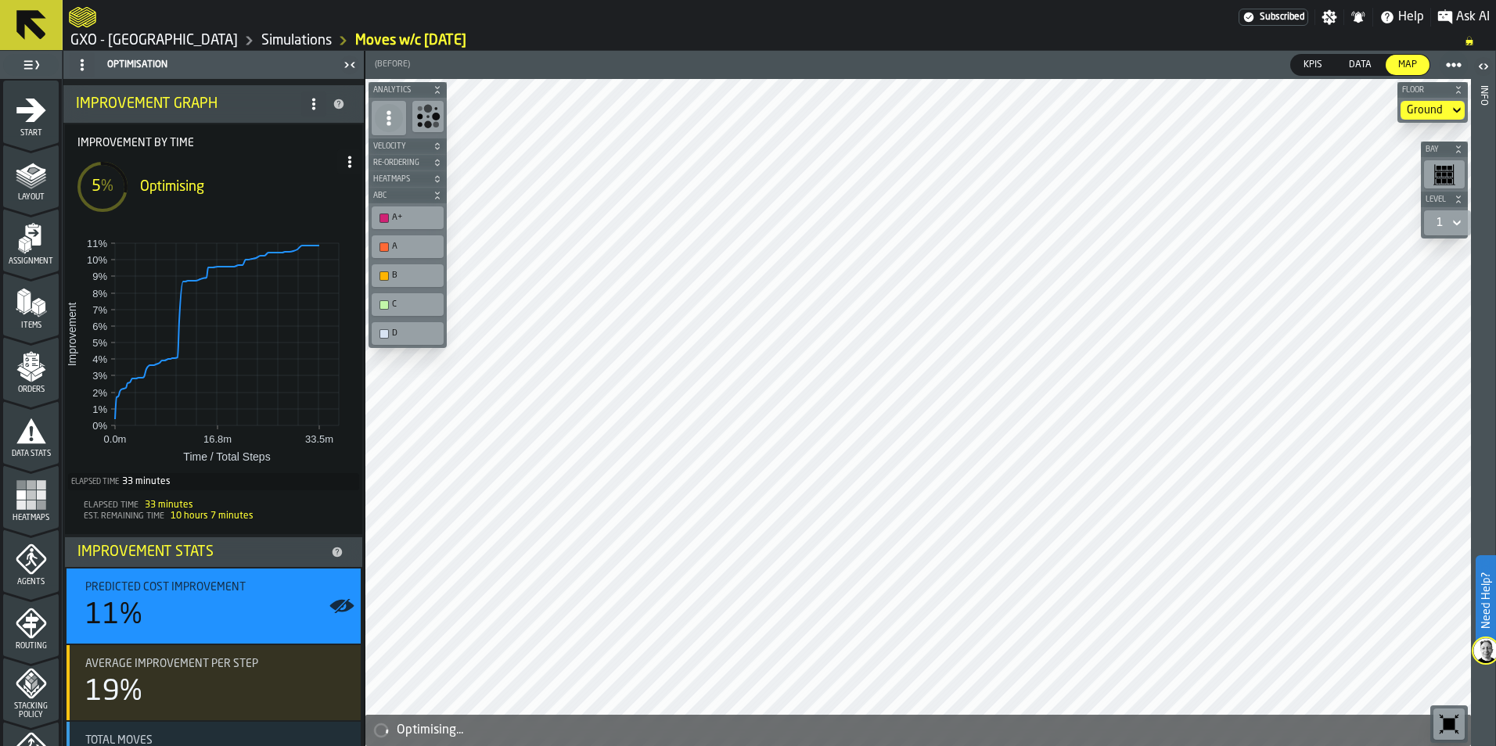
scroll to position [78, 0]
